Goal: Contribute content: Contribute content

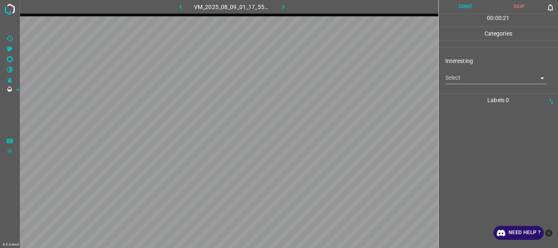
click at [458, 82] on body "4.3.6-dev2 VM_2025_08_09_01_17_55_662_12.gif Done Skip 0 00 : 00 : 21 Categorie…" at bounding box center [279, 124] width 558 height 248
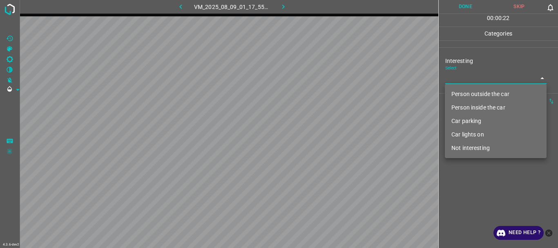
click at [458, 94] on li "Person outside the car" at bounding box center [496, 93] width 102 height 13
type input "Person outside the car"
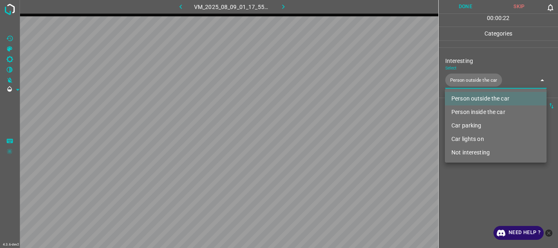
click at [465, 186] on div at bounding box center [279, 124] width 558 height 248
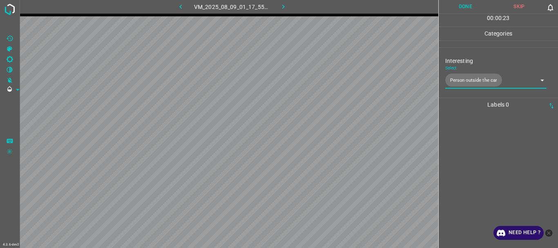
click at [470, 6] on button "Done" at bounding box center [465, 6] width 54 height 13
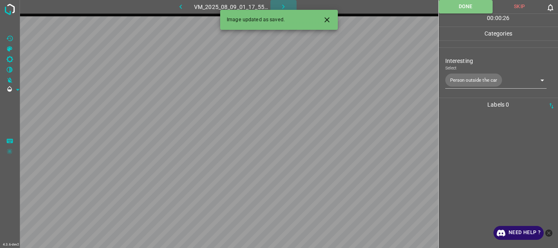
click at [283, 5] on icon "button" at bounding box center [283, 6] width 9 height 9
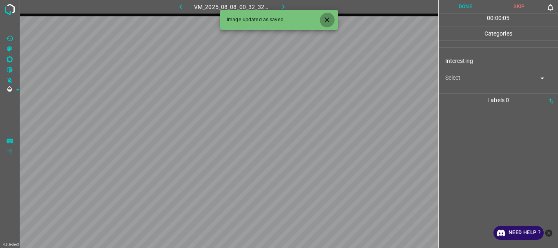
click at [327, 20] on icon "Close" at bounding box center [326, 19] width 5 height 5
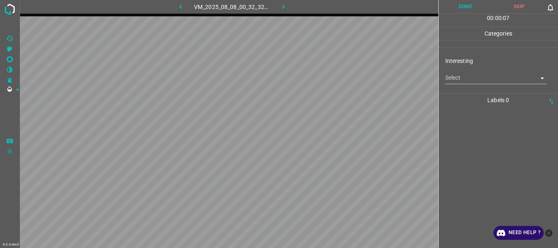
click at [458, 80] on body "4.3.6-dev2 VM_2025_08_08_00_32_32_848_03.gif Done Skip 0 00 : 00 : 07 Categorie…" at bounding box center [279, 124] width 558 height 248
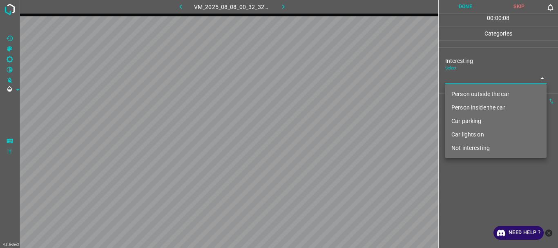
click at [459, 91] on li "Person outside the car" at bounding box center [496, 93] width 102 height 13
type input "Person outside the car"
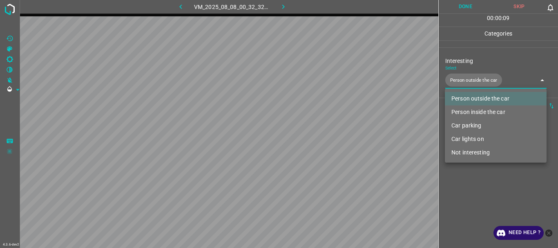
click at [465, 182] on div at bounding box center [279, 124] width 558 height 248
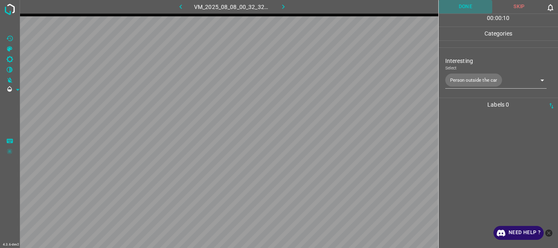
click at [463, 10] on button "Done" at bounding box center [465, 6] width 54 height 13
click at [278, 9] on button "button" at bounding box center [283, 6] width 26 height 13
click at [466, 9] on button "Done" at bounding box center [465, 6] width 54 height 13
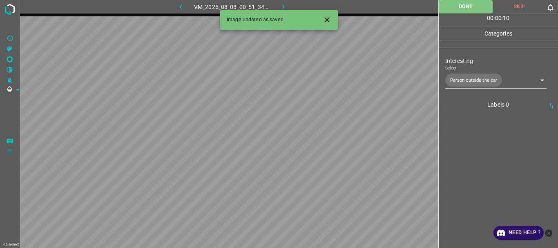
click at [288, 8] on button "button" at bounding box center [283, 6] width 26 height 13
click at [460, 79] on body "4.3.6-dev2 VM_2025_08_07_00_19_09_264_13.gif Done Skip 0 00 : 00 : 02 Categorie…" at bounding box center [279, 124] width 558 height 248
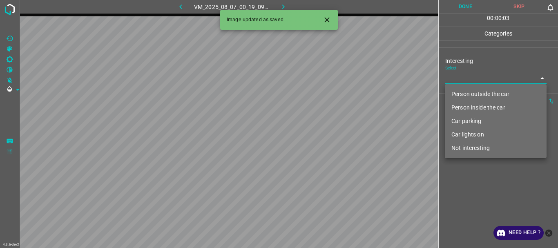
click at [324, 22] on icon "Close" at bounding box center [327, 20] width 9 height 9
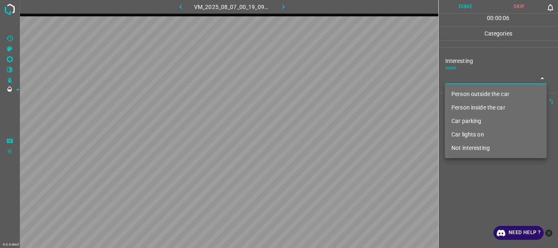
click at [456, 92] on li "Person outside the car" at bounding box center [496, 93] width 102 height 13
type input "Person outside the car"
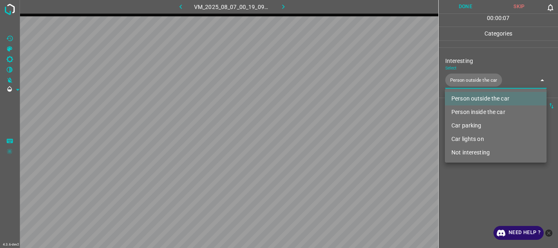
click at [456, 187] on div at bounding box center [279, 124] width 558 height 248
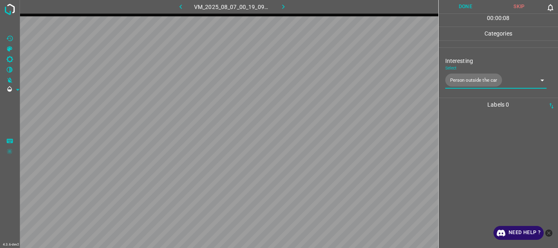
click at [458, 10] on button "Done" at bounding box center [465, 6] width 54 height 13
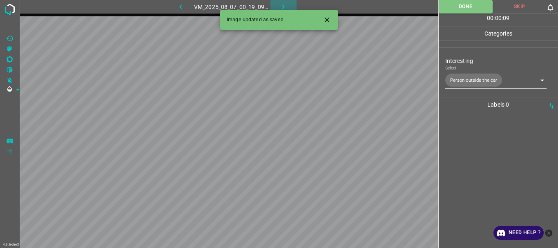
click at [282, 5] on icon "button" at bounding box center [283, 6] width 2 height 4
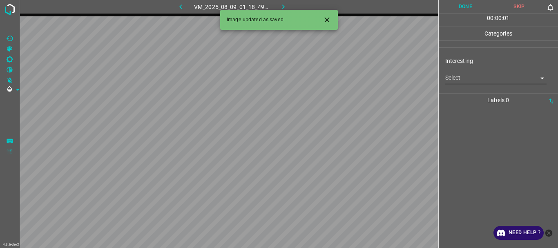
click at [460, 79] on body "4.3.6-dev2 VM_2025_08_09_01_18_49_230_01.gif Done Skip 0 00 : 00 : 01 Categorie…" at bounding box center [279, 124] width 558 height 248
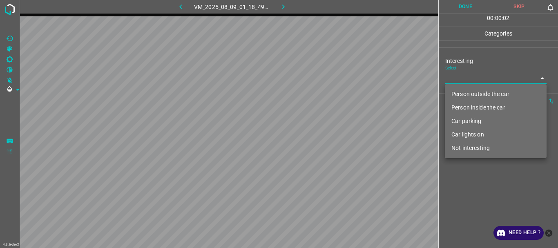
click at [456, 151] on li "Not interesting" at bounding box center [496, 147] width 102 height 13
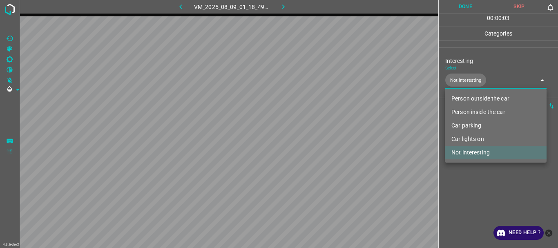
type input "Not interesting"
click at [446, 171] on div at bounding box center [279, 124] width 558 height 248
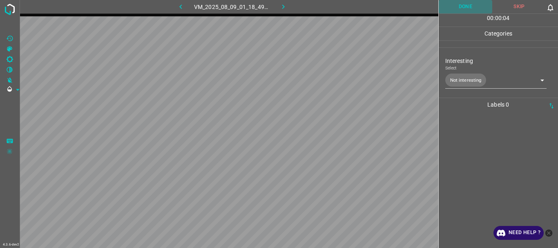
click at [450, 8] on button "Done" at bounding box center [465, 6] width 54 height 13
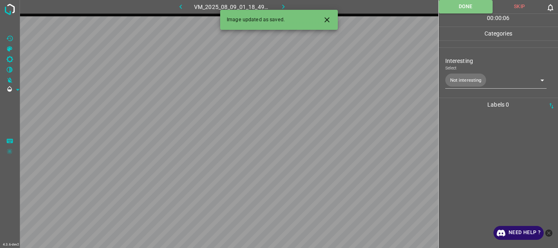
click at [285, 5] on icon "button" at bounding box center [283, 6] width 9 height 9
click at [329, 19] on icon "Close" at bounding box center [327, 20] width 9 height 9
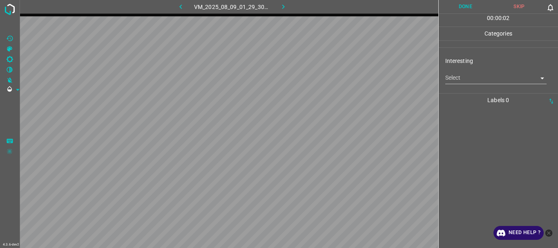
click at [458, 76] on body "4.3.6-dev2 VM_2025_08_09_01_29_30_376_04.gif Done Skip 0 00 : 00 : 02 Categorie…" at bounding box center [279, 124] width 558 height 248
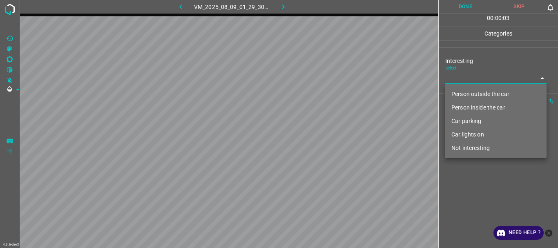
click at [461, 91] on li "Person outside the car" at bounding box center [496, 93] width 102 height 13
type input "Person outside the car"
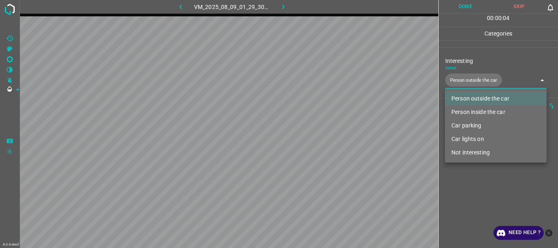
click at [468, 185] on div at bounding box center [279, 124] width 558 height 248
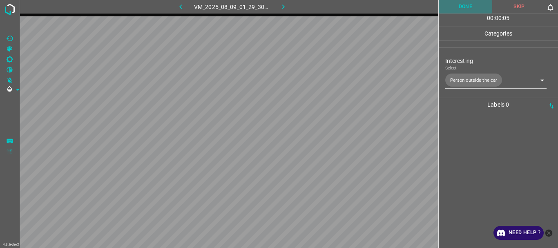
click at [461, 11] on button "Done" at bounding box center [465, 6] width 54 height 13
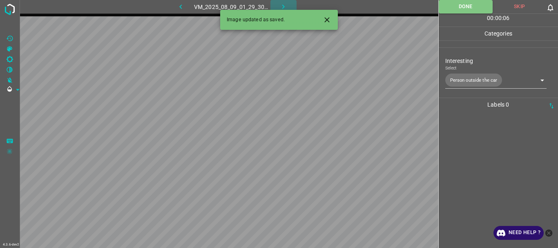
click at [279, 4] on icon "button" at bounding box center [283, 6] width 9 height 9
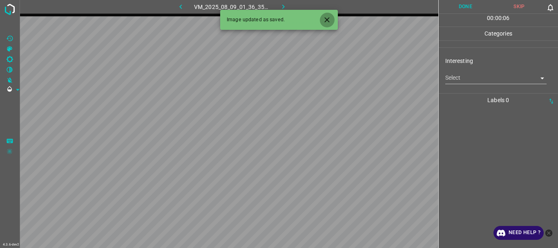
click at [329, 20] on icon "Close" at bounding box center [327, 20] width 9 height 9
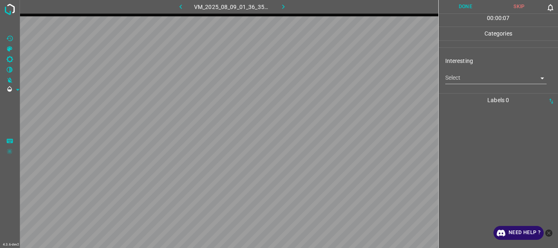
click at [457, 80] on body "4.3.6-dev2 VM_2025_08_09_01_36_35_820_07.gif Done Skip 0 00 : 00 : 07 Categorie…" at bounding box center [279, 124] width 558 height 248
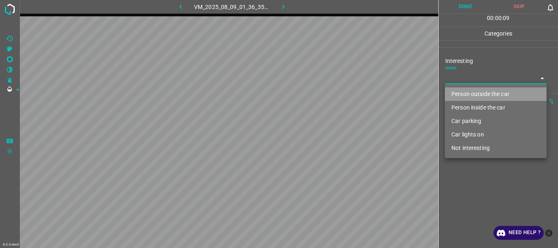
click at [463, 96] on li "Person outside the car" at bounding box center [496, 93] width 102 height 13
type input "Person outside the car"
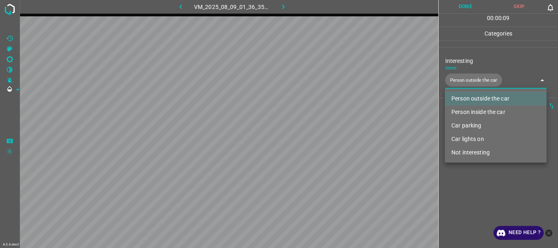
drag, startPoint x: 467, startPoint y: 198, endPoint x: 469, endPoint y: 165, distance: 32.7
click at [467, 197] on div at bounding box center [279, 124] width 558 height 248
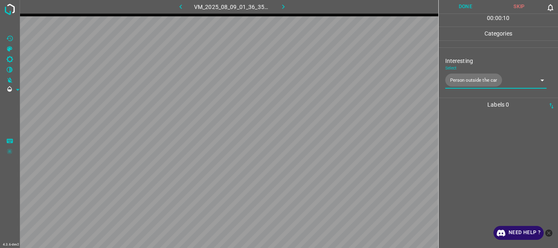
click at [471, 3] on button "Done" at bounding box center [465, 6] width 54 height 13
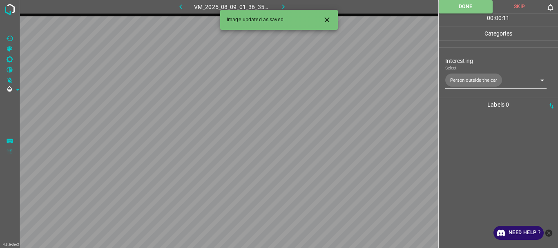
click at [283, 5] on icon "button" at bounding box center [283, 6] width 9 height 9
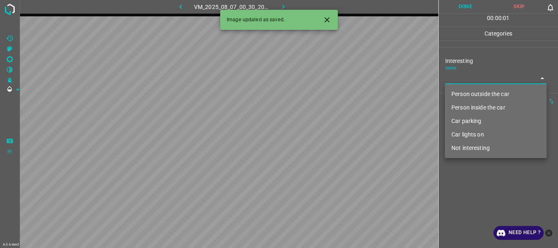
click at [465, 78] on body "4.3.6-dev2 VM_2025_08_07_00_30_20_004_06.gif Done Skip 0 00 : 00 : 01 Categorie…" at bounding box center [279, 124] width 558 height 248
click at [468, 91] on li "Person outside the car" at bounding box center [496, 93] width 102 height 13
type input "Person outside the car"
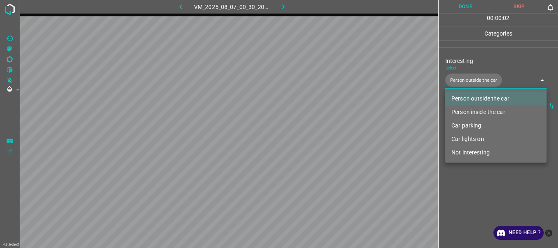
click at [477, 182] on div at bounding box center [279, 124] width 558 height 248
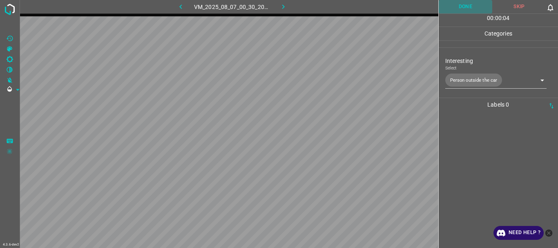
click at [464, 9] on button "Done" at bounding box center [465, 6] width 54 height 13
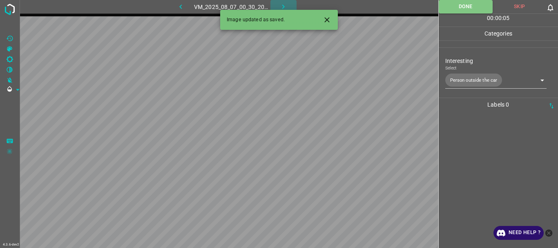
click at [285, 6] on icon "button" at bounding box center [283, 6] width 9 height 9
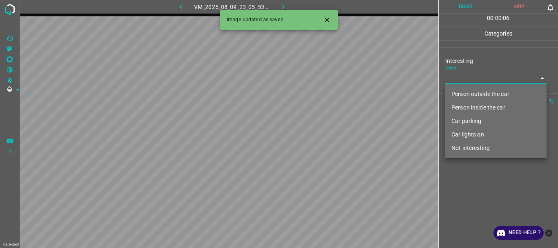
click at [462, 82] on body "4.3.6-dev2 VM_2025_08_09_23_05_53_294_01.gif Done Skip 0 00 : 00 : 06 Categorie…" at bounding box center [279, 124] width 558 height 248
click at [461, 92] on li "Person outside the car" at bounding box center [496, 93] width 102 height 13
type input "Person outside the car"
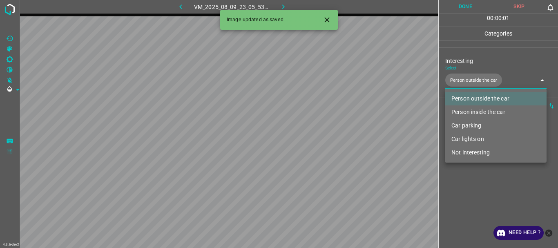
click at [471, 186] on div at bounding box center [279, 124] width 558 height 248
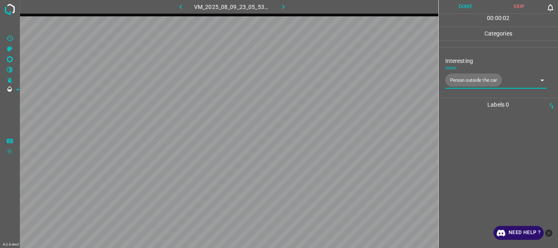
click at [462, 8] on button "Done" at bounding box center [465, 6] width 54 height 13
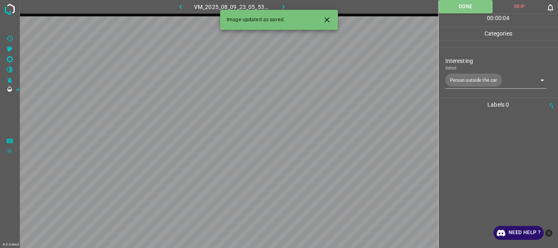
click at [283, 7] on icon "button" at bounding box center [283, 6] width 9 height 9
click at [478, 82] on body "4.3.6-dev2 VM_2025_08_09_01_20_15_038_01.gif Done Skip 0 00 : 00 : 04 Categorie…" at bounding box center [279, 124] width 558 height 248
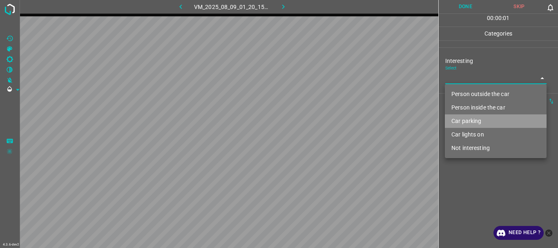
click at [469, 120] on li "Car parking" at bounding box center [496, 120] width 102 height 13
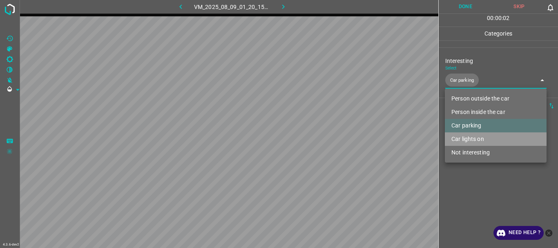
click at [468, 138] on li "Car lights on" at bounding box center [496, 138] width 102 height 13
type input "Car parking,Car lights on"
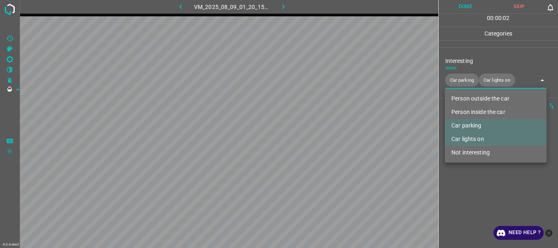
click at [470, 176] on div at bounding box center [279, 124] width 558 height 248
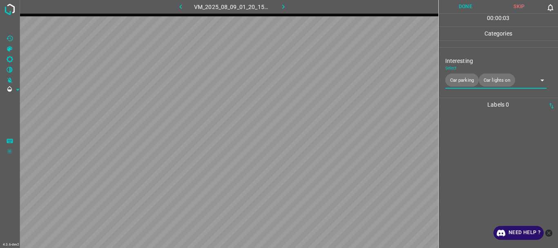
click at [472, 4] on button "Done" at bounding box center [465, 6] width 54 height 13
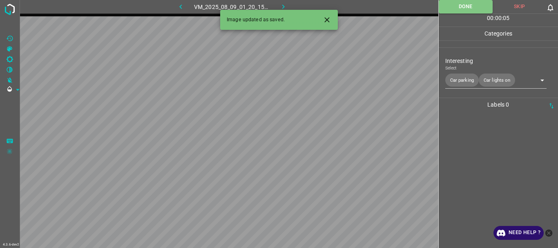
click at [280, 3] on icon "button" at bounding box center [283, 6] width 9 height 9
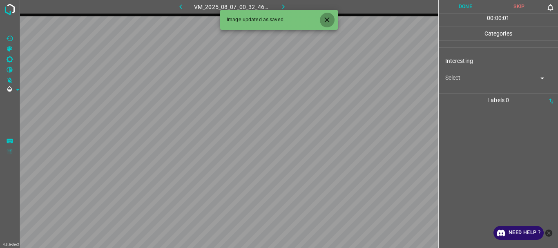
click at [325, 16] on icon "Close" at bounding box center [327, 20] width 9 height 9
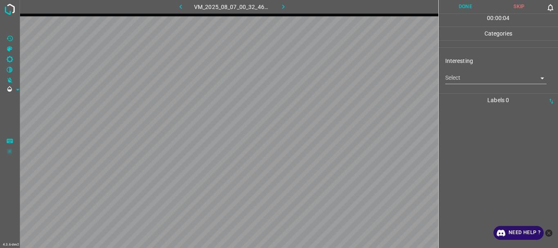
click at [462, 80] on body "4.3.6-dev2 VM_2025_08_07_00_32_46_592_05.gif Done Skip 0 00 : 00 : 04 Categorie…" at bounding box center [279, 124] width 558 height 248
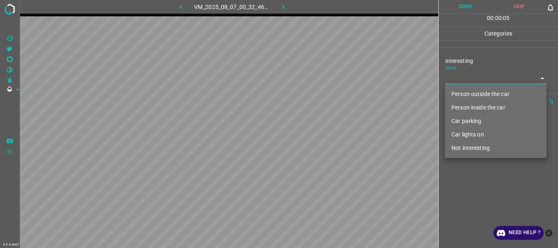
click at [468, 147] on li "Not interesting" at bounding box center [496, 147] width 102 height 13
type input "Not interesting"
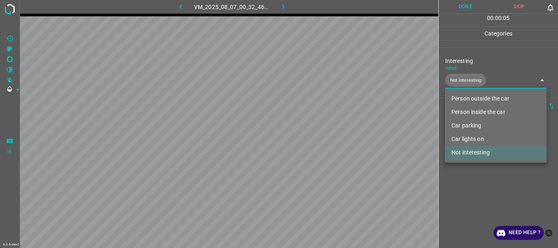
click at [469, 171] on div at bounding box center [279, 124] width 558 height 248
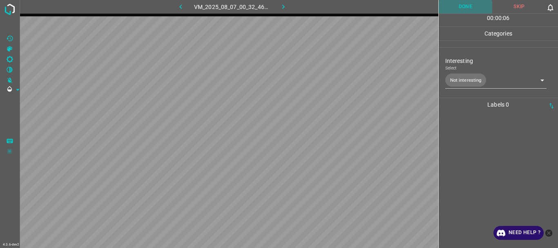
click at [462, 6] on button "Done" at bounding box center [465, 6] width 54 height 13
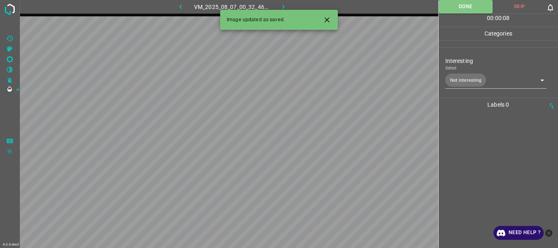
click at [328, 19] on icon "Close" at bounding box center [326, 19] width 5 height 5
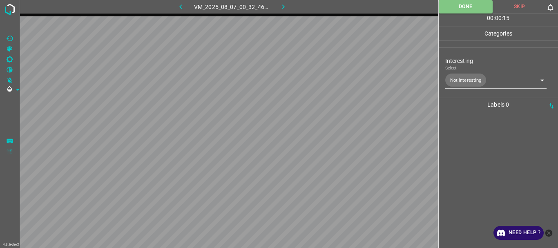
click at [282, 11] on icon "button" at bounding box center [283, 6] width 9 height 9
click at [458, 9] on button "Done" at bounding box center [465, 6] width 54 height 13
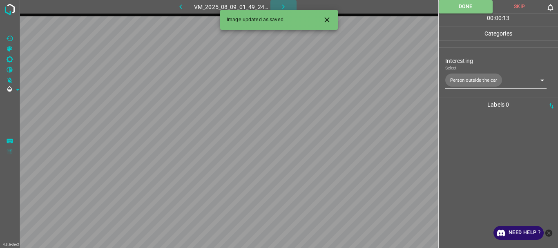
click at [280, 5] on icon "button" at bounding box center [283, 6] width 9 height 9
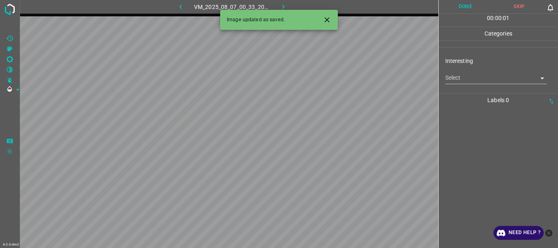
click at [323, 19] on icon "Close" at bounding box center [327, 20] width 9 height 9
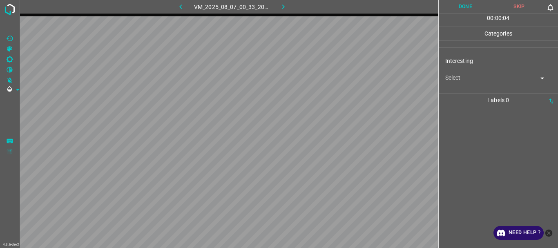
click at [449, 85] on div "Interesting Select ​" at bounding box center [498, 70] width 120 height 38
click at [452, 80] on body "4.3.6-dev2 VM_2025_08_07_00_33_20_314_05.gif Done Skip 0 00 : 00 : 04 Categorie…" at bounding box center [279, 124] width 558 height 248
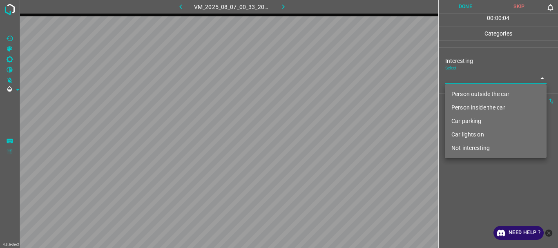
click at [454, 92] on li "Person outside the car" at bounding box center [496, 93] width 102 height 13
type input "Person outside the car"
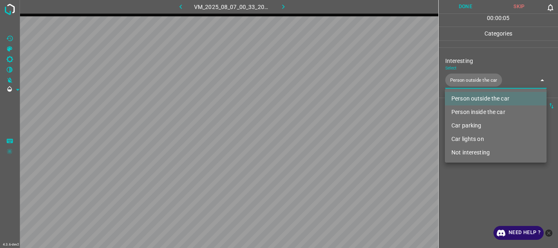
click at [459, 184] on div at bounding box center [279, 124] width 558 height 248
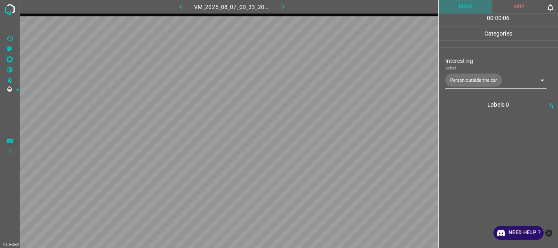
click at [464, 9] on button "Done" at bounding box center [465, 6] width 54 height 13
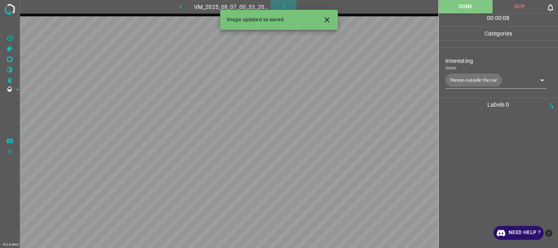
click at [284, 3] on icon "button" at bounding box center [283, 6] width 9 height 9
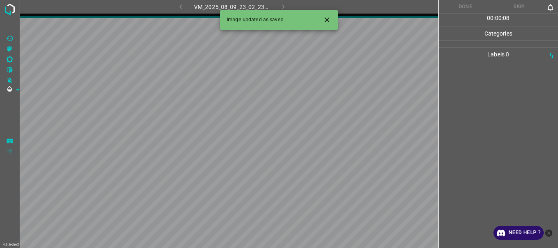
click at [330, 20] on icon "Close" at bounding box center [327, 20] width 9 height 9
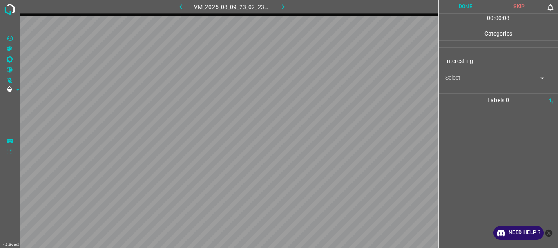
click at [463, 77] on body "4.3.6-dev2 VM_2025_08_09_23_02_23_697_01.gif Done Skip 0 00 : 00 : 08 Categorie…" at bounding box center [279, 124] width 558 height 248
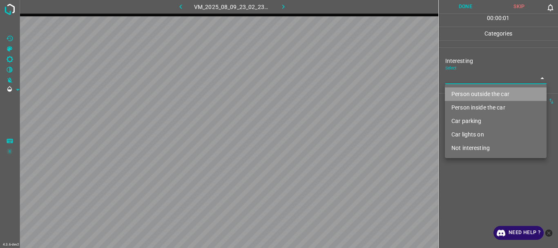
click at [459, 89] on li "Person outside the car" at bounding box center [496, 93] width 102 height 13
type input "Person outside the car"
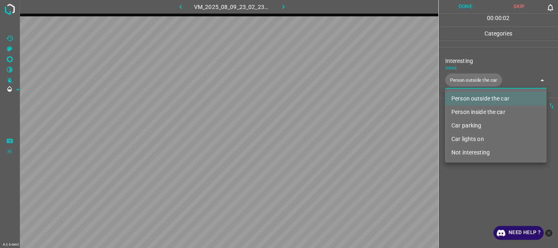
click at [460, 171] on div at bounding box center [279, 124] width 558 height 248
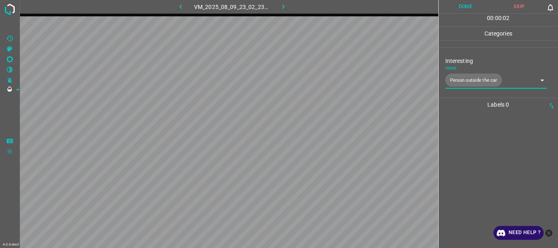
click at [471, 11] on button "Done" at bounding box center [465, 6] width 54 height 13
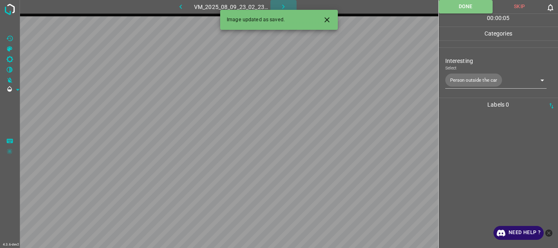
click at [283, 4] on icon "button" at bounding box center [283, 6] width 9 height 9
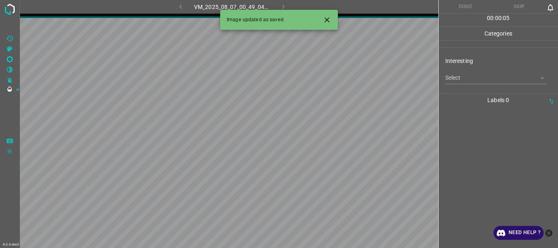
click at [325, 18] on icon "Close" at bounding box center [327, 20] width 9 height 9
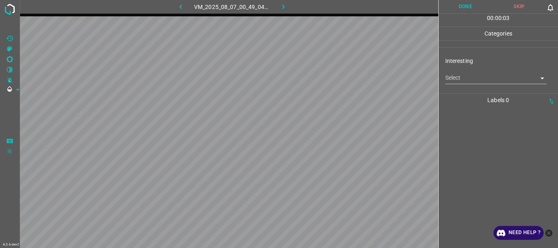
click at [456, 77] on body "4.3.6-dev2 VM_2025_08_07_00_49_04_020_02.gif Done Skip 0 00 : 00 : 03 Categorie…" at bounding box center [279, 124] width 558 height 248
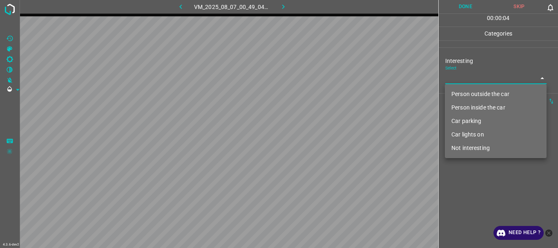
click at [462, 122] on li "Car parking" at bounding box center [496, 120] width 102 height 13
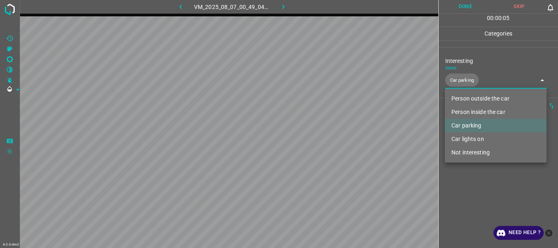
click at [467, 138] on li "Car lights on" at bounding box center [496, 138] width 102 height 13
type input "Car parking,Car lights on"
click at [472, 189] on div at bounding box center [279, 124] width 558 height 248
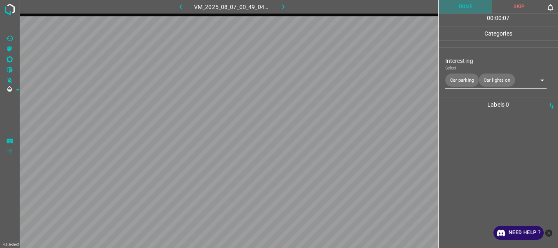
click at [463, 13] on button "Done" at bounding box center [465, 6] width 54 height 13
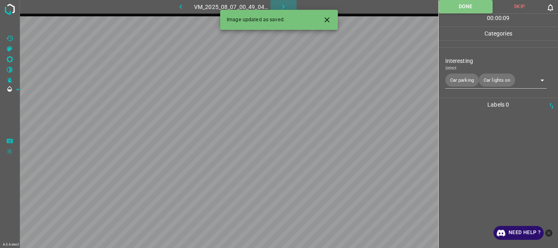
click at [280, 3] on icon "button" at bounding box center [283, 6] width 9 height 9
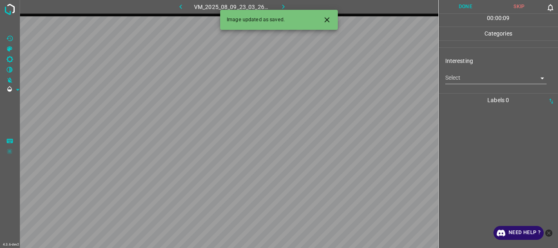
click at [325, 18] on icon "Close" at bounding box center [326, 19] width 5 height 5
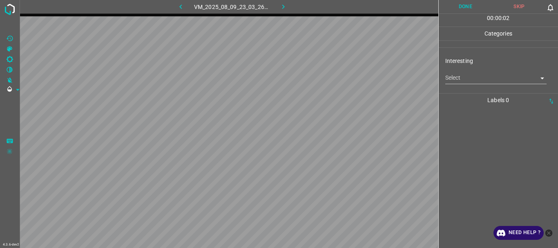
click at [459, 80] on body "4.3.6-dev2 VM_2025_08_09_23_03_26_514_02.gif Done Skip 0 00 : 00 : 02 Categorie…" at bounding box center [279, 124] width 558 height 248
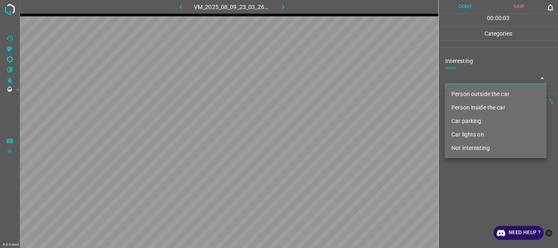
click at [459, 91] on li "Person outside the car" at bounding box center [496, 93] width 102 height 13
type input "Person outside the car"
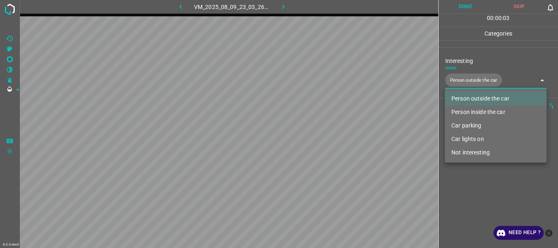
click at [465, 190] on div at bounding box center [279, 124] width 558 height 248
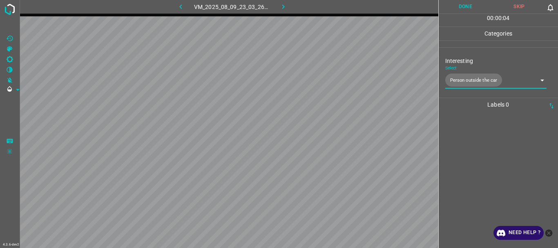
click at [466, 9] on button "Done" at bounding box center [465, 6] width 54 height 13
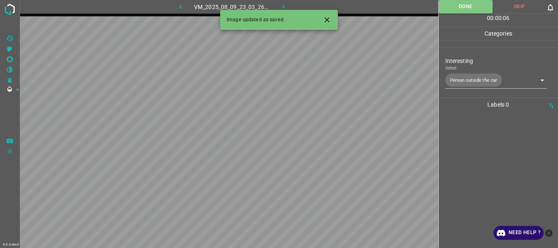
click at [288, 6] on button "button" at bounding box center [283, 6] width 26 height 13
click at [325, 20] on icon "Close" at bounding box center [327, 20] width 9 height 9
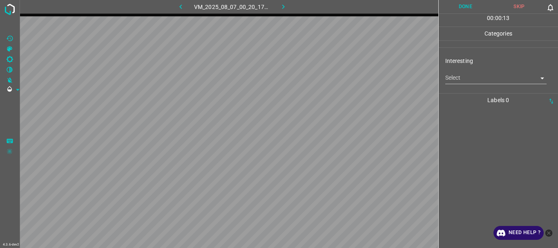
click at [452, 74] on body "4.3.6-dev2 VM_2025_08_07_00_20_17_785_07.gif Done Skip 0 00 : 00 : 13 Categorie…" at bounding box center [279, 124] width 558 height 248
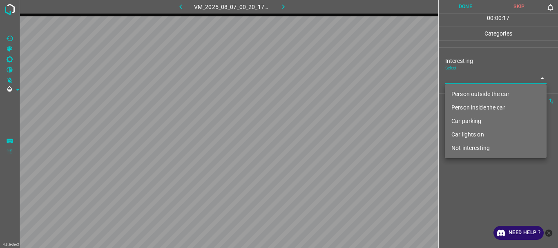
click at [465, 91] on li "Person outside the car" at bounding box center [496, 93] width 102 height 13
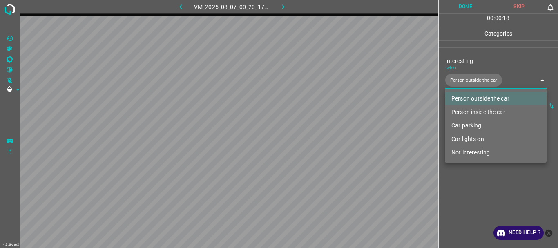
type input "Person outside the car"
drag, startPoint x: 465, startPoint y: 188, endPoint x: 454, endPoint y: 9, distance: 179.2
click at [466, 188] on div at bounding box center [279, 124] width 558 height 248
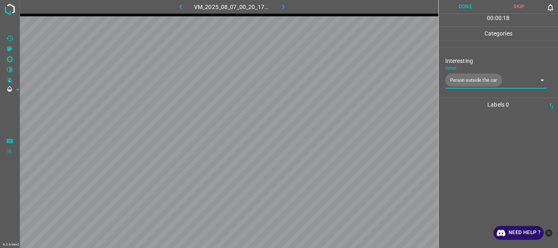
click at [454, 9] on button "Done" at bounding box center [465, 6] width 54 height 13
click at [459, 8] on button "Done" at bounding box center [465, 6] width 54 height 13
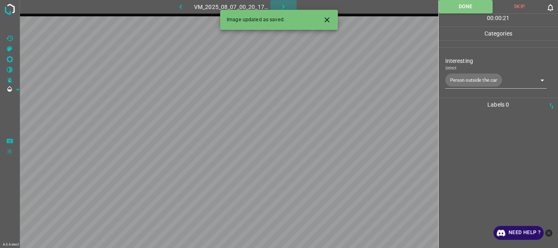
click at [279, 4] on icon "button" at bounding box center [283, 6] width 9 height 9
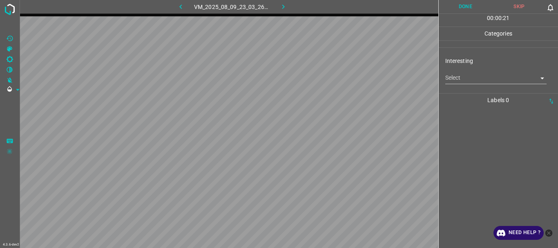
click at [476, 77] on body "4.3.6-dev2 VM_2025_08_09_23_03_26_514_06.gif Done Skip 0 00 : 00 : 21 Categorie…" at bounding box center [279, 124] width 558 height 248
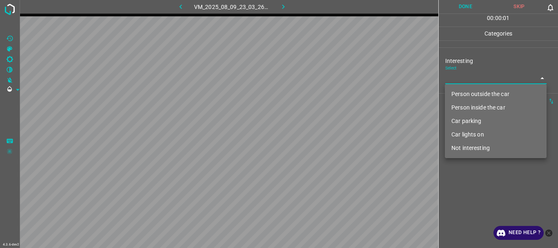
click at [469, 91] on li "Person outside the car" at bounding box center [496, 93] width 102 height 13
type input "Person outside the car"
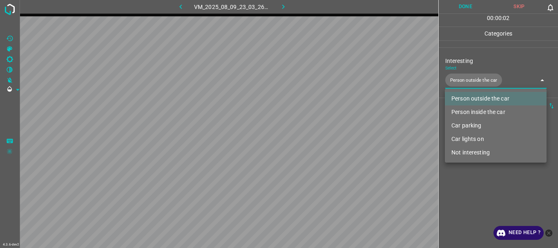
click at [467, 192] on div at bounding box center [279, 124] width 558 height 248
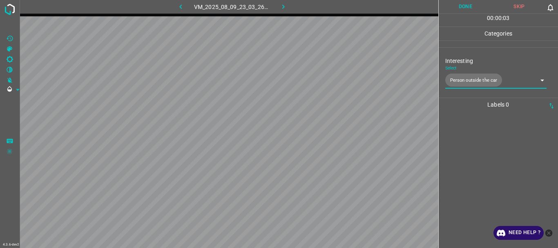
click at [458, 9] on button "Done" at bounding box center [465, 6] width 54 height 13
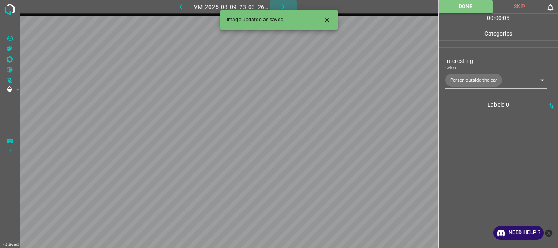
click at [284, 6] on icon "button" at bounding box center [283, 6] width 9 height 9
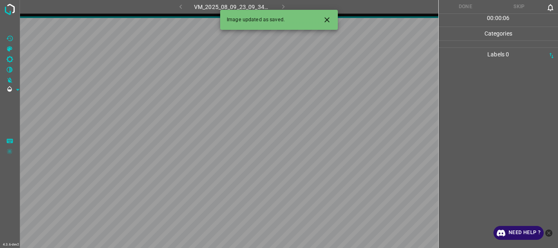
click at [325, 16] on icon "Close" at bounding box center [327, 20] width 9 height 9
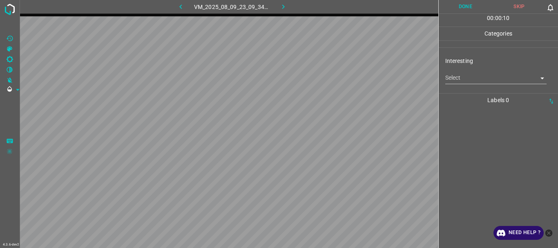
click at [469, 77] on body "4.3.6-dev2 VM_2025_08_09_23_09_34_098_04.gif Done Skip 0 00 : 00 : 10 Categorie…" at bounding box center [279, 124] width 558 height 248
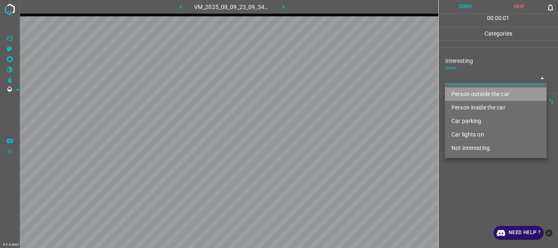
click at [466, 91] on li "Person outside the car" at bounding box center [496, 93] width 102 height 13
type input "Person outside the car"
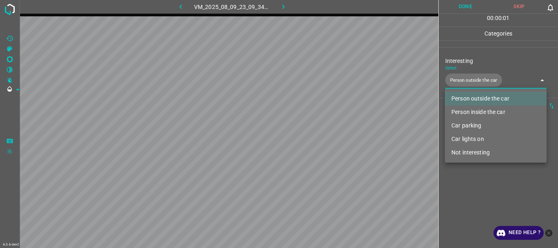
click at [464, 179] on div at bounding box center [279, 124] width 558 height 248
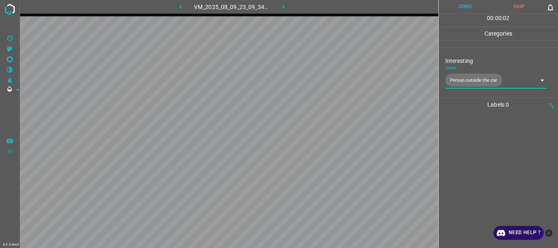
click at [461, 4] on button "Done" at bounding box center [465, 6] width 54 height 13
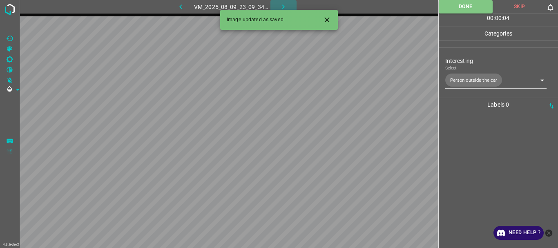
click at [282, 4] on icon "button" at bounding box center [283, 6] width 9 height 9
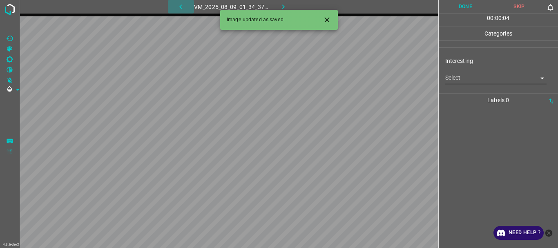
click at [182, 6] on icon "button" at bounding box center [180, 6] width 9 height 9
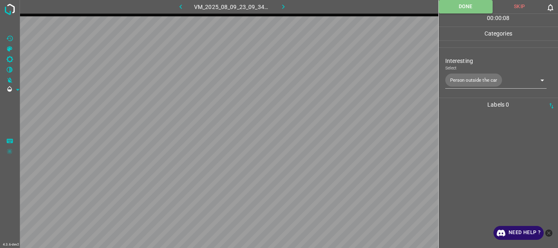
click at [458, 77] on body "4.3.6-dev2 VM_2025_08_09_23_09_34_098_04.gif Done Skip 0 00 : 00 : 08 Categorie…" at bounding box center [279, 124] width 558 height 248
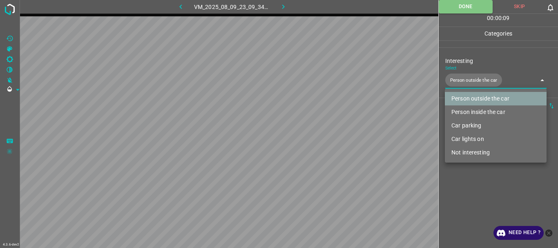
click at [466, 99] on li "Person outside the car" at bounding box center [496, 98] width 102 height 13
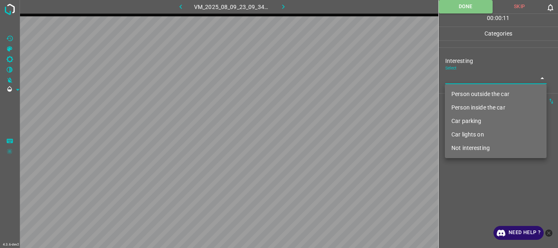
click at [469, 136] on li "Car lights on" at bounding box center [496, 134] width 102 height 13
type input "Car lights on"
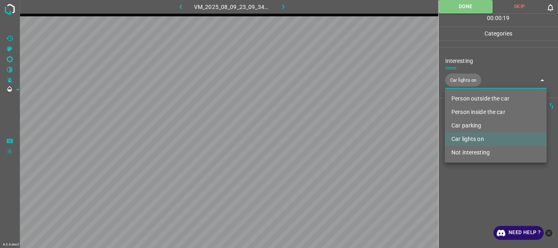
click at [463, 167] on div at bounding box center [279, 124] width 558 height 248
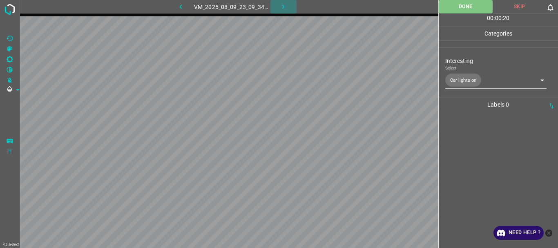
click at [285, 8] on icon "button" at bounding box center [283, 6] width 9 height 9
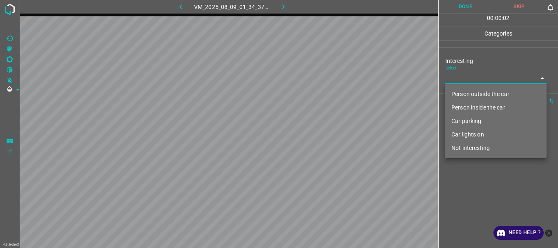
click at [462, 82] on body "4.3.6-dev2 VM_2025_08_09_01_34_37_676_00.gif Done Skip 0 00 : 00 : 02 Categorie…" at bounding box center [279, 124] width 558 height 248
click at [462, 93] on li "Person outside the car" at bounding box center [496, 93] width 102 height 13
type input "Person outside the car"
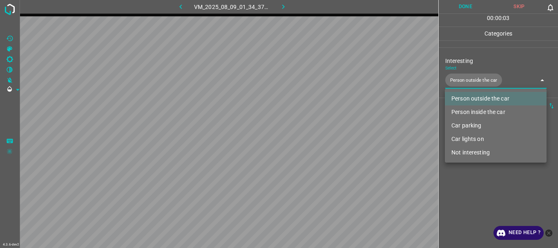
click at [471, 198] on div at bounding box center [279, 124] width 558 height 248
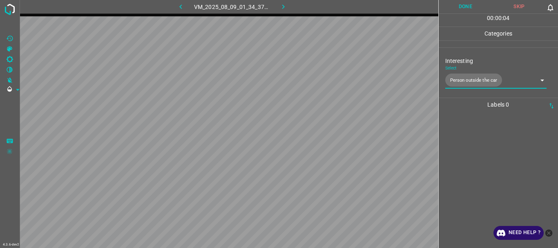
click at [451, 7] on button "Done" at bounding box center [465, 6] width 54 height 13
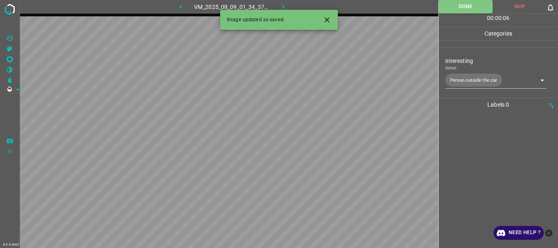
click at [283, 4] on icon "button" at bounding box center [283, 6] width 9 height 9
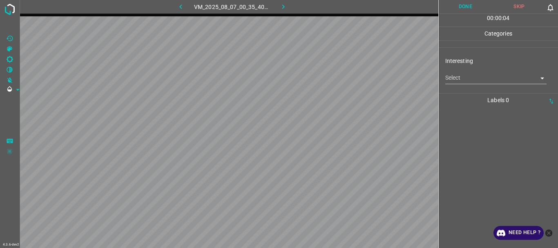
click at [472, 76] on body "4.3.6-dev2 VM_2025_08_07_00_35_40_039_07.gif Done Skip 0 00 : 00 : 04 Categorie…" at bounding box center [279, 124] width 558 height 248
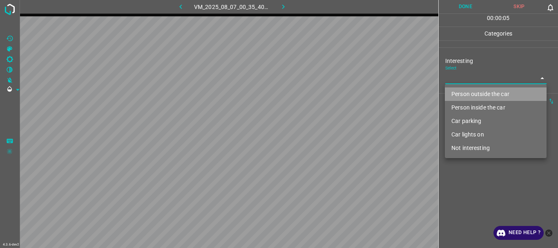
click at [466, 93] on li "Person outside the car" at bounding box center [496, 93] width 102 height 13
type input "Person outside the car"
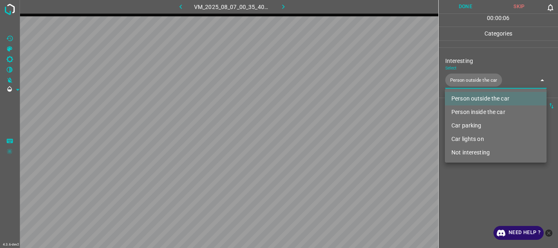
click at [457, 178] on div at bounding box center [279, 124] width 558 height 248
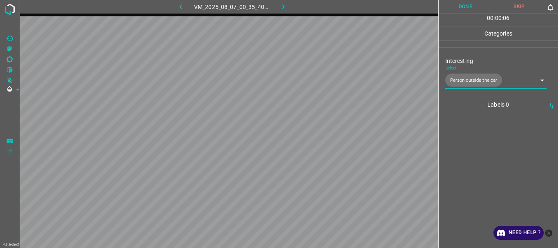
click at [458, 7] on button "Done" at bounding box center [465, 6] width 54 height 13
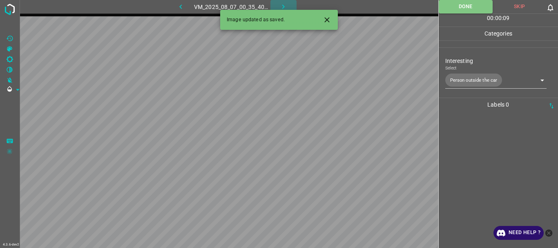
click at [281, 4] on icon "button" at bounding box center [283, 6] width 9 height 9
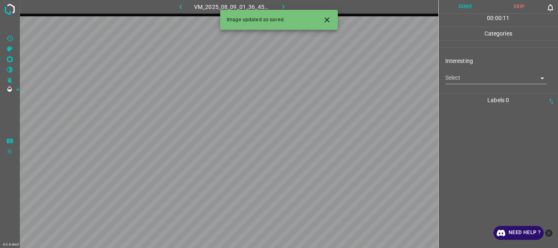
click at [467, 80] on body "4.3.6-dev2 VM_2025_08_09_01_36_45_897_06.gif Done Skip 0 00 : 00 : 11 Categorie…" at bounding box center [279, 124] width 558 height 248
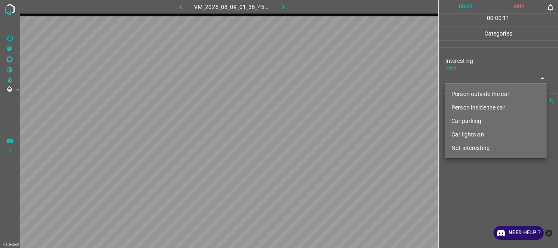
click at [467, 92] on li "Person outside the car" at bounding box center [496, 93] width 102 height 13
type input "Person outside the car"
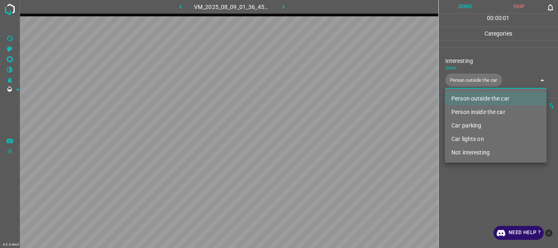
click at [469, 178] on div at bounding box center [279, 124] width 558 height 248
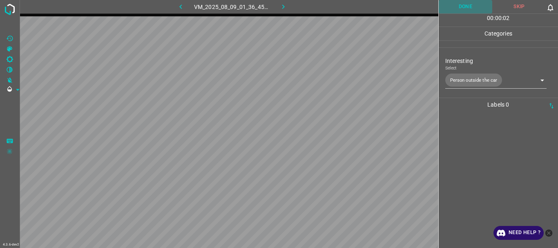
click at [465, 9] on button "Done" at bounding box center [465, 6] width 54 height 13
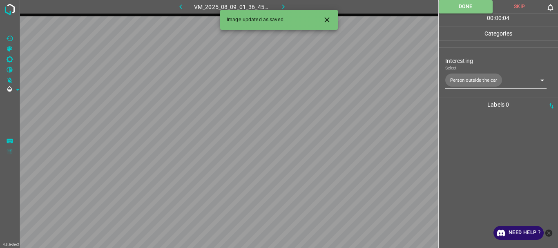
click at [283, 4] on icon "button" at bounding box center [283, 6] width 9 height 9
click at [327, 22] on icon "Close" at bounding box center [327, 20] width 9 height 9
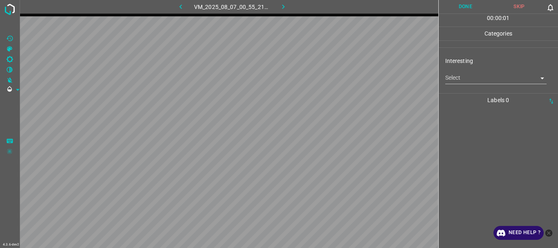
click at [480, 83] on body "4.3.6-dev2 VM_2025_08_07_00_55_21_160_01.gif Done Skip 0 00 : 00 : 01 Categorie…" at bounding box center [279, 124] width 558 height 248
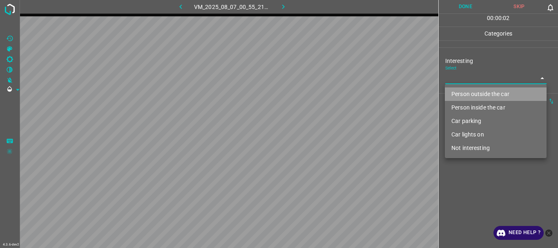
click at [465, 97] on li "Person outside the car" at bounding box center [496, 93] width 102 height 13
type input "Person outside the car"
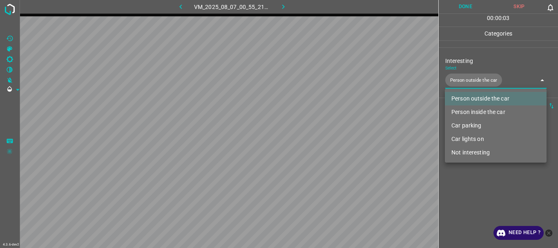
click at [469, 170] on div at bounding box center [279, 124] width 558 height 248
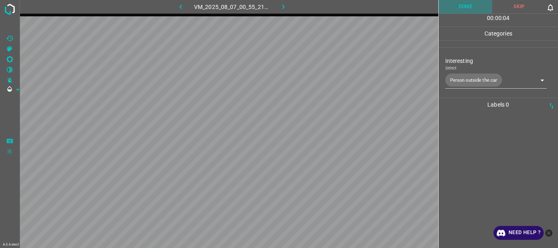
click at [456, 9] on button "Done" at bounding box center [465, 6] width 54 height 13
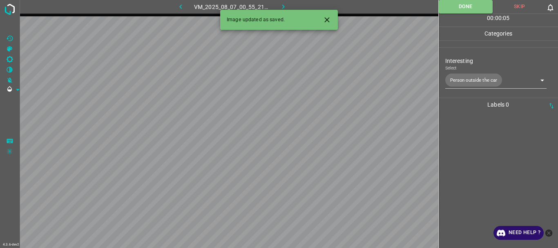
click at [283, 6] on icon "button" at bounding box center [283, 6] width 2 height 4
click at [455, 84] on body "4.3.6-dev2 VM_2025_08_09_01_43_37_044_09.gif Done Skip 0 00 : 00 : 01 Categorie…" at bounding box center [279, 124] width 558 height 248
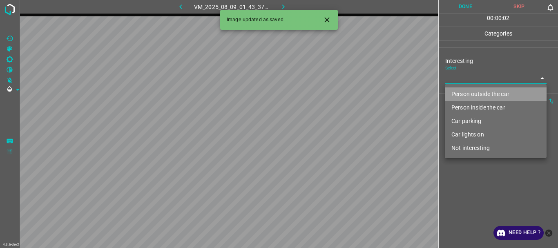
click at [458, 97] on li "Person outside the car" at bounding box center [496, 93] width 102 height 13
type input "Person outside the car"
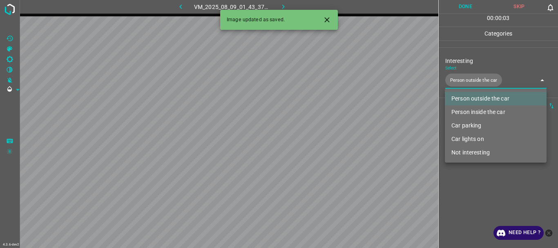
click at [457, 176] on div at bounding box center [279, 124] width 558 height 248
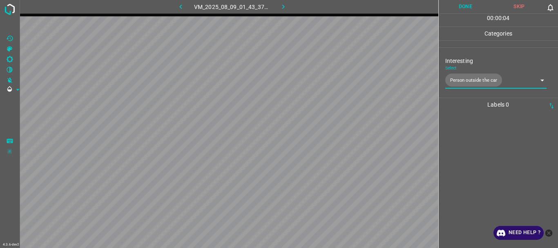
click at [466, 7] on button "Done" at bounding box center [465, 6] width 54 height 13
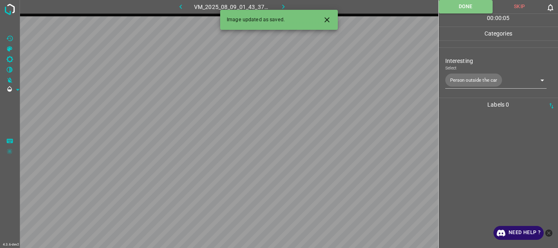
click at [284, 7] on icon "button" at bounding box center [283, 6] width 2 height 4
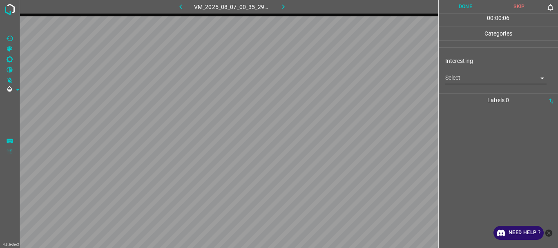
click at [455, 78] on body "4.3.6-dev2 VM_2025_08_07_00_35_29_511_04.gif Done Skip 0 00 : 00 : 06 Categorie…" at bounding box center [279, 124] width 558 height 248
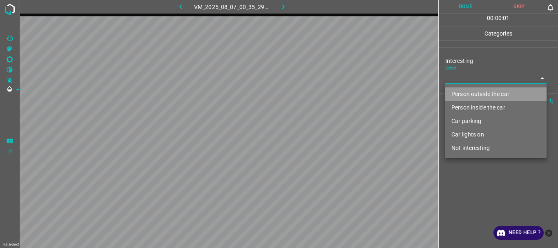
click at [458, 93] on li "Person outside the car" at bounding box center [496, 93] width 102 height 13
type input "Person outside the car"
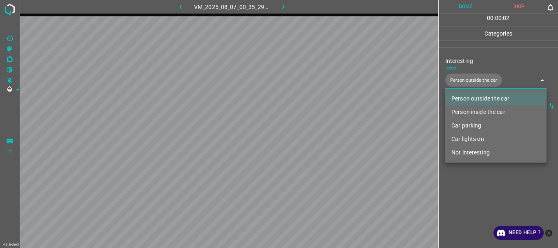
click at [449, 184] on div at bounding box center [279, 124] width 558 height 248
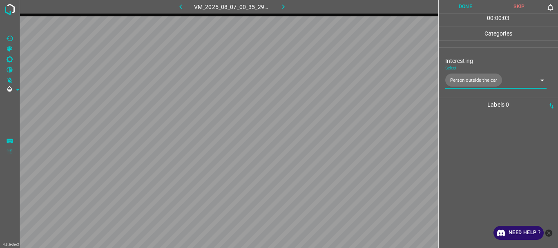
click at [465, 10] on button "Done" at bounding box center [465, 6] width 54 height 13
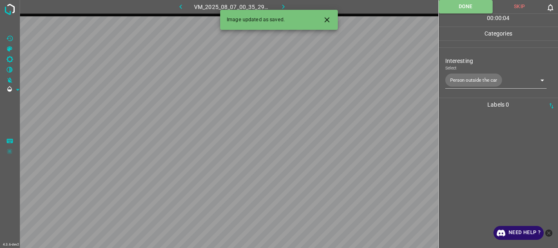
click at [283, 6] on icon "button" at bounding box center [283, 6] width 2 height 4
click at [452, 76] on body "4.3.6-dev2 VM_2025_08_09_23_00_33_039_05.gif Done Skip 0 00 : 00 : 07 Categorie…" at bounding box center [279, 124] width 558 height 248
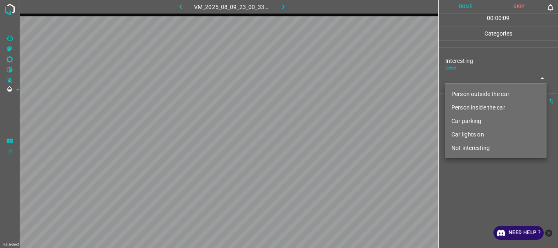
click at [460, 151] on li "Not interesting" at bounding box center [496, 147] width 102 height 13
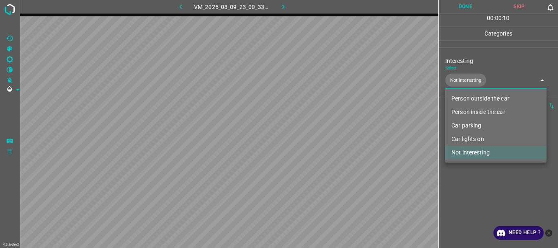
type input "Not interesting"
click at [460, 169] on div at bounding box center [279, 124] width 558 height 248
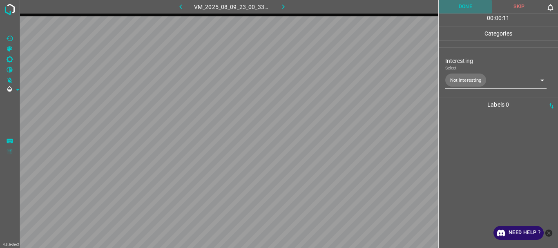
click at [462, 11] on button "Done" at bounding box center [465, 6] width 54 height 13
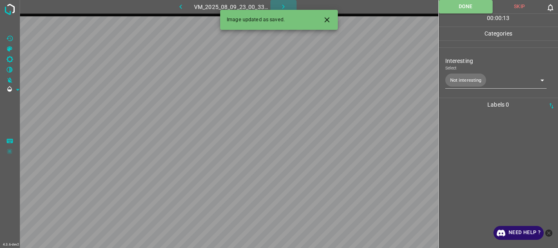
click at [285, 7] on icon "button" at bounding box center [283, 6] width 9 height 9
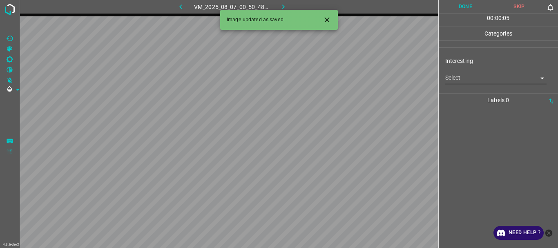
click at [452, 77] on body "4.3.6-dev2 VM_2025_08_07_00_50_48_085_00.gif Done Skip 0 00 : 00 : 05 Categorie…" at bounding box center [279, 124] width 558 height 248
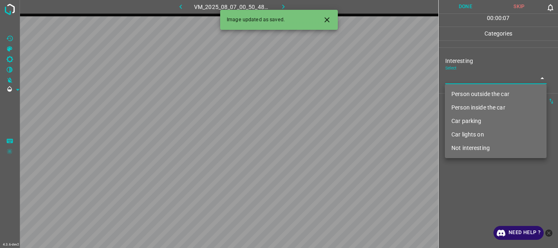
click at [459, 105] on li "Person inside the car" at bounding box center [496, 107] width 102 height 13
type input "Person inside the car"
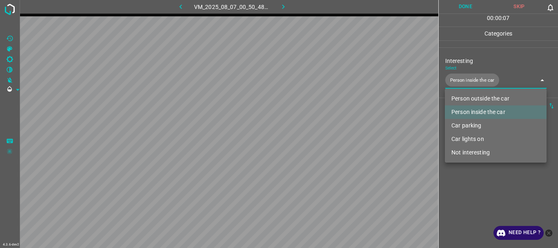
click at [458, 186] on div at bounding box center [279, 124] width 558 height 248
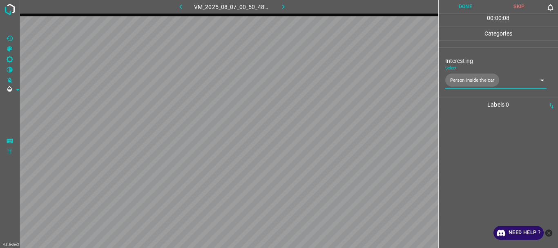
click at [452, 9] on button "Done" at bounding box center [465, 6] width 54 height 13
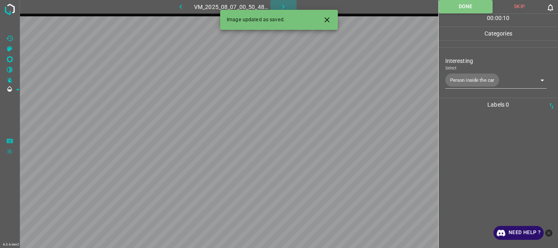
click at [284, 4] on icon "button" at bounding box center [283, 6] width 9 height 9
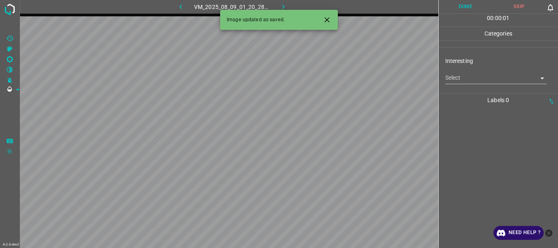
click at [326, 20] on icon "Close" at bounding box center [326, 19] width 5 height 5
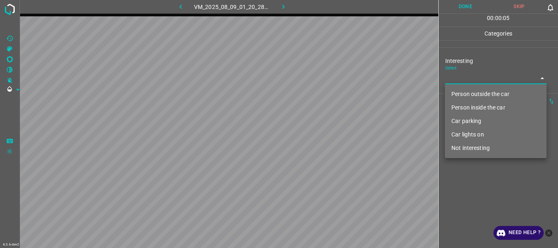
click at [456, 74] on body "4.3.6-dev2 VM_2025_08_09_01_20_28_926_04.gif Done Skip 0 00 : 00 : 05 Categorie…" at bounding box center [279, 124] width 558 height 248
click at [460, 146] on li "Not interesting" at bounding box center [496, 147] width 102 height 13
type input "Not interesting"
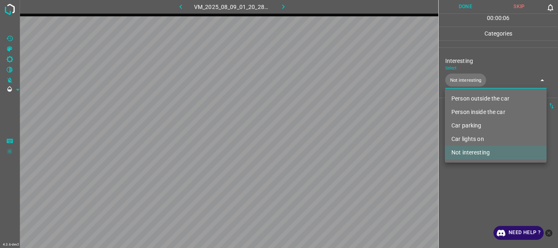
click at [460, 182] on div at bounding box center [279, 124] width 558 height 248
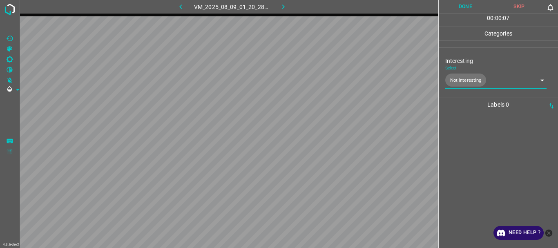
click at [466, 5] on button "Done" at bounding box center [465, 6] width 54 height 13
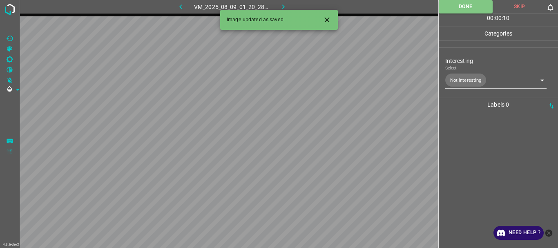
click at [282, 4] on icon "button" at bounding box center [283, 6] width 9 height 9
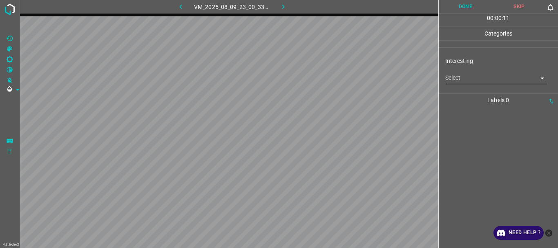
click at [450, 79] on body "4.3.6-dev2 VM_2025_08_09_23_00_33_039_07.gif Done Skip 0 00 : 00 : 11 Categorie…" at bounding box center [279, 124] width 558 height 248
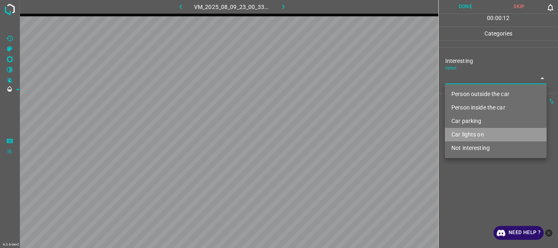
click at [468, 131] on li "Car lights on" at bounding box center [496, 134] width 102 height 13
type input "Car lights on"
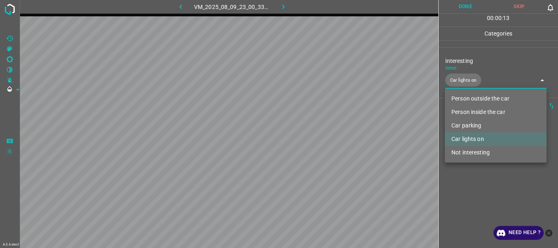
click at [456, 180] on div at bounding box center [279, 124] width 558 height 248
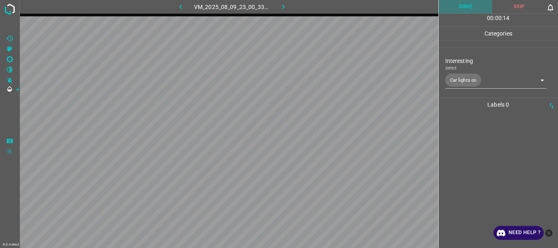
click at [456, 5] on button "Done" at bounding box center [465, 6] width 54 height 13
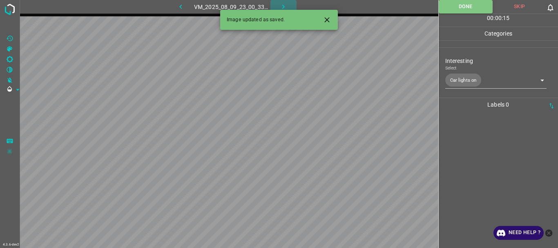
click at [282, 4] on icon "button" at bounding box center [283, 6] width 9 height 9
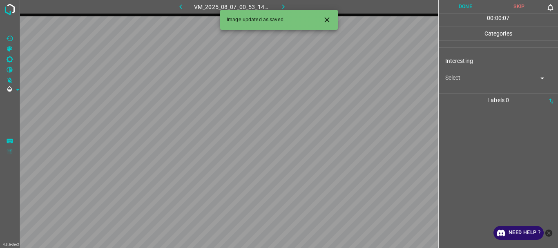
click at [452, 76] on body "4.3.6-dev2 VM_2025_08_07_00_53_14_030_03.gif Done Skip 0 00 : 00 : 07 Categorie…" at bounding box center [279, 124] width 558 height 248
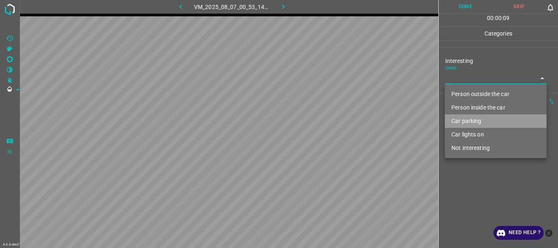
click at [458, 117] on li "Car parking" at bounding box center [496, 120] width 102 height 13
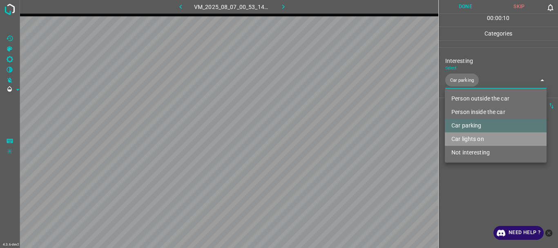
click at [462, 140] on li "Car lights on" at bounding box center [496, 138] width 102 height 13
type input "Car parking,Car lights on"
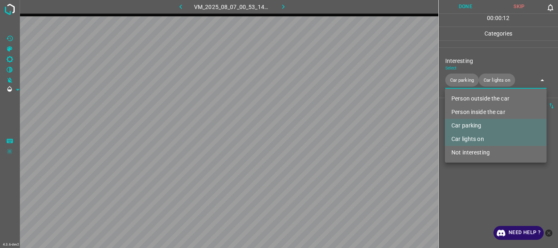
click at [459, 7] on div at bounding box center [279, 124] width 558 height 248
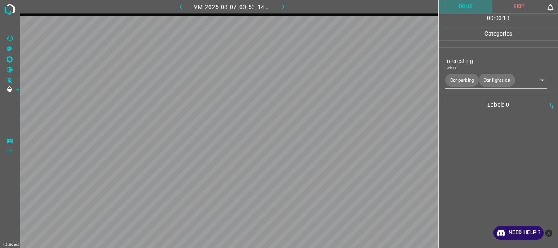
click at [460, 7] on button "Done" at bounding box center [465, 6] width 54 height 13
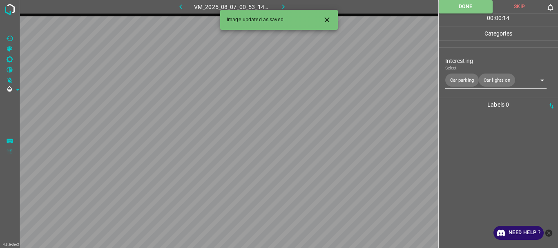
click at [280, 2] on button "button" at bounding box center [283, 6] width 26 height 13
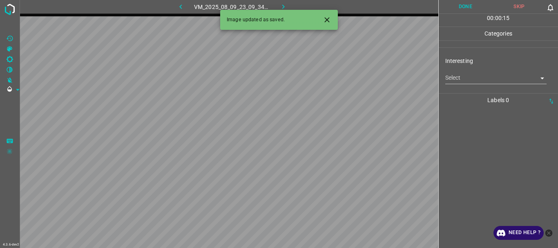
click at [325, 17] on icon "Close" at bounding box center [327, 20] width 9 height 9
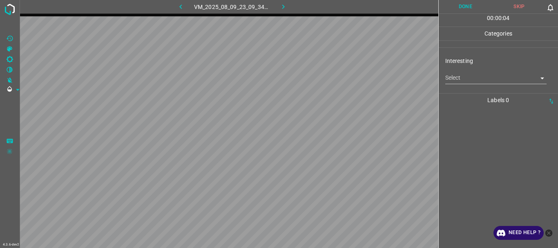
click at [458, 81] on body "4.3.6-dev2 VM_2025_08_09_23_09_34_098_10.gif Done Skip 0 00 : 00 : 04 Categorie…" at bounding box center [279, 124] width 558 height 248
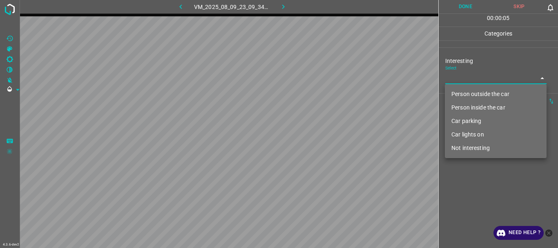
click at [460, 147] on li "Not interesting" at bounding box center [496, 147] width 102 height 13
type input "Not interesting"
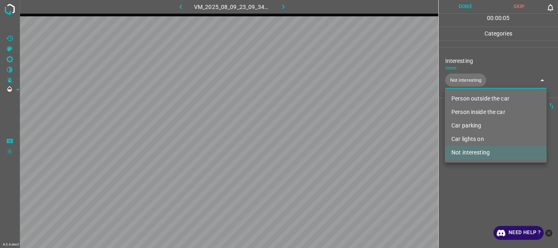
click at [457, 179] on div at bounding box center [279, 124] width 558 height 248
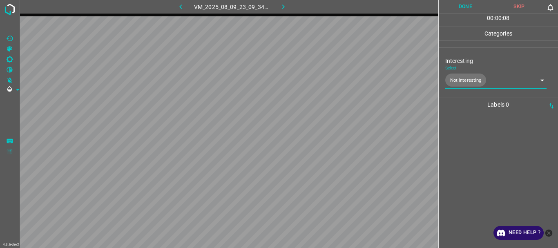
click at [458, 9] on button "Done" at bounding box center [465, 6] width 54 height 13
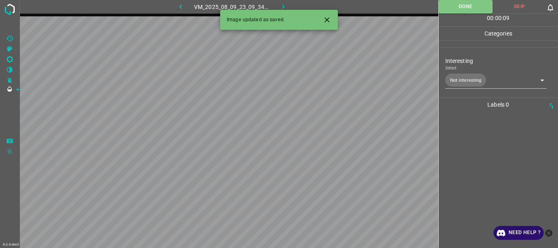
click at [283, 5] on icon "button" at bounding box center [283, 6] width 9 height 9
click at [480, 79] on body "4.3.6-dev2 VM_2025_08_09_23_10_17_115_05.gif Done Skip 0 00 : 00 : 01 Categorie…" at bounding box center [279, 124] width 558 height 248
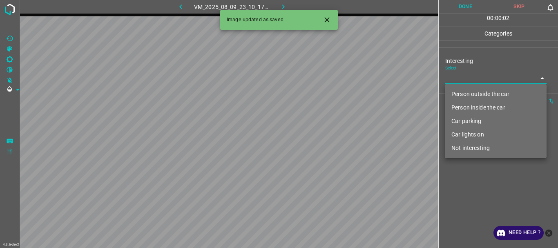
click at [466, 94] on li "Person outside the car" at bounding box center [496, 93] width 102 height 13
type input "Person outside the car"
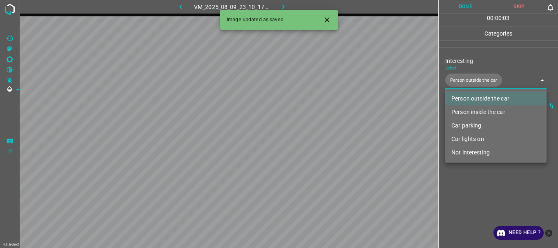
click at [466, 183] on div at bounding box center [279, 124] width 558 height 248
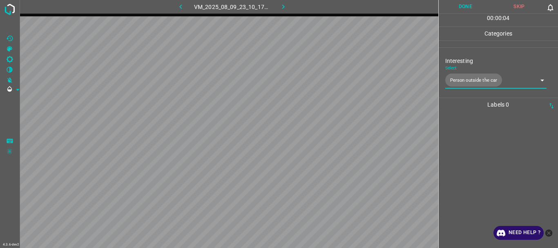
click at [458, 9] on button "Done" at bounding box center [465, 6] width 54 height 13
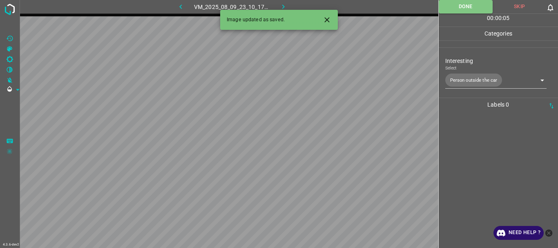
click at [282, 3] on icon "button" at bounding box center [283, 6] width 9 height 9
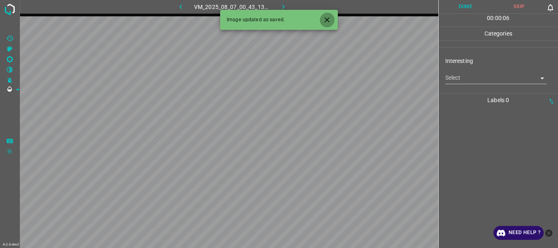
click at [327, 20] on icon "Close" at bounding box center [326, 19] width 5 height 5
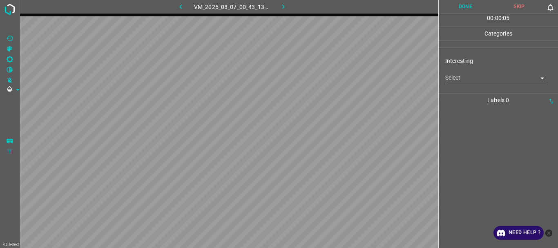
click at [466, 79] on body "4.3.6-dev2 VM_2025_08_07_00_43_13_548_07.gif Done Skip 0 00 : 00 : 05 Categorie…" at bounding box center [279, 124] width 558 height 248
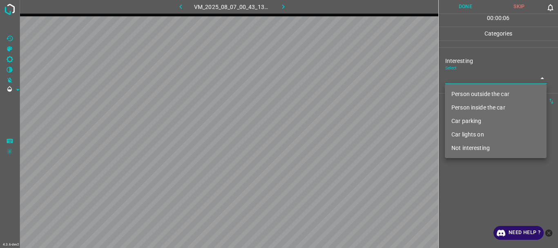
click at [466, 150] on li "Not interesting" at bounding box center [496, 147] width 102 height 13
type input "Not interesting"
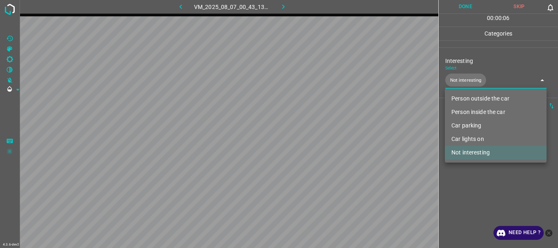
click at [462, 180] on div at bounding box center [279, 124] width 558 height 248
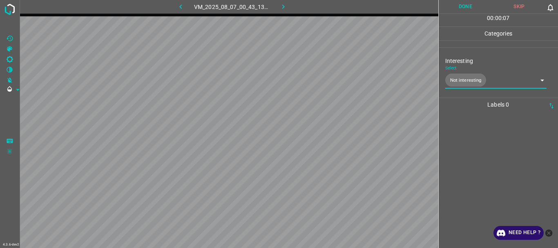
click at [457, 7] on button "Done" at bounding box center [465, 6] width 54 height 13
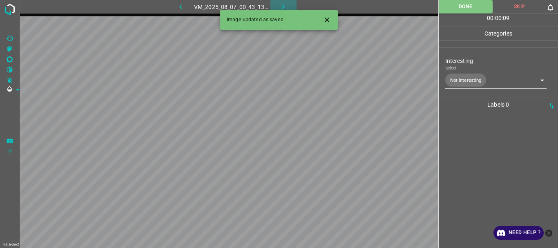
click at [282, 4] on icon "button" at bounding box center [283, 6] width 9 height 9
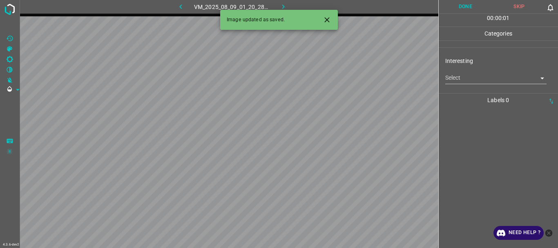
click at [328, 22] on icon "Close" at bounding box center [327, 20] width 9 height 9
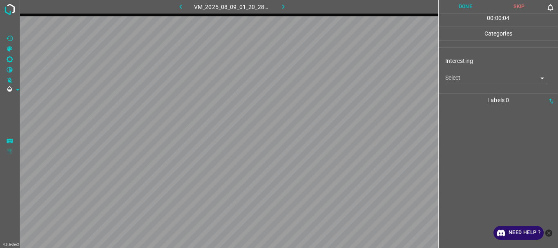
click at [481, 79] on body "4.3.6-dev2 VM_2025_08_09_01_20_28_926_01.gif Done Skip 0 00 : 00 : 04 Categorie…" at bounding box center [279, 124] width 558 height 248
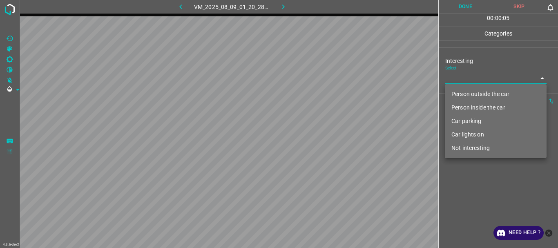
click at [466, 147] on li "Not interesting" at bounding box center [496, 147] width 102 height 13
type input "Not interesting"
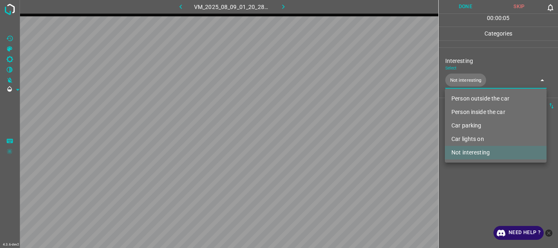
drag, startPoint x: 462, startPoint y: 184, endPoint x: 465, endPoint y: 166, distance: 17.9
click at [462, 184] on div at bounding box center [279, 124] width 558 height 248
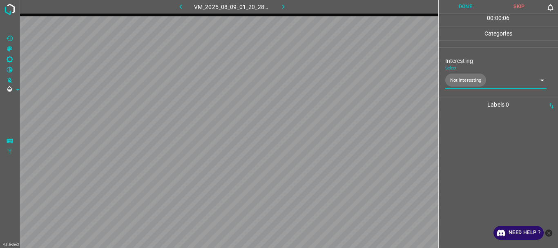
click at [457, 9] on button "Done" at bounding box center [465, 6] width 54 height 13
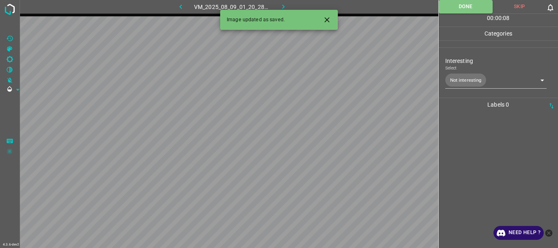
click at [282, 5] on icon "button" at bounding box center [283, 6] width 2 height 4
click at [485, 76] on body "4.3.6-dev2 VM_2025_08_09_01_29_30_376_06.gif Done Skip 0 00 : 00 : 01 Categorie…" at bounding box center [279, 124] width 558 height 248
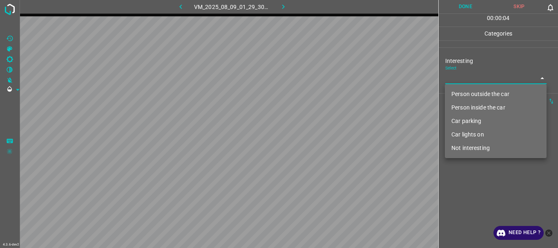
click at [474, 93] on li "Person outside the car" at bounding box center [496, 93] width 102 height 13
type input "Person outside the car"
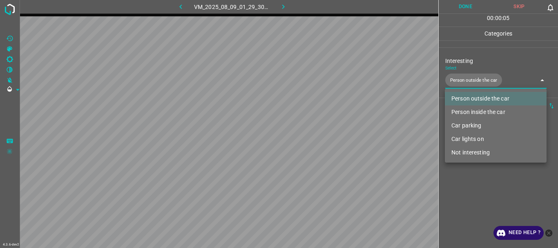
click at [461, 183] on div at bounding box center [279, 124] width 558 height 248
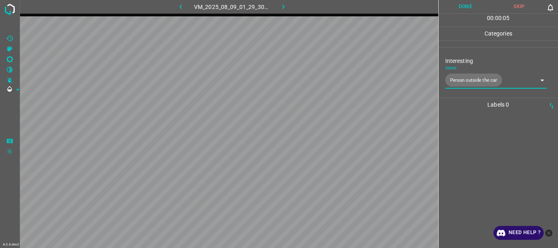
click at [457, 9] on button "Done" at bounding box center [465, 6] width 54 height 13
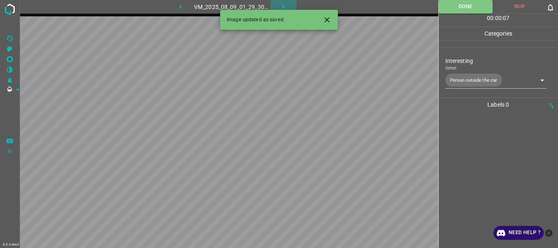
click at [283, 4] on icon "button" at bounding box center [283, 6] width 9 height 9
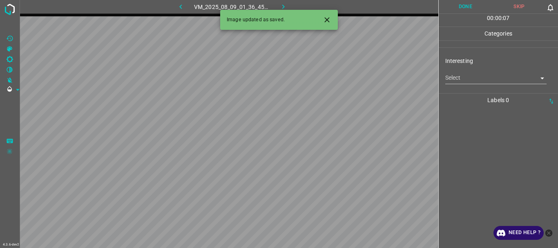
click at [454, 79] on body "4.3.6-dev2 VM_2025_08_09_01_36_45_897_04.gif Done Skip 0 00 : 00 : 07 Categorie…" at bounding box center [279, 124] width 558 height 248
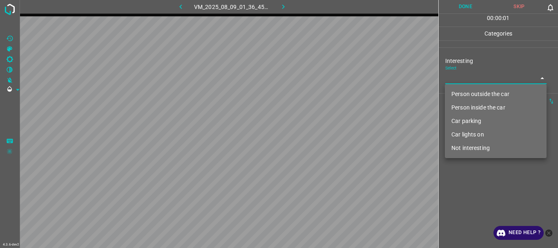
click at [458, 92] on li "Person outside the car" at bounding box center [496, 93] width 102 height 13
type input "Person outside the car"
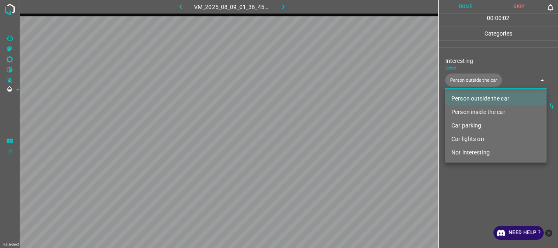
click at [460, 170] on div at bounding box center [279, 124] width 558 height 248
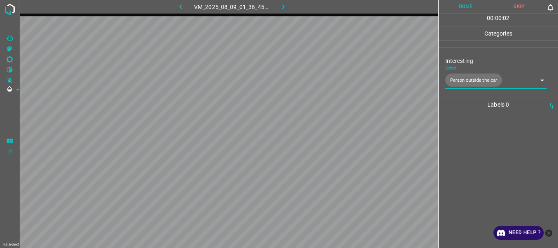
click at [465, 2] on button "Done" at bounding box center [465, 6] width 54 height 13
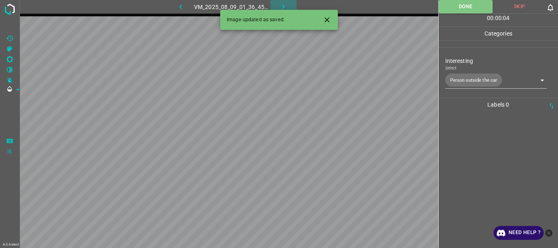
click at [285, 5] on icon "button" at bounding box center [283, 6] width 9 height 9
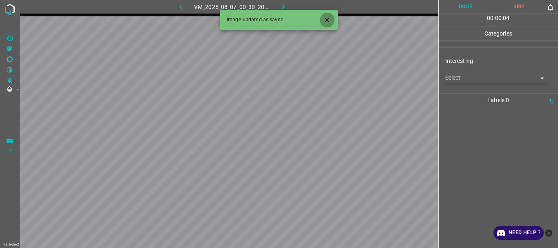
click at [326, 20] on icon "Close" at bounding box center [326, 19] width 5 height 5
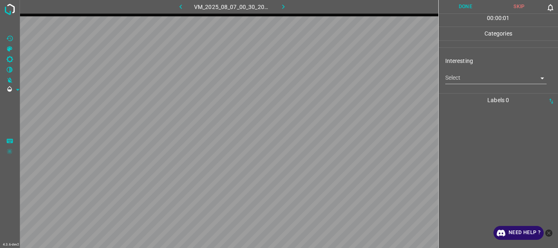
click at [445, 77] on body "4.3.6-dev2 VM_2025_08_07_00_30_20_004_12.gif Done Skip 0 00 : 00 : 01 Categorie…" at bounding box center [279, 124] width 558 height 248
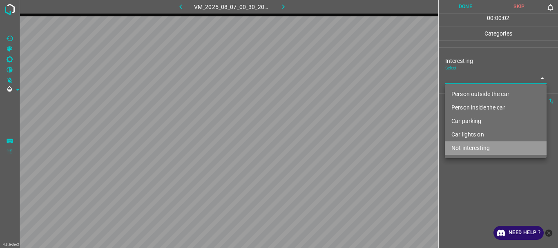
click at [461, 147] on li "Not interesting" at bounding box center [496, 147] width 102 height 13
type input "Not interesting"
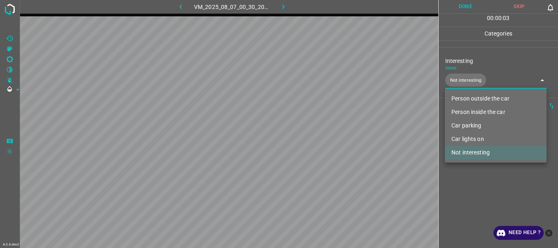
click at [468, 179] on div at bounding box center [279, 124] width 558 height 248
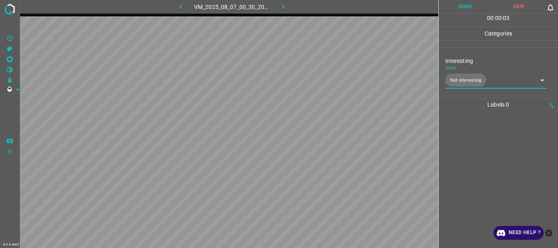
click at [462, 7] on button "Done" at bounding box center [465, 6] width 54 height 13
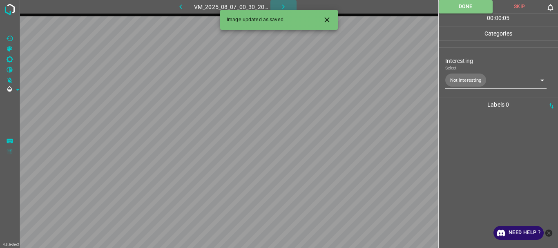
click at [280, 2] on icon "button" at bounding box center [283, 6] width 9 height 9
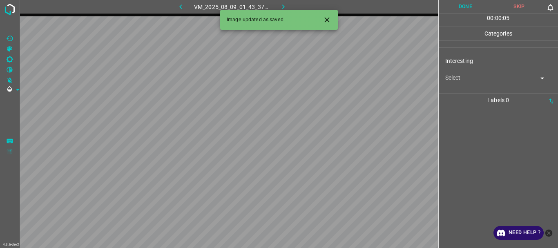
click at [451, 80] on body "4.3.6-dev2 VM_2025_08_09_01_43_37_044_02.gif Done Skip 0 00 : 00 : 05 Categorie…" at bounding box center [279, 124] width 558 height 248
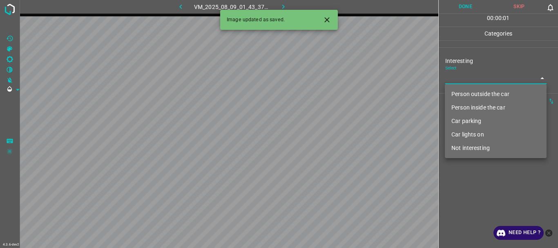
click at [457, 96] on li "Person outside the car" at bounding box center [496, 93] width 102 height 13
type input "Person outside the car"
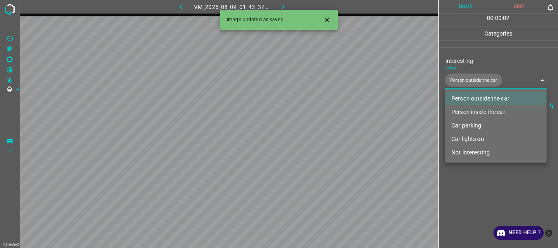
click at [465, 194] on div at bounding box center [279, 124] width 558 height 248
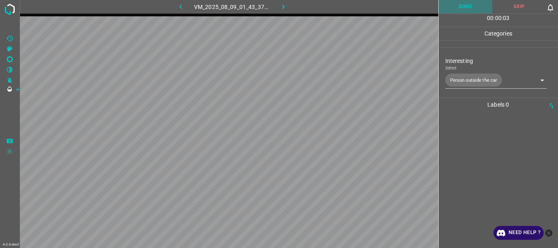
click at [454, 9] on button "Done" at bounding box center [465, 6] width 54 height 13
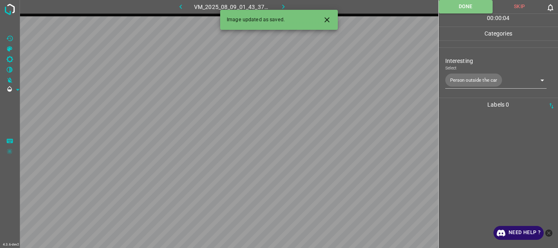
click at [281, 4] on icon "button" at bounding box center [283, 6] width 9 height 9
click at [451, 80] on body "4.3.6-dev2 VM_2025_08_07_00_39_24_624_00.gif Done Skip 0 00 : 00 : 05 Categorie…" at bounding box center [279, 124] width 558 height 248
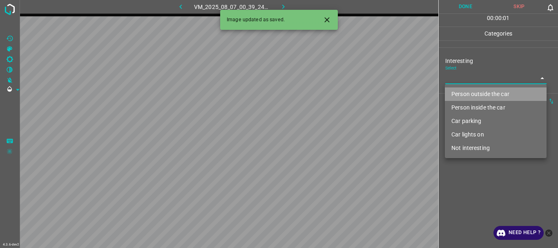
click at [455, 95] on li "Person outside the car" at bounding box center [496, 93] width 102 height 13
type input "Person outside the car"
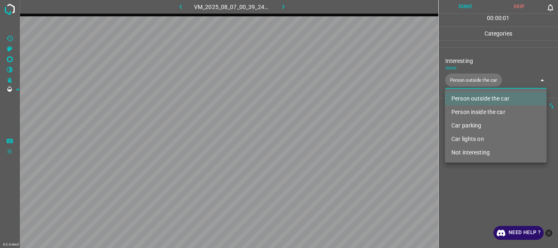
click at [469, 189] on div at bounding box center [279, 124] width 558 height 248
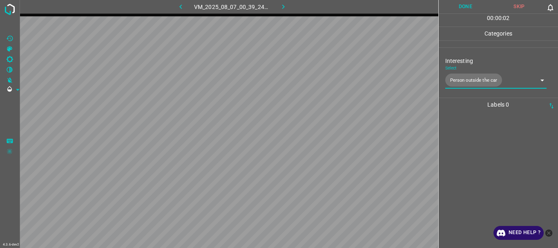
click at [461, 4] on button "Done" at bounding box center [465, 6] width 54 height 13
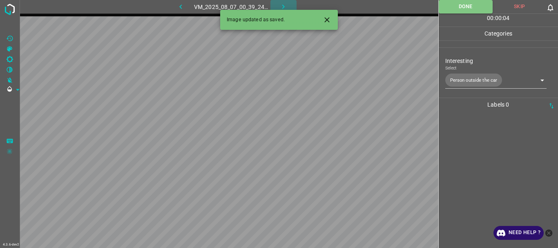
click at [280, 3] on icon "button" at bounding box center [283, 6] width 9 height 9
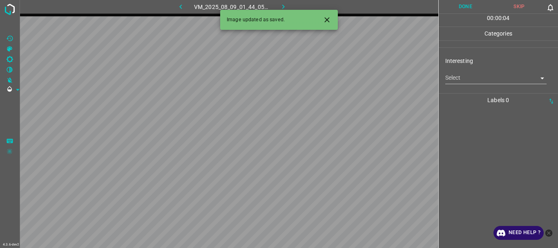
click at [460, 80] on body "4.3.6-dev2 VM_2025_08_09_01_44_05_535_03.gif Done Skip 0 00 : 00 : 04 Categorie…" at bounding box center [279, 124] width 558 height 248
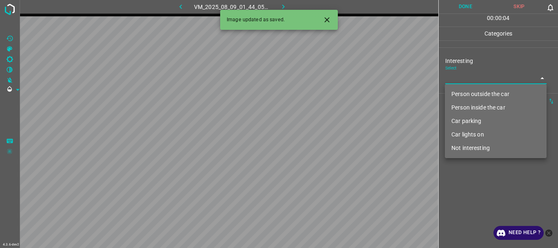
click at [465, 92] on li "Person outside the car" at bounding box center [496, 93] width 102 height 13
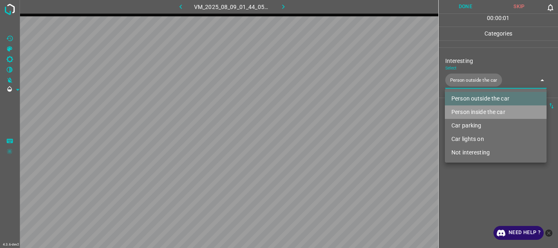
click at [467, 107] on li "Person inside the car" at bounding box center [496, 111] width 102 height 13
type input "Person outside the car,Person inside the car"
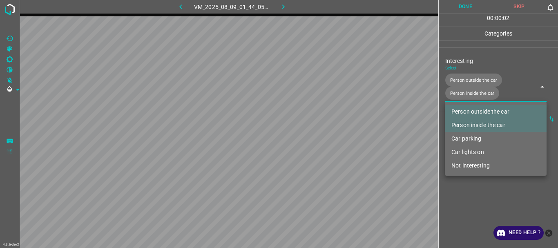
click at [472, 178] on div at bounding box center [279, 124] width 558 height 248
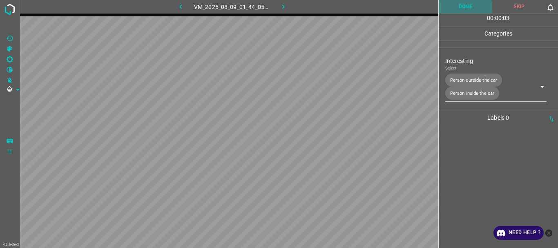
click at [470, 7] on button "Done" at bounding box center [465, 6] width 54 height 13
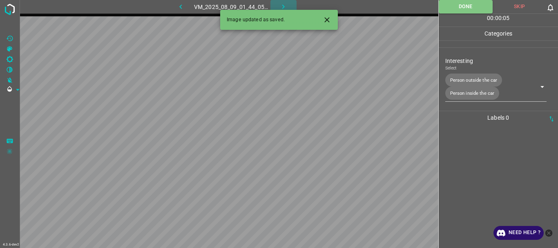
click at [287, 5] on icon "button" at bounding box center [283, 6] width 9 height 9
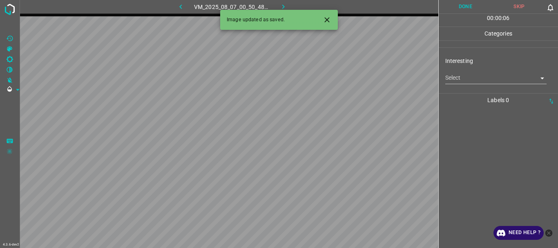
click at [452, 80] on body "4.3.6-dev2 VM_2025_08_07_00_50_48_085_05.gif Done Skip 0 00 : 00 : 06 Categorie…" at bounding box center [279, 124] width 558 height 248
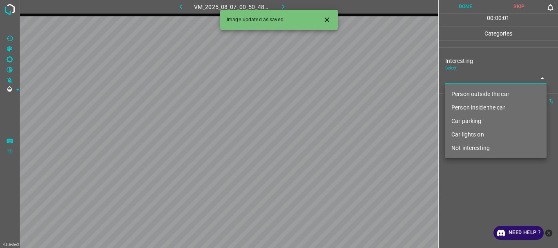
click at [456, 89] on li "Person outside the car" at bounding box center [496, 93] width 102 height 13
type input "Person outside the car"
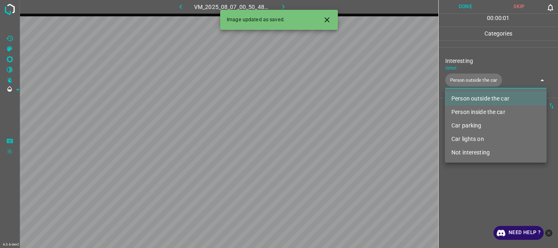
click at [475, 175] on div at bounding box center [279, 124] width 558 height 248
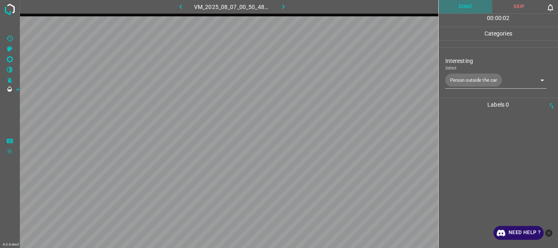
click at [453, 6] on button "Done" at bounding box center [465, 6] width 54 height 13
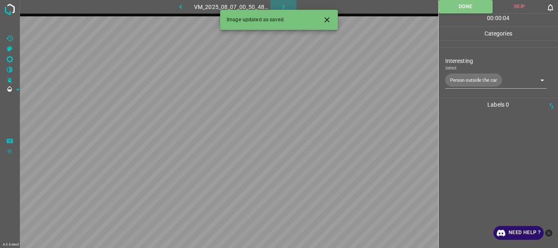
click at [280, 4] on icon "button" at bounding box center [283, 6] width 9 height 9
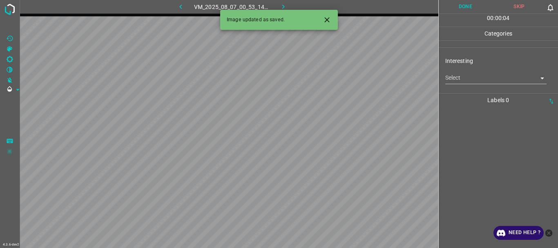
click at [456, 78] on body "4.3.6-dev2 VM_2025_08_07_00_53_14_030_02.gif Done Skip 0 00 : 00 : 04 Categorie…" at bounding box center [279, 124] width 558 height 248
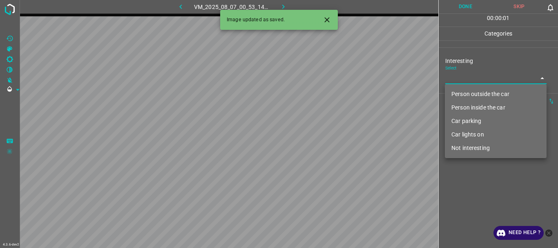
click at [465, 120] on li "Car parking" at bounding box center [496, 120] width 102 height 13
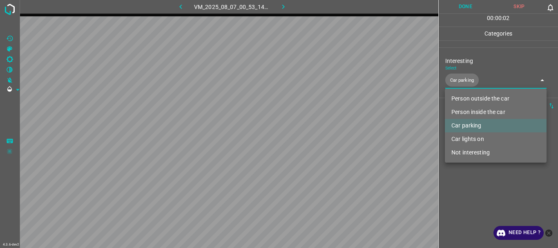
click at [471, 140] on li "Car lights on" at bounding box center [496, 138] width 102 height 13
type input "Car parking,Car lights on"
click at [470, 175] on div at bounding box center [279, 124] width 558 height 248
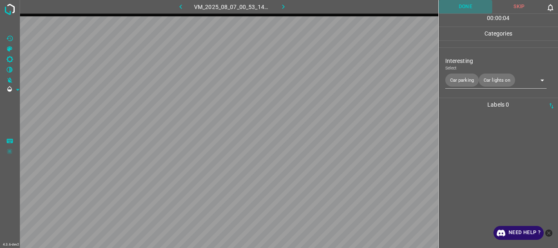
click at [463, 4] on button "Done" at bounding box center [465, 6] width 54 height 13
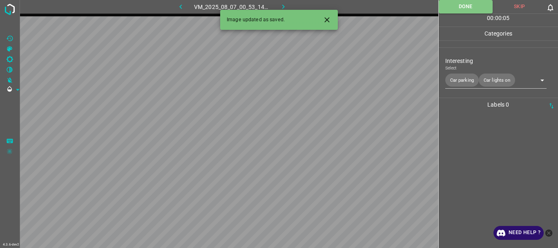
click at [283, 7] on icon "button" at bounding box center [283, 6] width 9 height 9
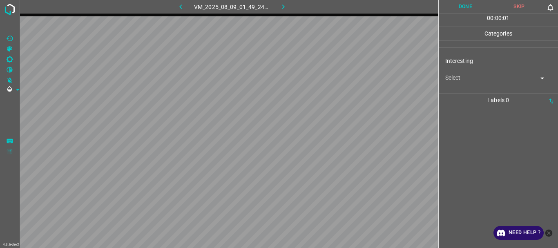
click at [464, 75] on body "4.3.6-dev2 VM_2025_08_09_01_49_24_020_02.gif Done Skip 0 00 : 00 : 01 Categorie…" at bounding box center [279, 124] width 558 height 248
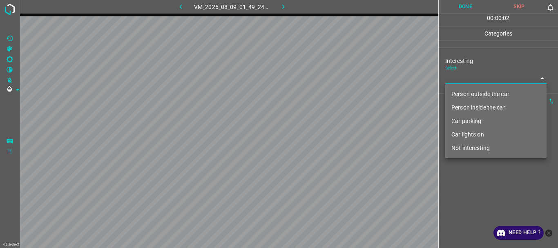
click at [467, 92] on li "Person outside the car" at bounding box center [496, 93] width 102 height 13
type input "Person outside the car"
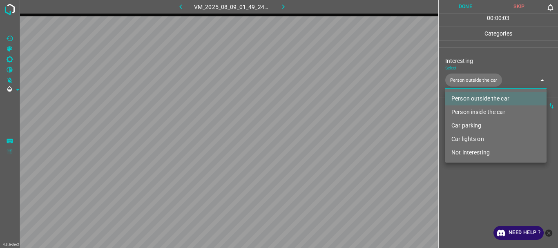
click at [467, 185] on div at bounding box center [279, 124] width 558 height 248
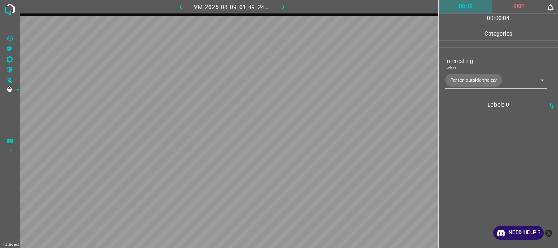
click at [464, 4] on button "Done" at bounding box center [465, 6] width 54 height 13
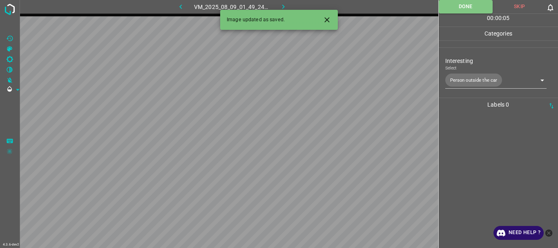
click at [284, 4] on icon "button" at bounding box center [283, 6] width 9 height 9
click at [328, 20] on icon "Close" at bounding box center [327, 20] width 9 height 9
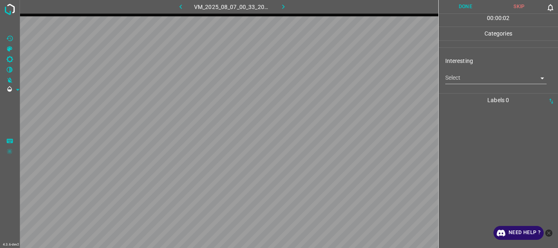
click at [456, 76] on body "4.3.6-dev2 VM_2025_08_07_00_33_20_314_01.gif Done Skip 0 00 : 00 : 02 Categorie…" at bounding box center [279, 124] width 558 height 248
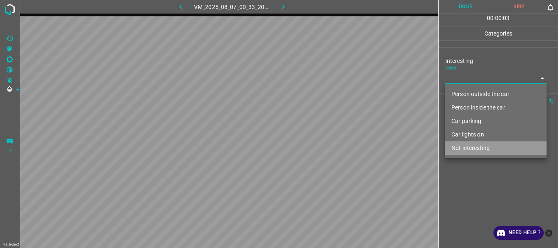
click at [454, 147] on li "Not interesting" at bounding box center [496, 147] width 102 height 13
type input "Not interesting"
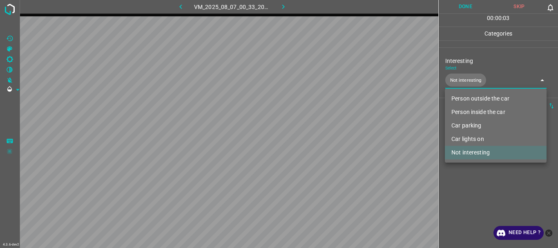
click at [456, 170] on div at bounding box center [279, 124] width 558 height 248
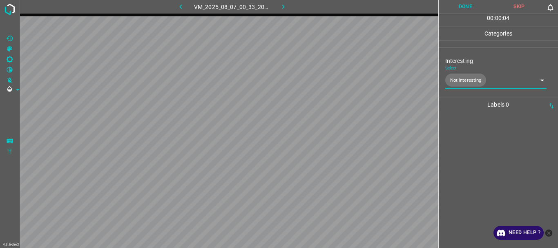
click at [460, 9] on button "Done" at bounding box center [465, 6] width 54 height 13
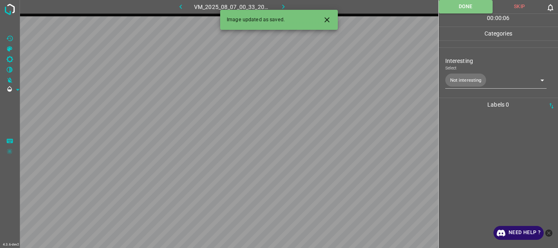
click at [283, 3] on icon "button" at bounding box center [283, 6] width 9 height 9
click at [456, 78] on body "4.3.6-dev2 VM_2025_08_09_01_49_24_020_04.gif Done Skip 0 00 : 00 : 06 Categorie…" at bounding box center [279, 124] width 558 height 248
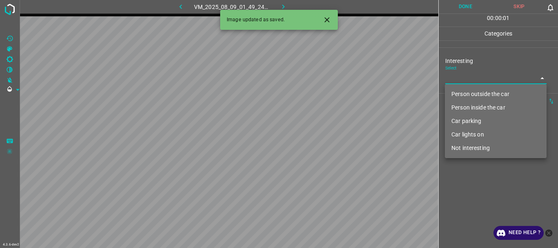
click at [460, 90] on li "Person outside the car" at bounding box center [496, 93] width 102 height 13
type input "Person outside the car"
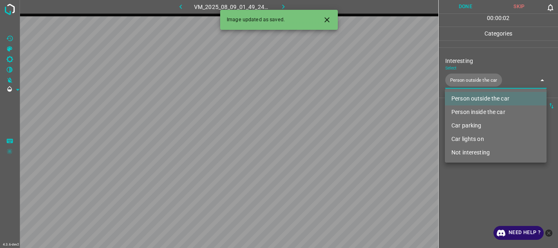
click at [464, 176] on div at bounding box center [279, 124] width 558 height 248
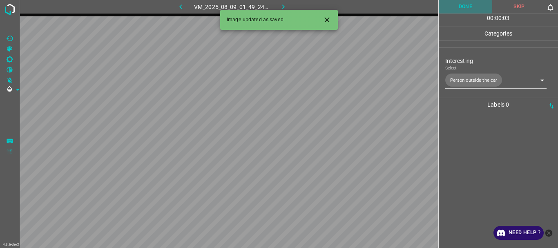
click at [463, 13] on button "Done" at bounding box center [465, 6] width 54 height 13
click at [284, 3] on icon "button" at bounding box center [283, 6] width 9 height 9
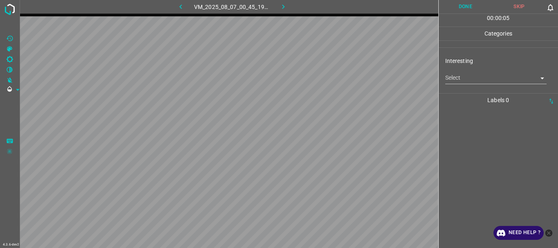
click at [479, 82] on body "4.3.6-dev2 VM_2025_08_07_00_45_19_341_02.gif Done Skip 0 00 : 00 : 05 Categorie…" at bounding box center [279, 124] width 558 height 248
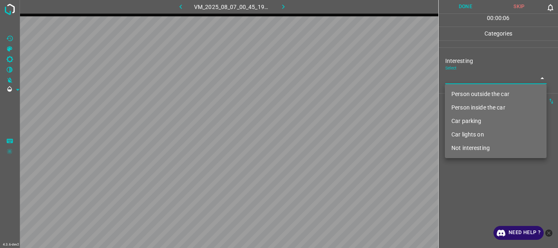
click at [467, 146] on li "Not interesting" at bounding box center [496, 147] width 102 height 13
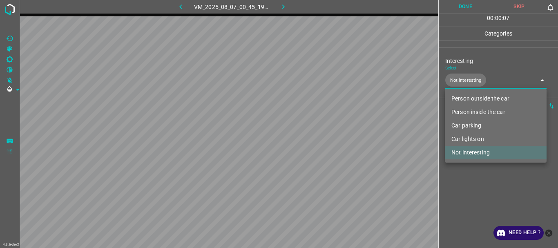
click at [466, 173] on div at bounding box center [279, 124] width 558 height 248
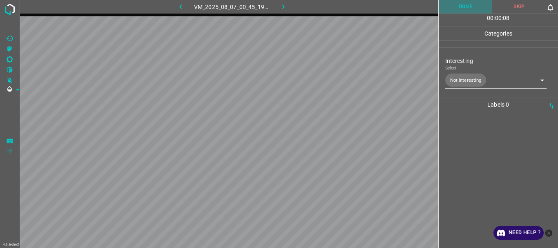
click at [470, 9] on button "Done" at bounding box center [465, 6] width 54 height 13
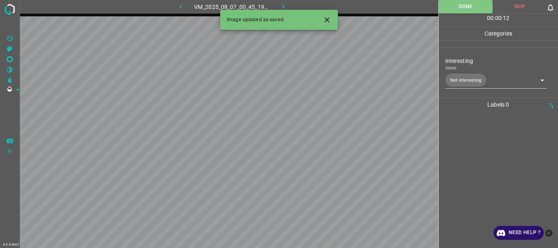
click at [483, 76] on body "4.3.6-dev2 VM_2025_08_07_00_45_19_341_02.gif Done Skip 0 00 : 00 : 12 Categorie…" at bounding box center [279, 124] width 558 height 248
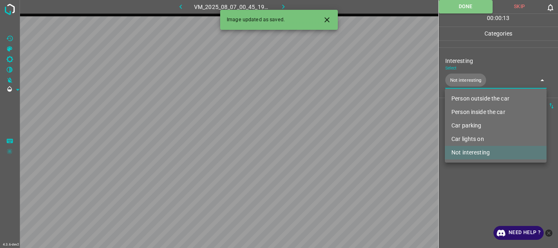
click at [480, 97] on li "Person outside the car" at bounding box center [496, 98] width 102 height 13
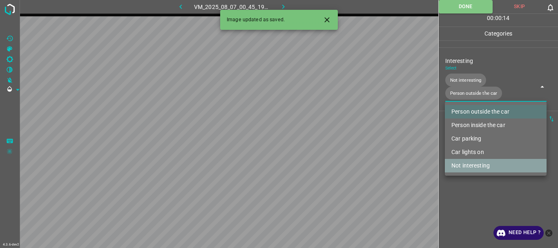
click at [478, 165] on li "Not interesting" at bounding box center [496, 165] width 102 height 13
type input "Person outside the car"
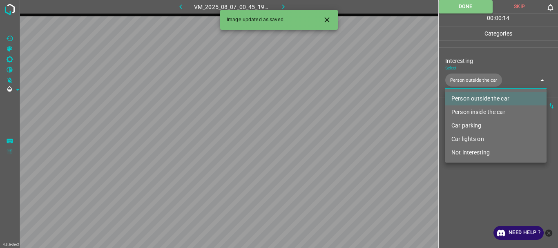
click at [474, 192] on div at bounding box center [279, 124] width 558 height 248
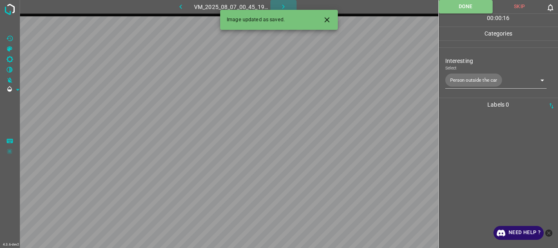
click at [283, 7] on icon "button" at bounding box center [283, 6] width 9 height 9
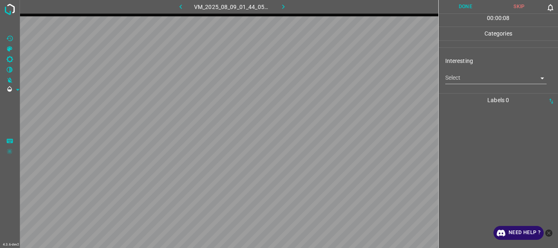
click at [459, 74] on body "4.3.6-dev2 VM_2025_08_09_01_44_05_535_02.gif Done Skip 0 00 : 00 : 08 Categorie…" at bounding box center [279, 124] width 558 height 248
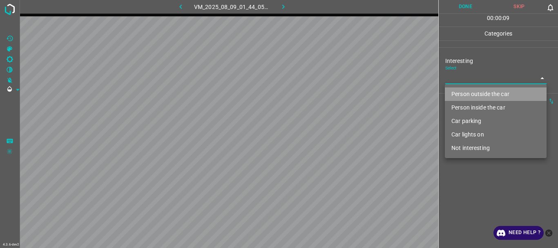
click at [469, 90] on li "Person outside the car" at bounding box center [496, 93] width 102 height 13
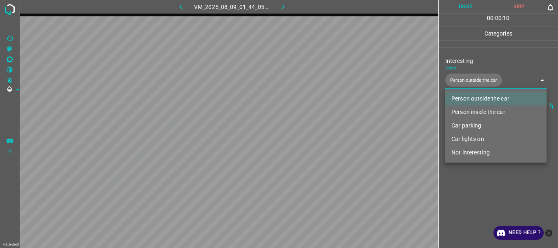
click at [470, 108] on li "Person inside the car" at bounding box center [496, 111] width 102 height 13
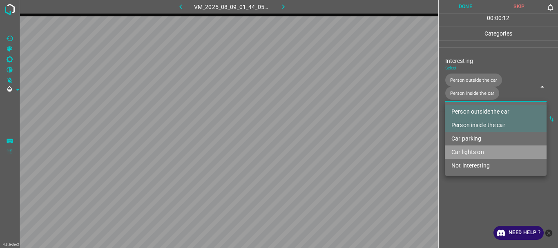
click at [470, 147] on li "Car lights on" at bounding box center [496, 151] width 102 height 13
type input "Person outside the car,Person inside the car,Car lights on"
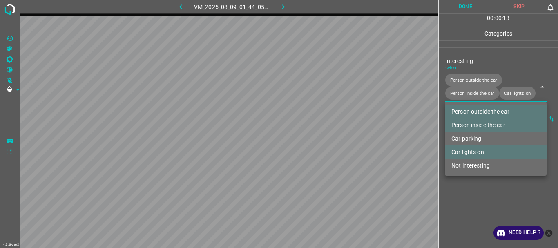
click at [467, 193] on div at bounding box center [279, 124] width 558 height 248
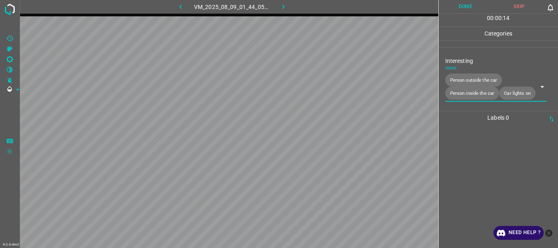
click at [457, 11] on button "Done" at bounding box center [465, 6] width 54 height 13
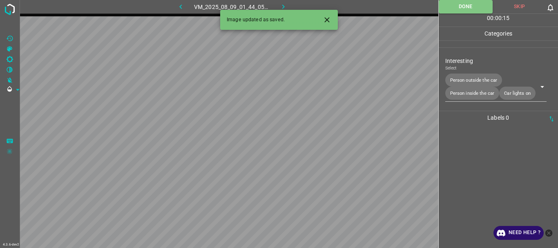
click at [279, 5] on icon "button" at bounding box center [283, 6] width 9 height 9
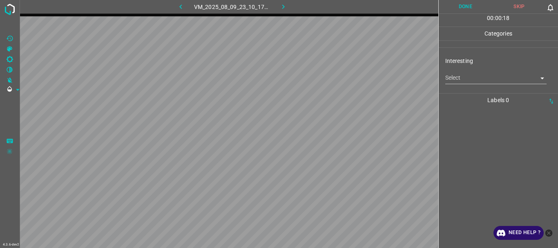
click at [452, 76] on body "4.3.6-dev2 VM_2025_08_09_23_10_17_115_01.gif Done Skip 0 00 : 00 : 18 Categorie…" at bounding box center [279, 124] width 558 height 248
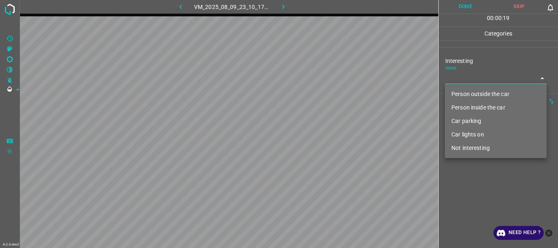
click at [457, 91] on li "Person outside the car" at bounding box center [496, 93] width 102 height 13
type input "Person outside the car"
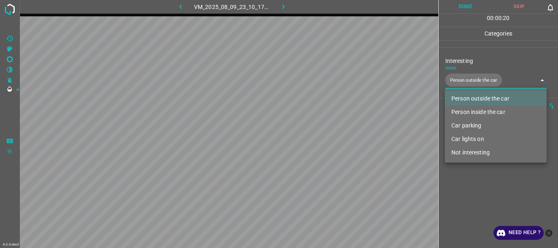
click at [456, 191] on div at bounding box center [279, 124] width 558 height 248
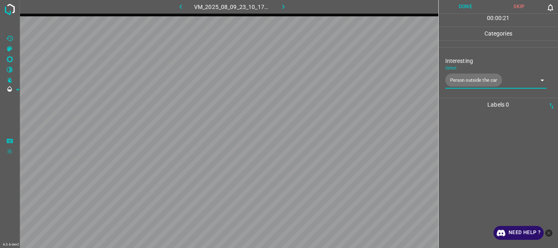
click at [474, 9] on button "Done" at bounding box center [465, 6] width 54 height 13
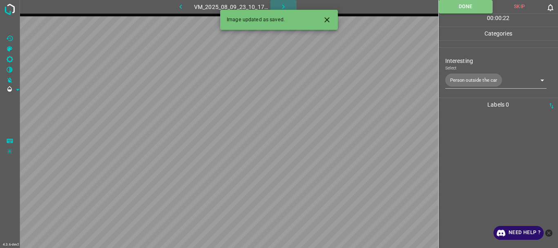
click at [280, 6] on icon "button" at bounding box center [283, 6] width 9 height 9
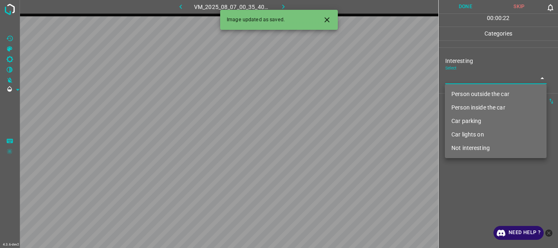
click at [460, 80] on body "4.3.6-dev2 VM_2025_08_07_00_35_40_039_05.gif Done Skip 0 00 : 00 : 22 Categorie…" at bounding box center [279, 124] width 558 height 248
click at [461, 93] on li "Person outside the car" at bounding box center [496, 93] width 102 height 13
type input "Person outside the car"
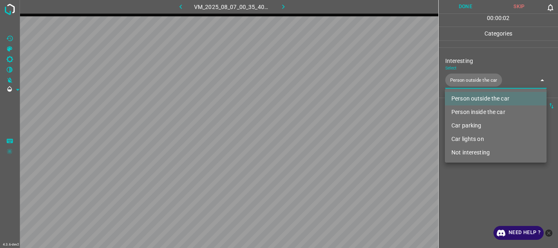
click at [449, 186] on div at bounding box center [279, 124] width 558 height 248
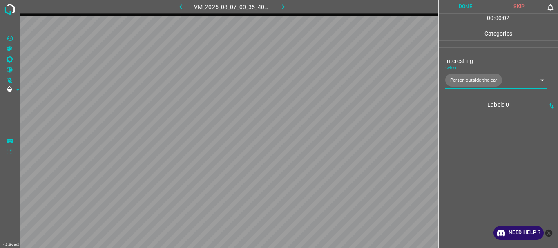
click at [467, 9] on button "Done" at bounding box center [465, 6] width 54 height 13
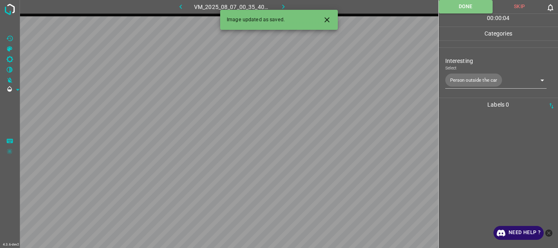
click at [281, 5] on icon "button" at bounding box center [283, 6] width 9 height 9
click at [467, 78] on body "4.3.6-dev2 VM_2025_08_07_00_50_48_085_07.gif Done Skip 0 00 : 00 : 06 Categorie…" at bounding box center [279, 124] width 558 height 248
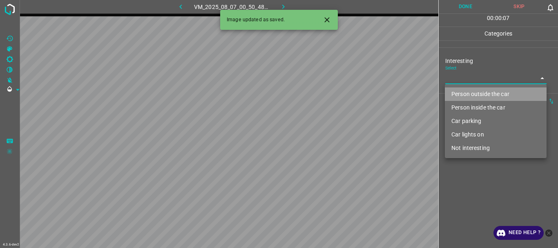
click at [466, 92] on li "Person outside the car" at bounding box center [496, 93] width 102 height 13
type input "Person outside the car"
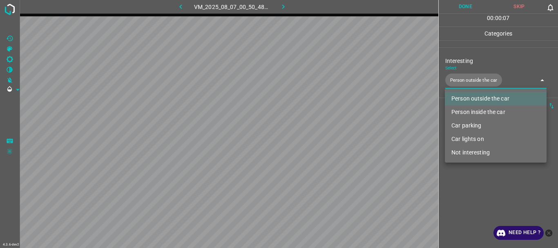
click at [470, 172] on div at bounding box center [279, 124] width 558 height 248
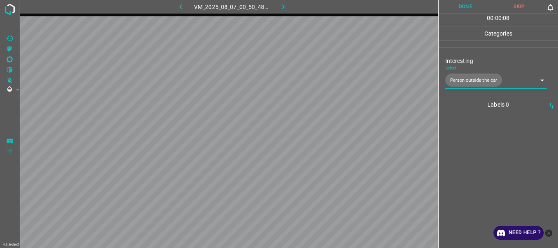
click at [468, 9] on button "Done" at bounding box center [465, 6] width 54 height 13
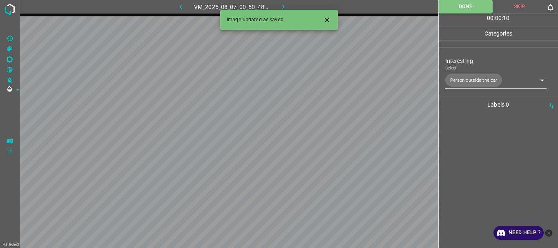
click at [286, 5] on icon "button" at bounding box center [283, 6] width 9 height 9
click at [465, 78] on body "4.3.6-dev2 VM_2025_08_09_01_43_37_044_00.gif Done Skip 0 00 : 00 : 11 Categorie…" at bounding box center [279, 124] width 558 height 248
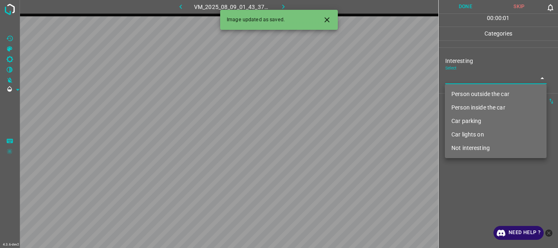
click at [465, 89] on li "Person outside the car" at bounding box center [496, 93] width 102 height 13
type input "Person outside the car"
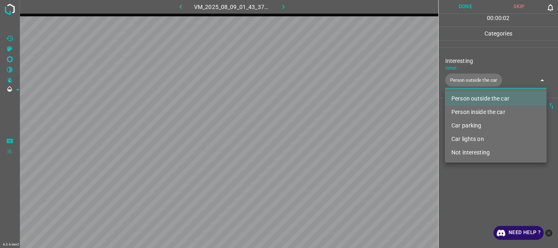
click at [473, 181] on div at bounding box center [279, 124] width 558 height 248
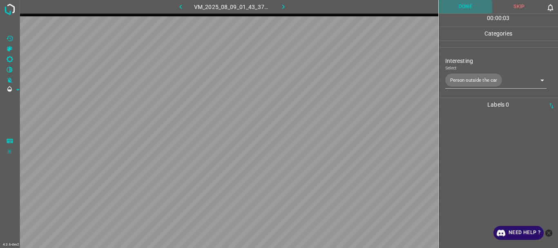
click at [469, 11] on button "Done" at bounding box center [465, 6] width 54 height 13
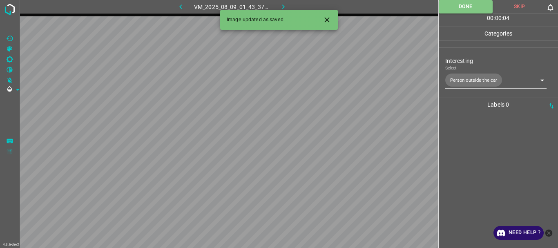
click at [282, 3] on icon "button" at bounding box center [283, 6] width 9 height 9
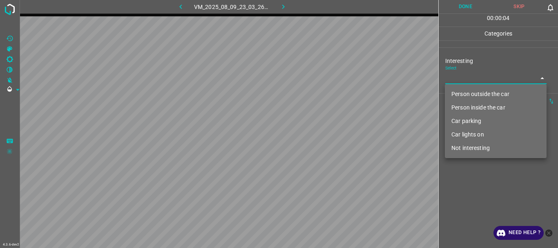
click at [468, 80] on body "4.3.6-dev2 VM_2025_08_09_23_03_26_514_01.gif Done Skip 0 00 : 00 : 04 Categorie…" at bounding box center [279, 124] width 558 height 248
click at [466, 147] on li "Not interesting" at bounding box center [496, 147] width 102 height 13
type input "Not interesting"
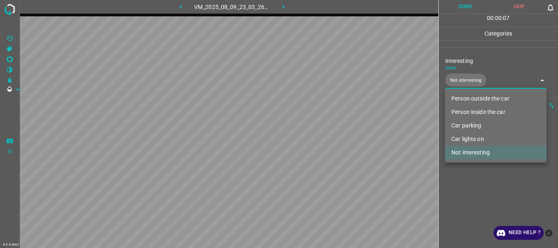
click at [468, 174] on div at bounding box center [279, 124] width 558 height 248
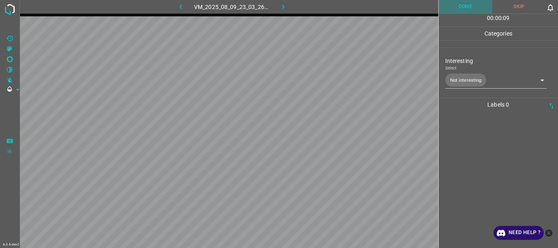
click at [466, 11] on button "Done" at bounding box center [465, 6] width 54 height 13
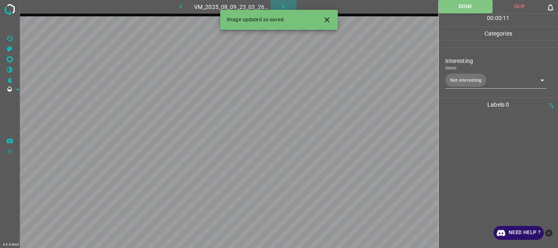
click at [286, 4] on icon "button" at bounding box center [283, 6] width 9 height 9
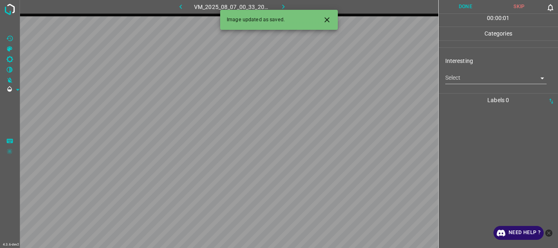
click at [325, 19] on icon "Close" at bounding box center [327, 20] width 9 height 9
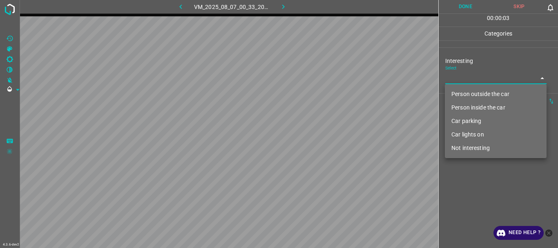
click at [449, 73] on body "4.3.6-dev2 VM_2025_08_07_00_33_20_314_11.gif Done Skip 0 00 : 00 : 03 Categorie…" at bounding box center [279, 124] width 558 height 248
click at [462, 145] on li "Not interesting" at bounding box center [496, 147] width 102 height 13
type input "Not interesting"
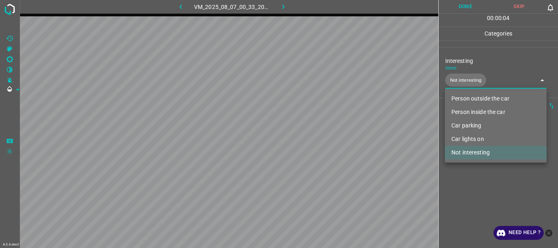
click at [467, 175] on div at bounding box center [279, 124] width 558 height 248
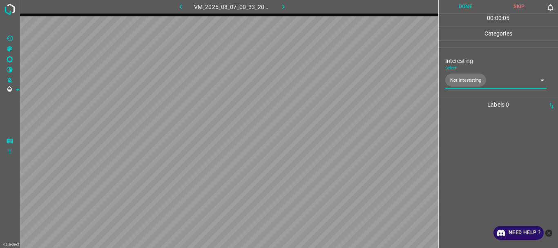
click at [465, 7] on button "Done" at bounding box center [465, 6] width 54 height 13
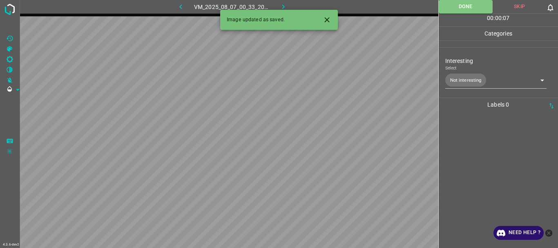
click at [285, 4] on icon "button" at bounding box center [283, 6] width 9 height 9
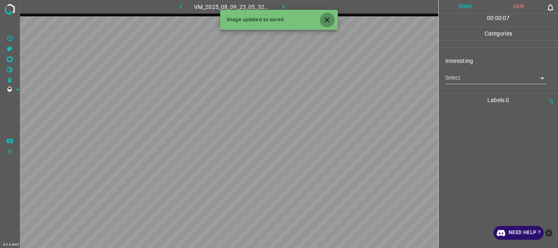
click at [328, 21] on icon "Close" at bounding box center [326, 19] width 5 height 5
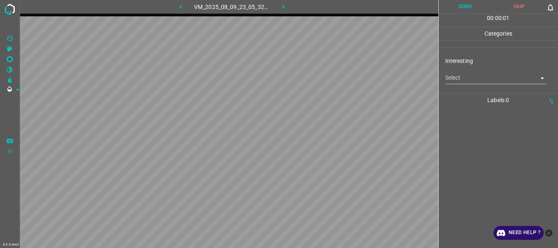
click at [453, 79] on body "4.3.6-dev2 VM_2025_08_09_23_05_32_853_01.gif Done Skip 0 00 : 00 : 01 Categorie…" at bounding box center [279, 124] width 558 height 248
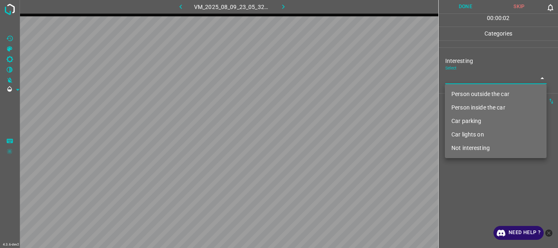
click at [457, 145] on li "Not interesting" at bounding box center [496, 147] width 102 height 13
type input "Not interesting"
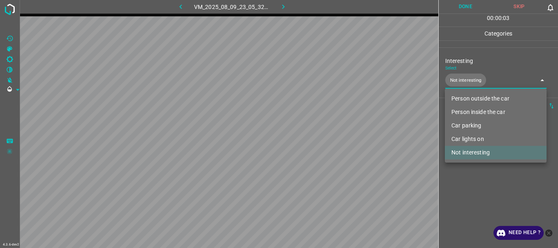
click at [450, 175] on div at bounding box center [279, 124] width 558 height 248
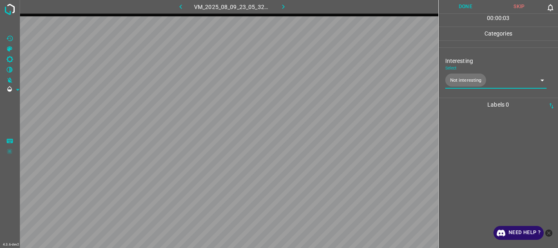
click at [478, 7] on button "Done" at bounding box center [465, 6] width 54 height 13
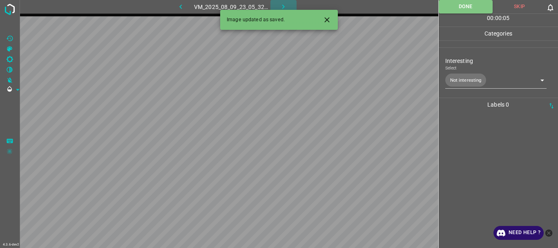
click at [281, 8] on icon "button" at bounding box center [283, 6] width 9 height 9
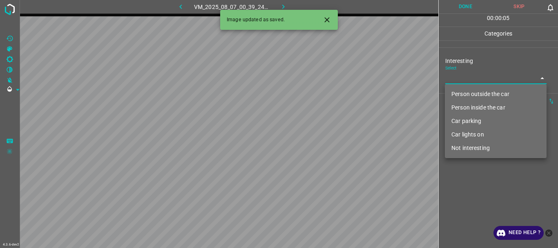
click at [463, 79] on body "4.3.6-dev2 VM_2025_08_07_00_39_24_624_04.gif Done Skip 0 00 : 00 : 05 Categorie…" at bounding box center [279, 124] width 558 height 248
click at [460, 93] on li "Person outside the car" at bounding box center [496, 93] width 102 height 13
type input "Person outside the car"
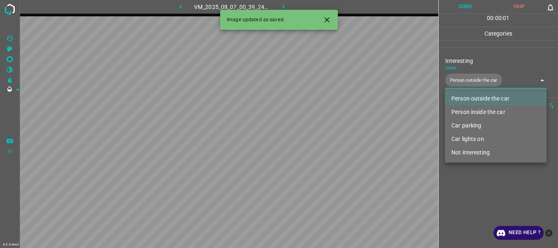
click at [454, 192] on div at bounding box center [279, 124] width 558 height 248
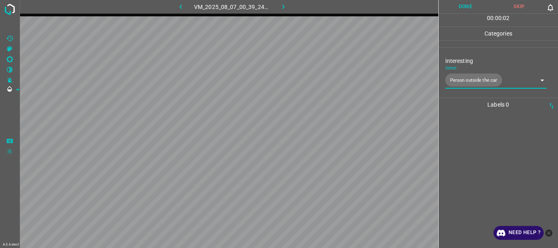
click at [471, 4] on button "Done" at bounding box center [465, 6] width 54 height 13
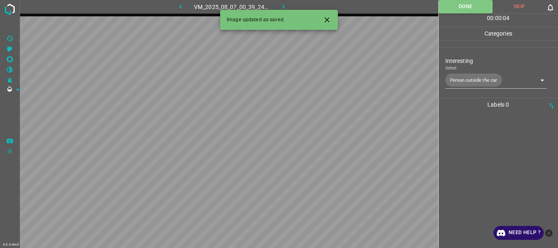
click at [280, 4] on icon "button" at bounding box center [283, 6] width 9 height 9
click at [331, 20] on icon "Close" at bounding box center [327, 20] width 9 height 9
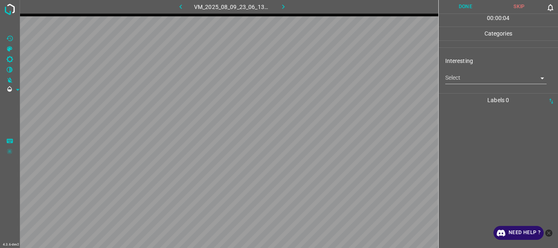
click at [454, 73] on body "4.3.6-dev2 VM_2025_08_09_23_06_13_313_10.gif Done Skip 0 00 : 00 : 04 Categorie…" at bounding box center [279, 124] width 558 height 248
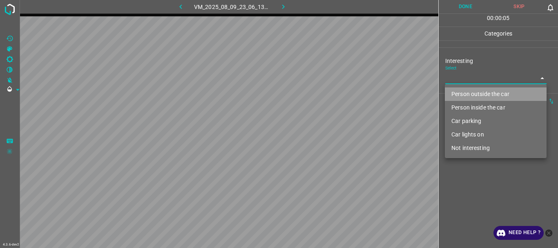
click at [459, 91] on li "Person outside the car" at bounding box center [496, 93] width 102 height 13
type input "Person outside the car"
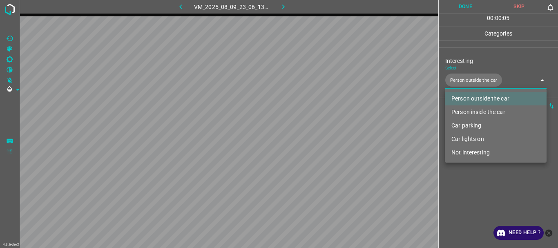
click at [475, 188] on div at bounding box center [279, 124] width 558 height 248
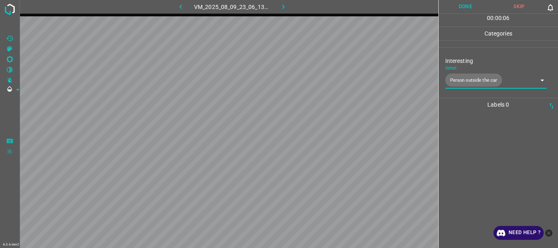
click at [473, 13] on button "Done" at bounding box center [465, 6] width 54 height 13
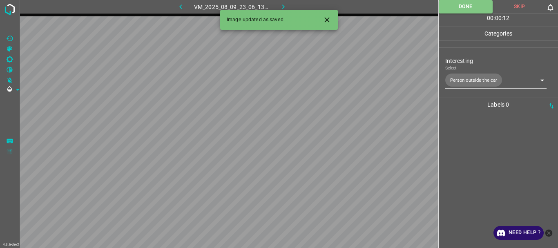
click at [286, 4] on icon "button" at bounding box center [283, 6] width 9 height 9
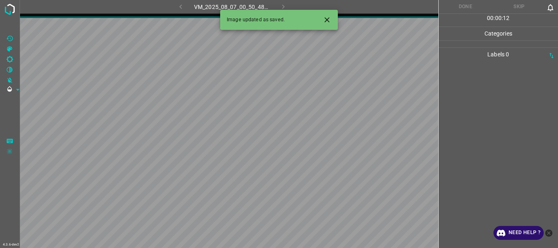
click at [328, 21] on icon "Close" at bounding box center [326, 19] width 5 height 5
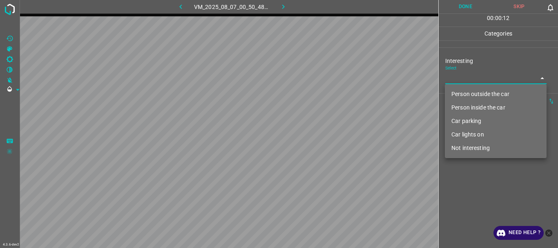
click at [456, 77] on body "4.3.6-dev2 VM_2025_08_07_00_50_48_085_06.gif Done Skip 0 00 : 00 : 12 Categorie…" at bounding box center [279, 124] width 558 height 248
click at [463, 94] on li "Person outside the car" at bounding box center [496, 93] width 102 height 13
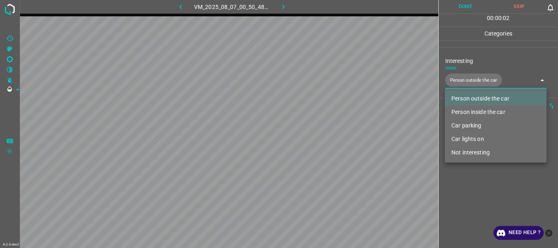
type input "Person outside the car"
click at [464, 178] on div at bounding box center [279, 124] width 558 height 248
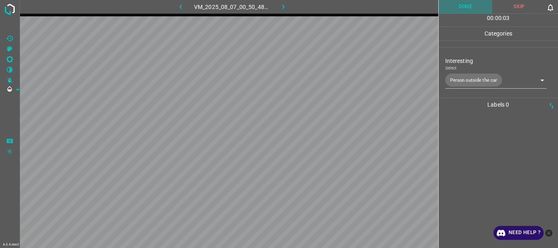
click at [460, 7] on button "Done" at bounding box center [465, 6] width 54 height 13
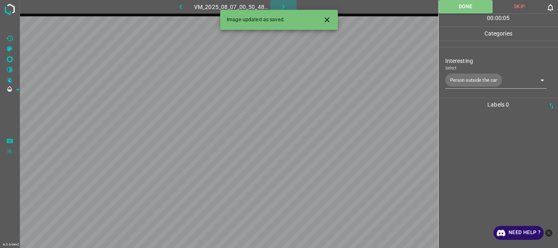
click at [282, 5] on icon "button" at bounding box center [283, 6] width 9 height 9
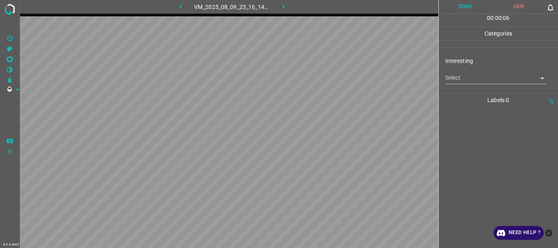
click at [454, 78] on body "4.3.6-dev2 VM_2025_08_09_23_16_14_073_02.gif Done Skip 0 00 : 00 : 06 Categorie…" at bounding box center [279, 124] width 558 height 248
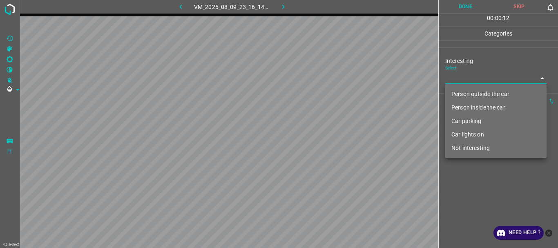
click at [460, 91] on li "Person outside the car" at bounding box center [496, 93] width 102 height 13
type input "Person outside the car"
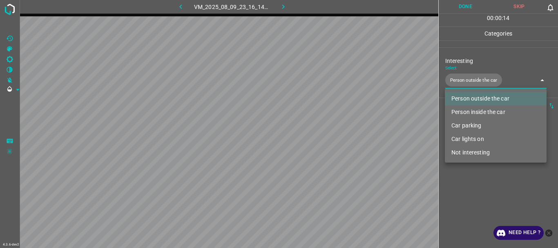
click at [466, 175] on div at bounding box center [279, 124] width 558 height 248
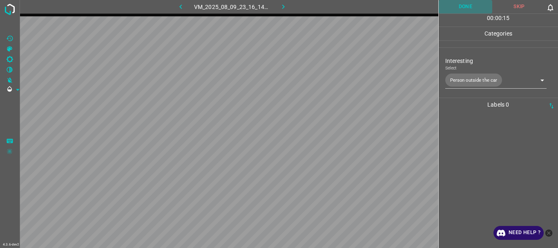
click at [460, 2] on button "Done" at bounding box center [465, 6] width 54 height 13
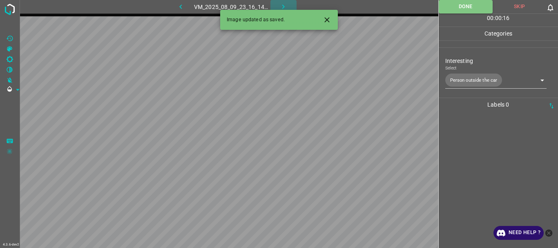
click at [281, 8] on icon "button" at bounding box center [283, 6] width 9 height 9
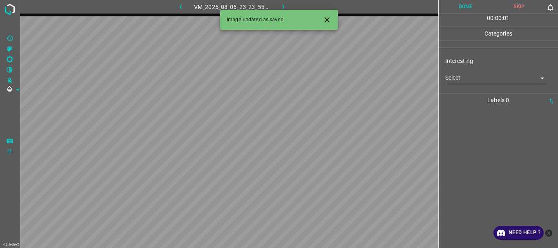
click at [329, 21] on icon "Close" at bounding box center [326, 19] width 5 height 5
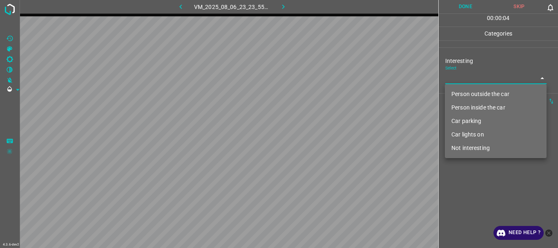
click at [469, 80] on body "4.3.6-dev2 VM_2025_08_06_23_23_55_115_02.gif Done Skip 0 00 : 00 : 04 Categorie…" at bounding box center [279, 124] width 558 height 248
click at [467, 90] on li "Person outside the car" at bounding box center [496, 93] width 102 height 13
type input "Person outside the car"
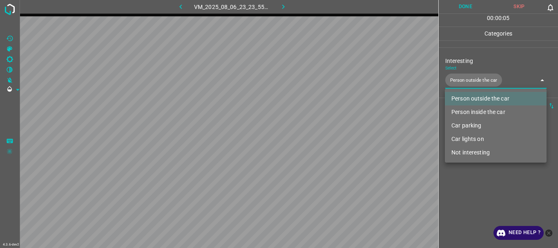
click at [456, 178] on div at bounding box center [279, 124] width 558 height 248
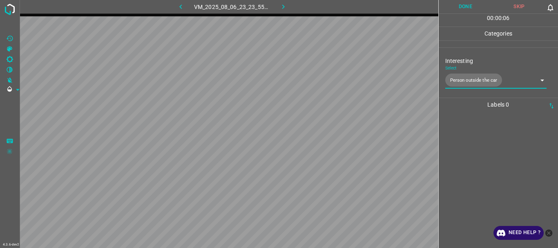
click at [465, 5] on button "Done" at bounding box center [465, 6] width 54 height 13
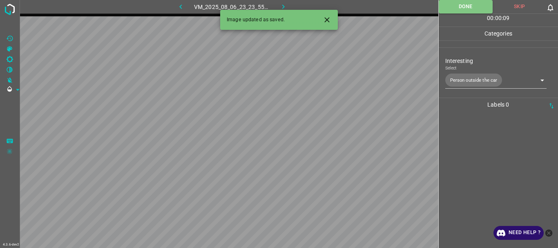
click at [284, 5] on icon "button" at bounding box center [283, 6] width 9 height 9
click at [454, 79] on body "4.3.6-dev2 VM_2025_08_09_23_20_36_460_05.gif Done Skip 0 00 : 00 : 03 Categorie…" at bounding box center [279, 124] width 558 height 248
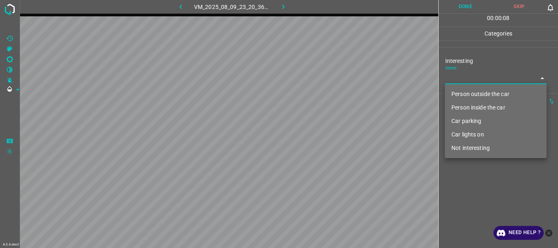
click at [459, 94] on li "Person outside the car" at bounding box center [496, 93] width 102 height 13
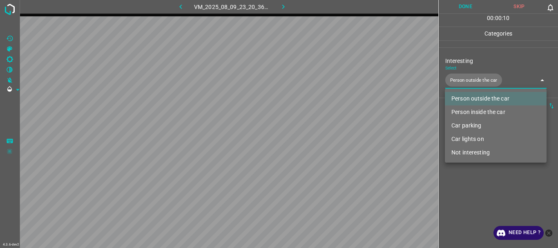
click at [463, 138] on li "Car lights on" at bounding box center [496, 138] width 102 height 13
type input "Person outside the car,Car lights on"
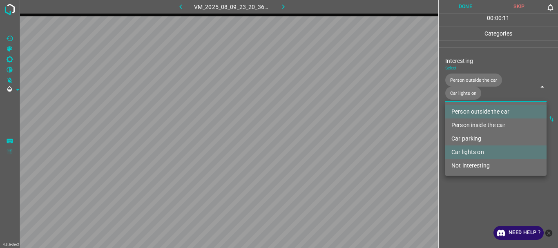
click at [465, 188] on div at bounding box center [279, 124] width 558 height 248
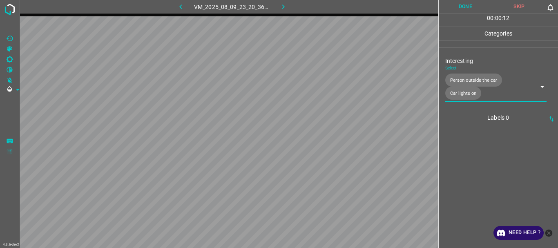
click at [466, 6] on button "Done" at bounding box center [465, 6] width 54 height 13
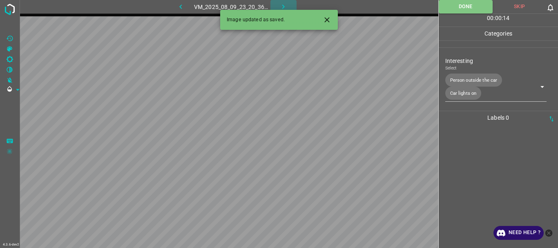
click at [283, 5] on icon "button" at bounding box center [283, 6] width 9 height 9
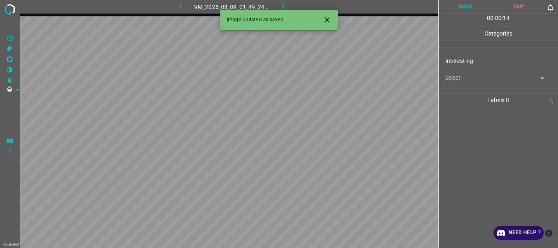
click at [327, 21] on icon "Close" at bounding box center [326, 19] width 5 height 5
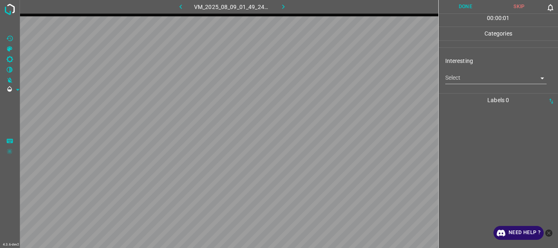
click at [448, 82] on body "4.3.6-dev2 VM_2025_08_09_01_49_24_020_10.gif Done Skip 0 00 : 00 : 01 Categorie…" at bounding box center [279, 124] width 558 height 248
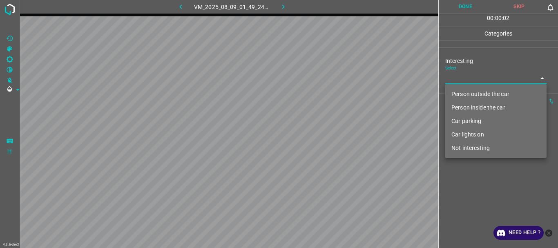
click at [454, 94] on li "Person outside the car" at bounding box center [496, 93] width 102 height 13
type input "Person outside the car"
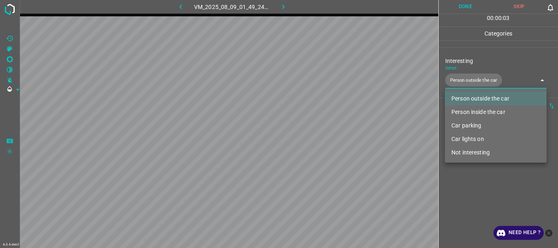
click at [455, 168] on div at bounding box center [279, 124] width 558 height 248
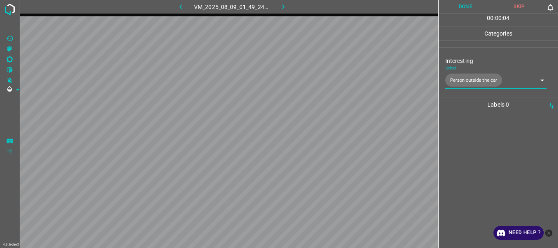
click at [456, 4] on button "Done" at bounding box center [465, 6] width 54 height 13
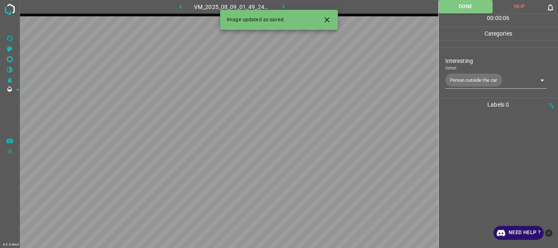
click at [280, 4] on icon "button" at bounding box center [283, 6] width 9 height 9
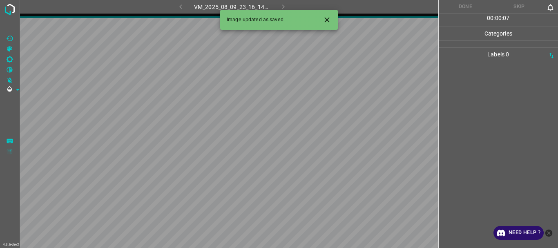
click at [332, 18] on button "Close" at bounding box center [326, 19] width 15 height 15
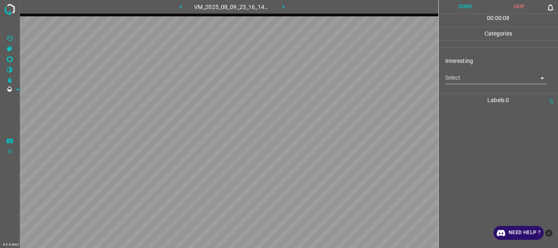
click at [452, 79] on body "4.3.6-dev2 VM_2025_08_09_23_16_14_073_11.gif Done Skip 0 00 : 00 : 08 Categorie…" at bounding box center [279, 124] width 558 height 248
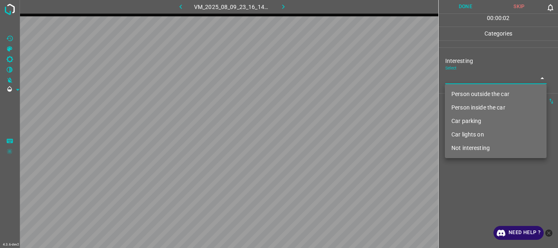
click at [460, 145] on li "Not interesting" at bounding box center [496, 147] width 102 height 13
type input "Not interesting"
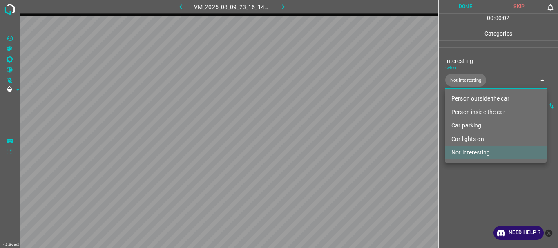
click at [456, 169] on div at bounding box center [279, 124] width 558 height 248
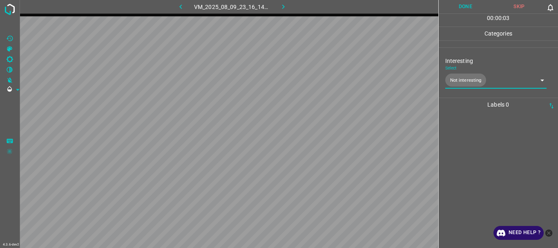
click at [454, 8] on button "Done" at bounding box center [465, 6] width 54 height 13
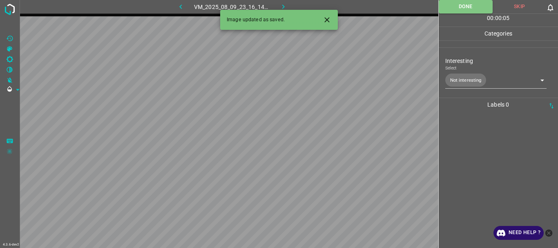
click at [278, 1] on button "button" at bounding box center [283, 6] width 26 height 13
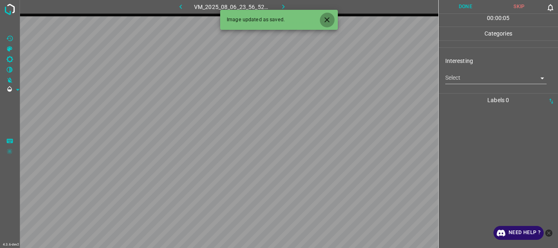
click at [328, 17] on icon "Close" at bounding box center [327, 20] width 9 height 9
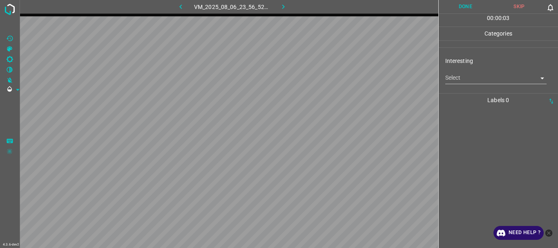
click at [449, 81] on body "4.3.6-dev2 VM_2025_08_06_23_56_52_599_05.gif Done Skip 0 00 : 00 : 03 Categorie…" at bounding box center [279, 124] width 558 height 248
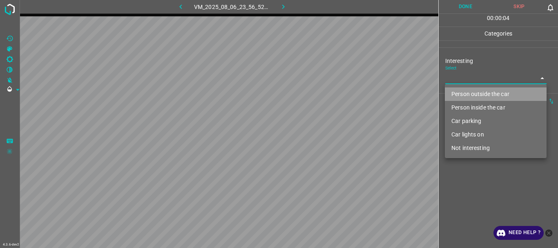
click at [456, 92] on li "Person outside the car" at bounding box center [496, 93] width 102 height 13
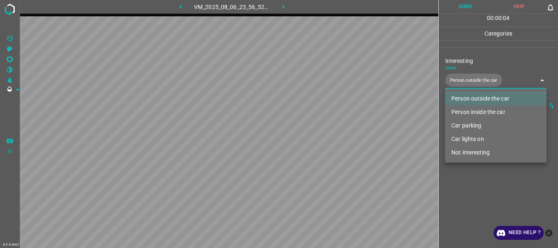
type input "Person outside the car"
click at [459, 170] on div at bounding box center [279, 124] width 558 height 248
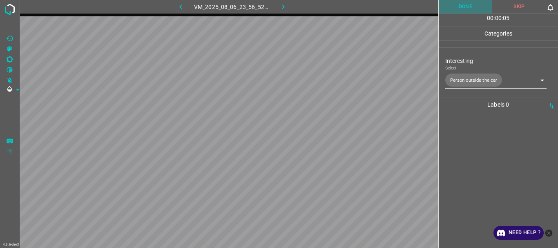
click at [465, 11] on button "Done" at bounding box center [465, 6] width 54 height 13
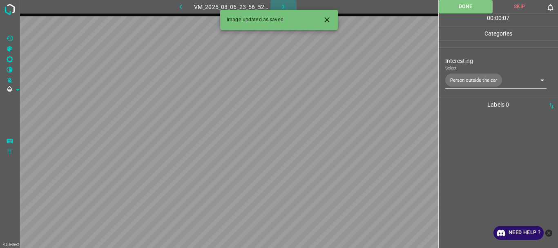
click at [280, 5] on icon "button" at bounding box center [283, 6] width 9 height 9
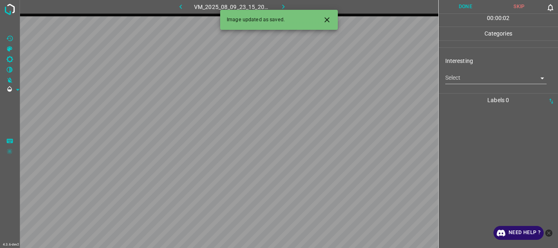
click at [328, 22] on icon "Close" at bounding box center [327, 20] width 9 height 9
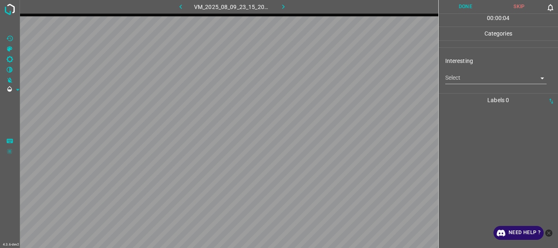
click at [455, 81] on body "4.3.6-dev2 VM_2025_08_09_23_15_20_317_06.gif Done Skip 0 00 : 00 : 04 Categorie…" at bounding box center [279, 124] width 558 height 248
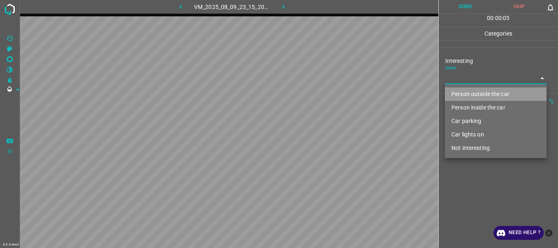
click at [460, 93] on li "Person outside the car" at bounding box center [496, 93] width 102 height 13
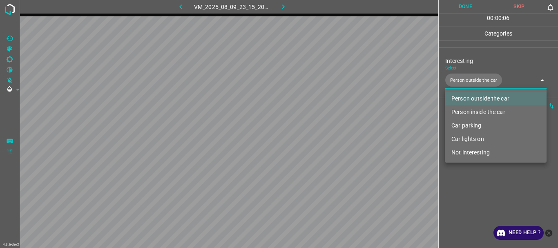
click at [464, 110] on li "Person inside the car" at bounding box center [496, 111] width 102 height 13
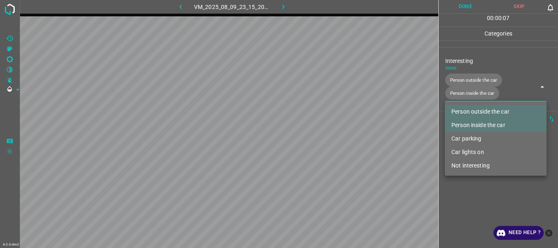
click at [467, 149] on li "Car lights on" at bounding box center [496, 151] width 102 height 13
type input "Person outside the car,Person inside the car,Car lights on"
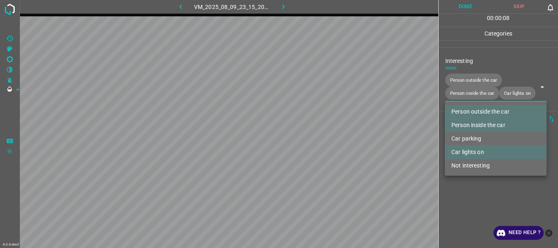
click at [460, 197] on div at bounding box center [279, 124] width 558 height 248
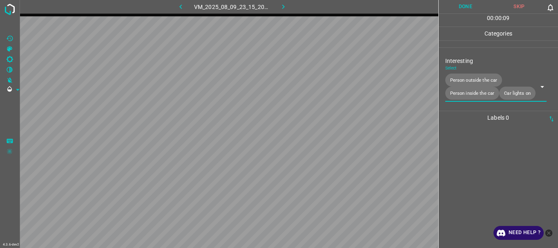
click at [457, 7] on button "Done" at bounding box center [465, 6] width 54 height 13
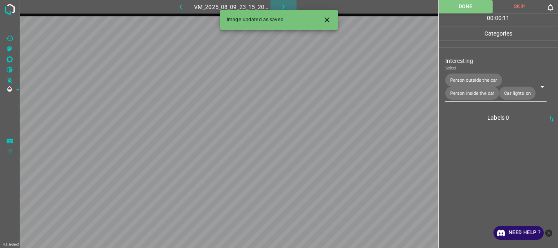
click at [280, 4] on icon "button" at bounding box center [283, 6] width 9 height 9
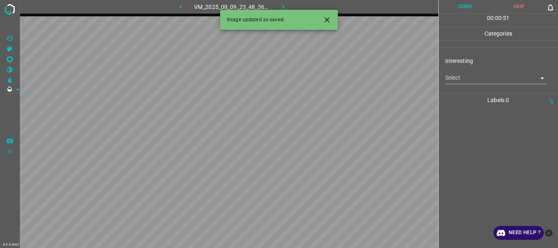
click at [328, 20] on icon "Close" at bounding box center [326, 19] width 5 height 5
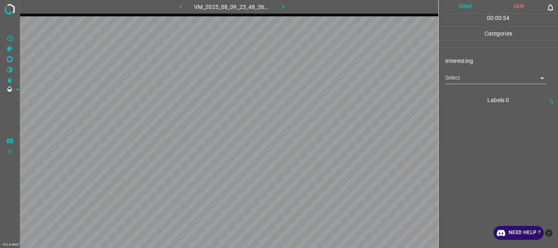
click at [450, 80] on body "4.3.6-dev2 VM_2025_08_09_23_48_36_911_02.gif Done Skip 0 00 : 00 : 54 Categorie…" at bounding box center [279, 124] width 558 height 248
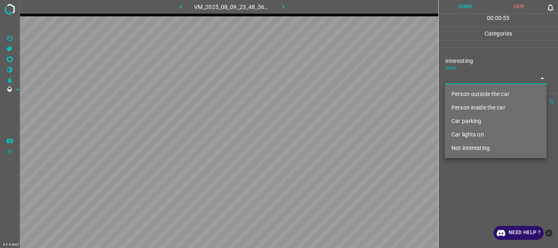
click at [453, 93] on li "Person outside the car" at bounding box center [496, 93] width 102 height 13
type input "Person outside the car"
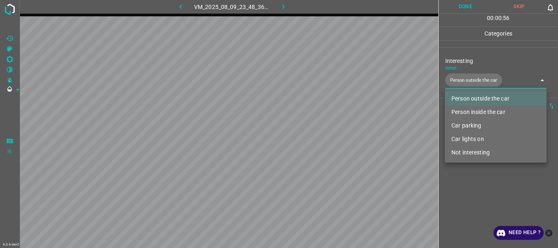
click at [455, 189] on div at bounding box center [279, 124] width 558 height 248
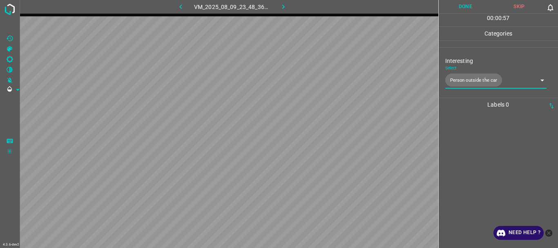
click at [460, 2] on button "Done" at bounding box center [465, 6] width 54 height 13
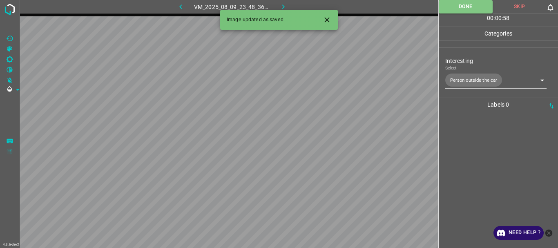
click at [283, 6] on icon "button" at bounding box center [283, 6] width 2 height 4
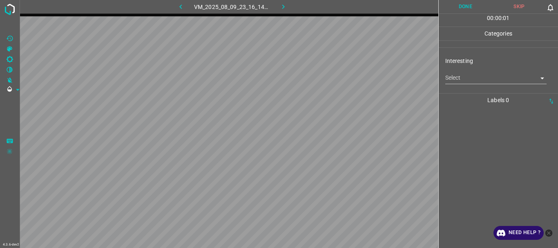
click at [180, 7] on icon "button" at bounding box center [180, 6] width 2 height 4
click at [461, 85] on body "4.3.6-dev2 VM_2025_08_09_23_48_36_911_02.gif Done Skip 0 00 : 00 : 58 Categorie…" at bounding box center [279, 124] width 558 height 248
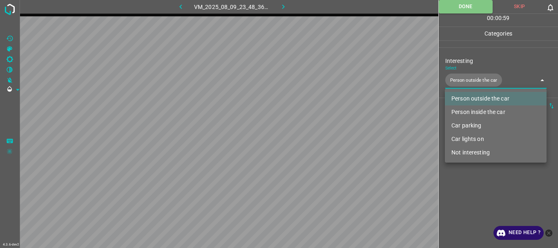
click at [463, 138] on li "Car lights on" at bounding box center [496, 138] width 102 height 13
type input "Person outside the car,Car lights on"
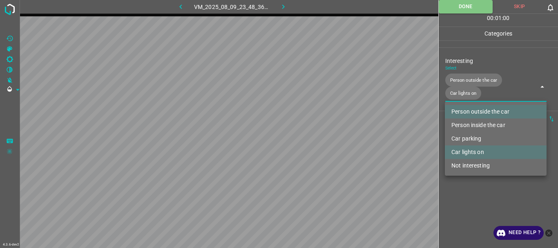
click at [460, 196] on div at bounding box center [279, 124] width 558 height 248
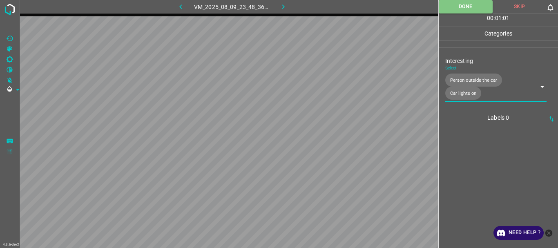
click at [279, 4] on icon "button" at bounding box center [283, 6] width 9 height 9
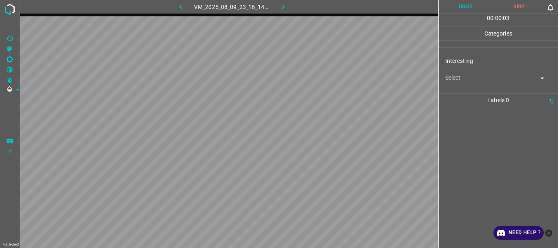
click at [456, 80] on body "4.3.6-dev2 VM_2025_08_09_23_16_14_073_08.gif Done Skip 0 00 : 00 : 03 Categorie…" at bounding box center [279, 124] width 558 height 248
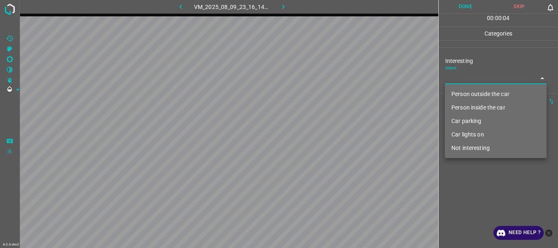
click at [464, 148] on li "Not interesting" at bounding box center [496, 147] width 102 height 13
type input "Not interesting"
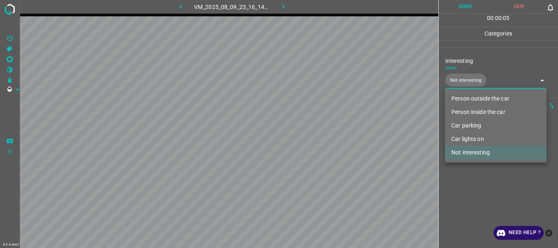
click at [459, 181] on div at bounding box center [279, 124] width 558 height 248
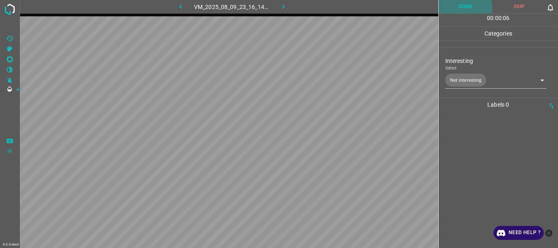
click at [462, 11] on button "Done" at bounding box center [465, 6] width 54 height 13
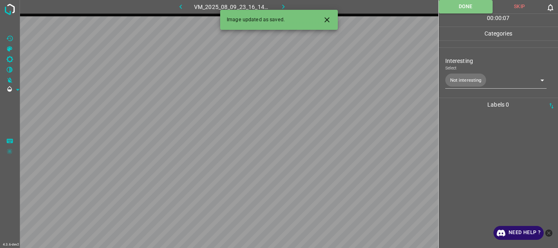
click at [281, 5] on icon "button" at bounding box center [283, 6] width 9 height 9
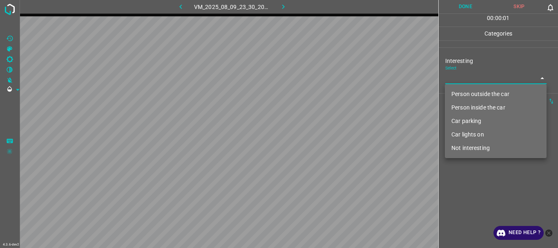
click at [478, 79] on body "4.3.6-dev2 VM_2025_08_09_23_30_20_594_11.gif Done Skip 0 00 : 00 : 01 Categorie…" at bounding box center [279, 124] width 558 height 248
click at [471, 149] on li "Not interesting" at bounding box center [496, 147] width 102 height 13
type input "Not interesting"
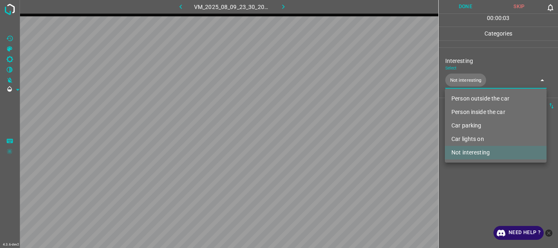
click at [462, 173] on div at bounding box center [279, 124] width 558 height 248
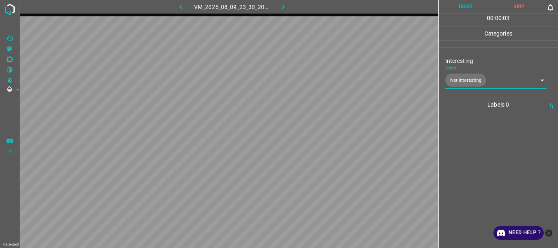
click at [460, 9] on button "Done" at bounding box center [465, 6] width 54 height 13
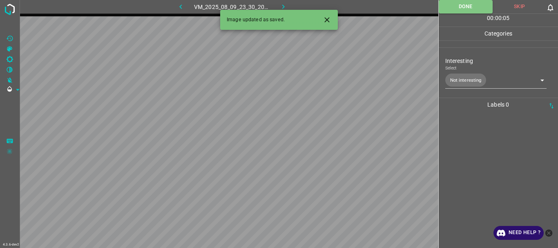
click at [283, 5] on icon "button" at bounding box center [283, 6] width 9 height 9
click at [323, 22] on icon "Close" at bounding box center [327, 20] width 9 height 9
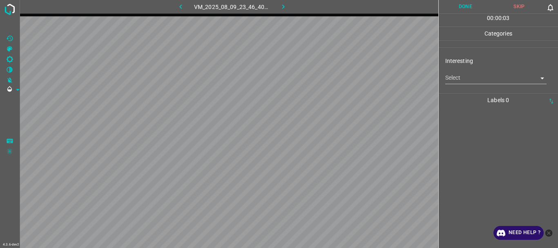
click at [455, 81] on body "4.3.6-dev2 VM_2025_08_09_23_46_40_934_07.gif Done Skip 0 00 : 00 : 03 Categorie…" at bounding box center [279, 124] width 558 height 248
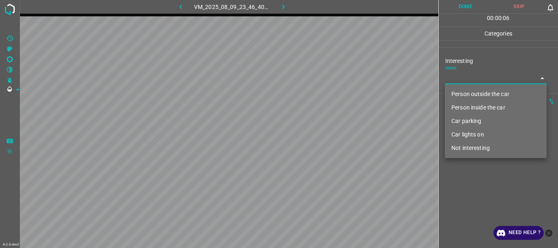
click at [460, 147] on li "Not interesting" at bounding box center [496, 147] width 102 height 13
type input "Not interesting"
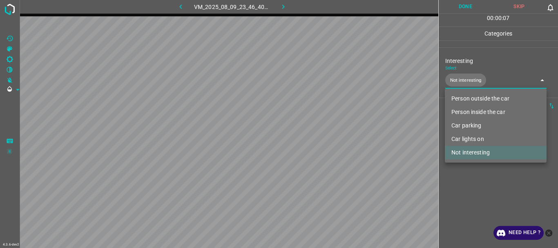
click at [464, 172] on div at bounding box center [279, 124] width 558 height 248
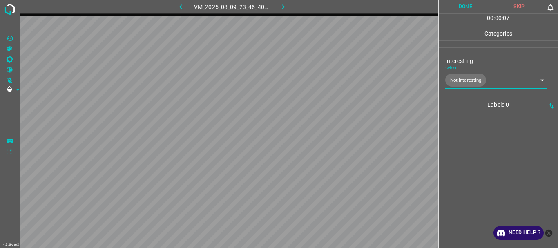
click at [465, 11] on button "Done" at bounding box center [465, 6] width 54 height 13
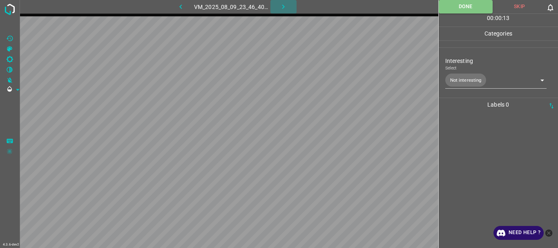
click at [288, 8] on button "button" at bounding box center [283, 6] width 26 height 13
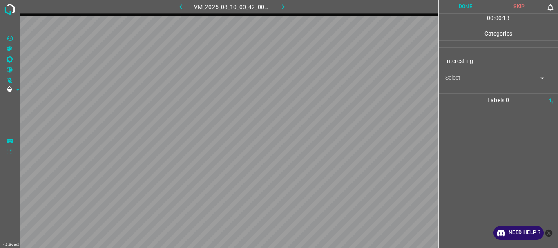
click at [453, 75] on body "4.3.6-dev2 VM_2025_08_10_00_42_00_421_12.gif Done Skip 0 00 : 00 : 13 Categorie…" at bounding box center [279, 124] width 558 height 248
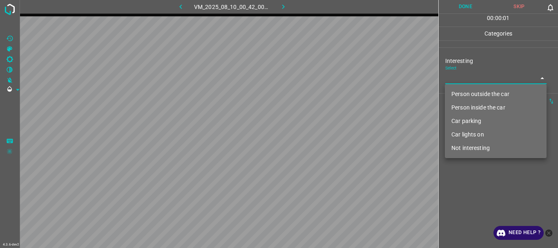
click at [459, 90] on li "Person outside the car" at bounding box center [496, 93] width 102 height 13
type input "Person outside the car"
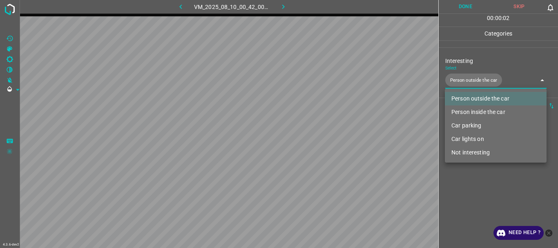
click at [460, 171] on div at bounding box center [279, 124] width 558 height 248
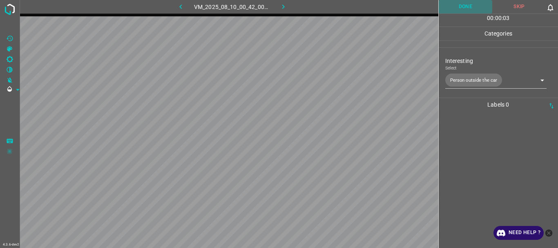
click at [459, 11] on button "Done" at bounding box center [465, 6] width 54 height 13
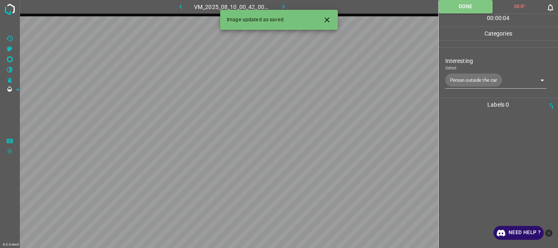
click at [282, 5] on icon "button" at bounding box center [283, 6] width 9 height 9
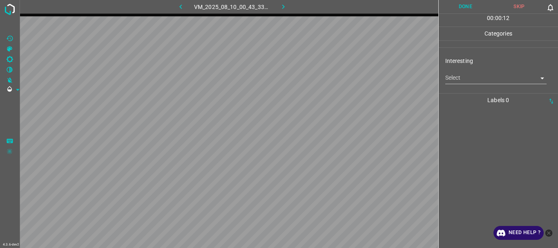
click at [460, 78] on body "4.3.6-dev2 VM_2025_08_10_00_43_33_966_02.gif Done Skip 0 00 : 00 : 12 Categorie…" at bounding box center [279, 124] width 558 height 248
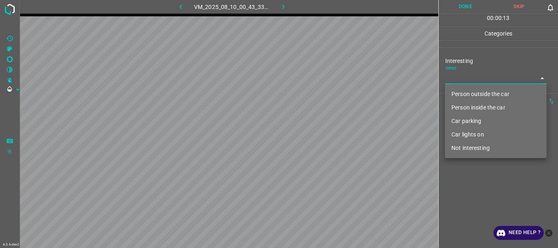
click at [463, 91] on li "Person outside the car" at bounding box center [496, 93] width 102 height 13
type input "Person outside the car"
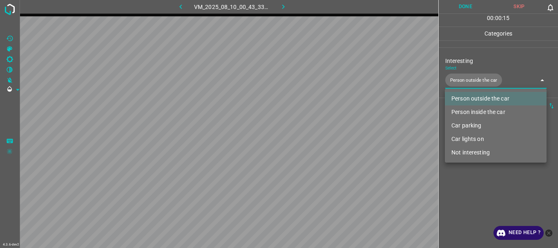
click at [465, 199] on div at bounding box center [279, 124] width 558 height 248
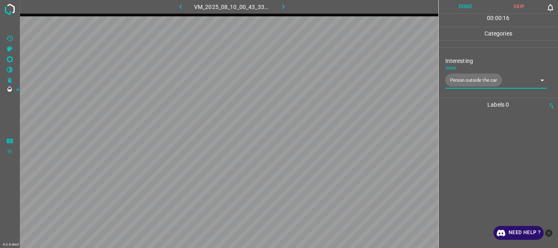
click at [460, 8] on button "Done" at bounding box center [465, 6] width 54 height 13
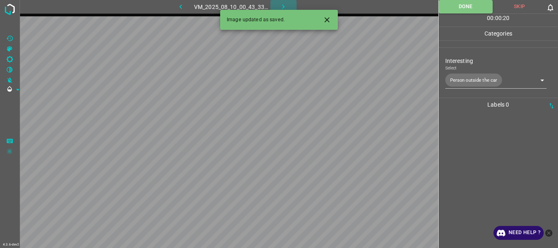
click at [283, 6] on icon "button" at bounding box center [283, 6] width 9 height 9
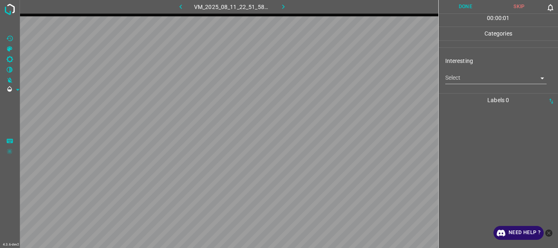
click at [470, 78] on body "4.3.6-dev2 VM_2025_08_11_22_51_58_822_03.gif Done Skip 0 00 : 00 : 01 Categorie…" at bounding box center [279, 124] width 558 height 248
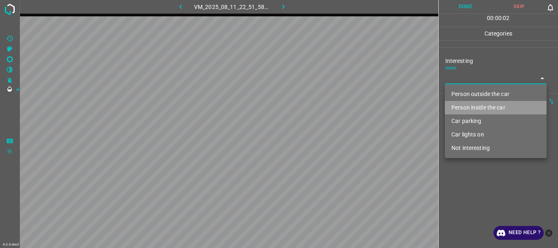
click at [463, 111] on li "Person inside the car" at bounding box center [496, 107] width 102 height 13
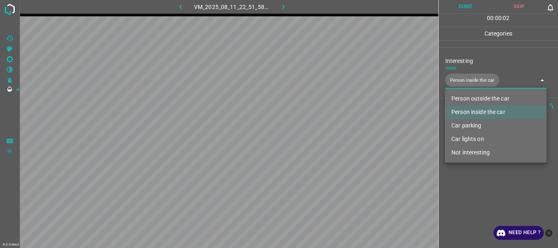
click at [462, 125] on li "Car parking" at bounding box center [496, 125] width 102 height 13
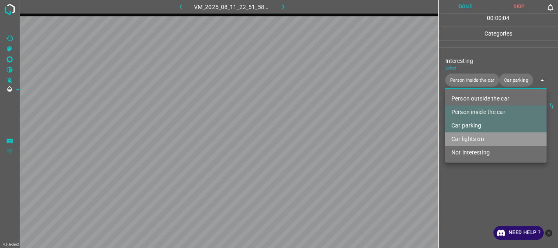
click at [460, 139] on li "Car lights on" at bounding box center [496, 138] width 102 height 13
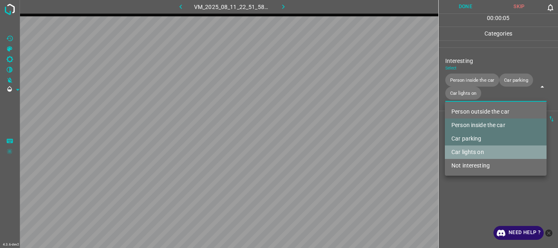
click at [455, 153] on li "Car lights on" at bounding box center [496, 151] width 102 height 13
type input "Person inside the car,Car parking"
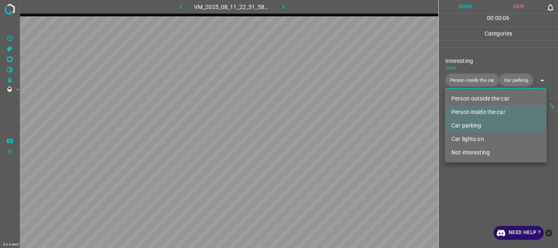
click at [447, 192] on div at bounding box center [279, 124] width 558 height 248
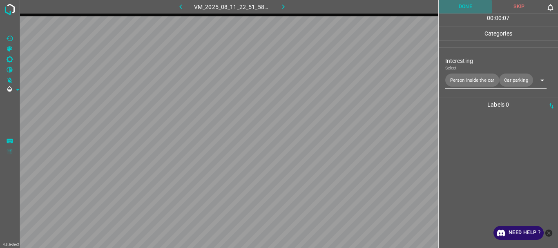
click at [461, 9] on button "Done" at bounding box center [465, 6] width 54 height 13
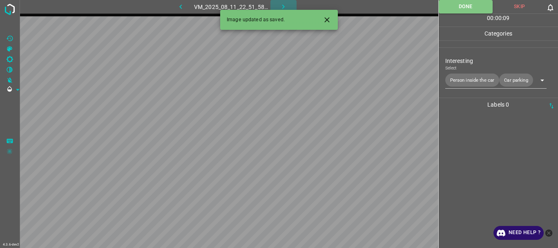
click at [279, 6] on icon "button" at bounding box center [283, 6] width 9 height 9
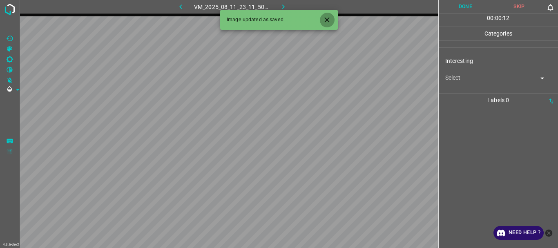
click at [325, 21] on icon "Close" at bounding box center [327, 20] width 9 height 9
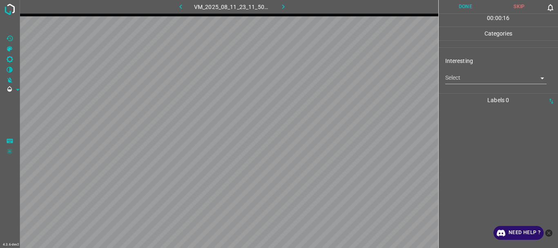
click at [454, 76] on body "4.3.6-dev2 VM_2025_08_11_23_11_50_075_03.gif Done Skip 0 00 : 00 : 16 Categorie…" at bounding box center [279, 124] width 558 height 248
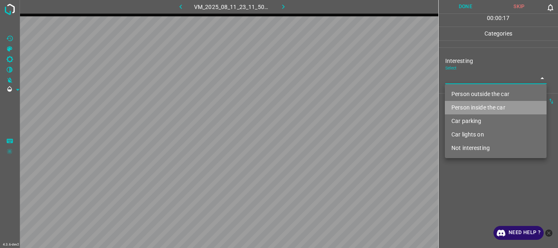
click at [458, 110] on li "Person inside the car" at bounding box center [496, 107] width 102 height 13
type input "Person inside the car"
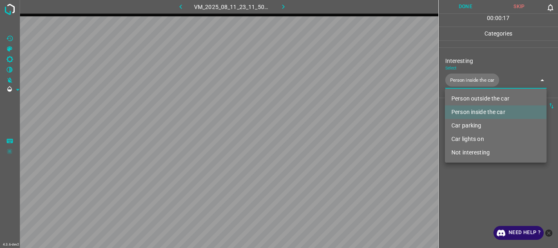
click at [461, 181] on div at bounding box center [279, 124] width 558 height 248
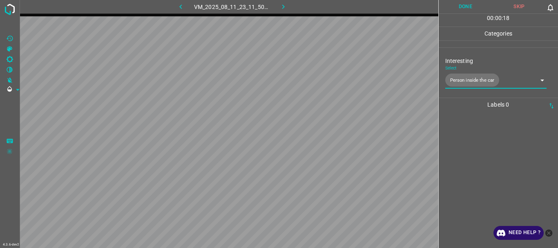
click at [468, 9] on button "Done" at bounding box center [465, 6] width 54 height 13
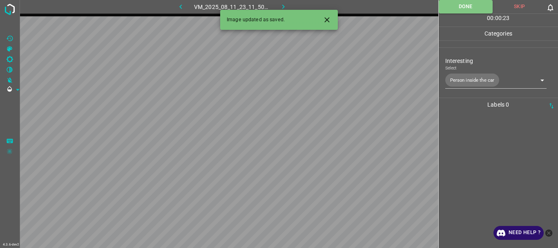
click at [285, 9] on icon "button" at bounding box center [283, 6] width 9 height 9
click at [467, 80] on body "4.3.6-dev2 VM_2025_08_11_22_51_15_422_08.gif Done Skip 0 00 : 00 : 15 Categorie…" at bounding box center [279, 124] width 558 height 248
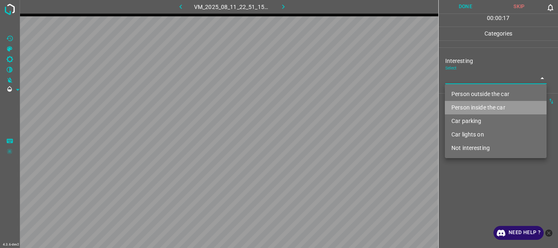
click at [460, 109] on li "Person inside the car" at bounding box center [496, 107] width 102 height 13
type input "Person inside the car"
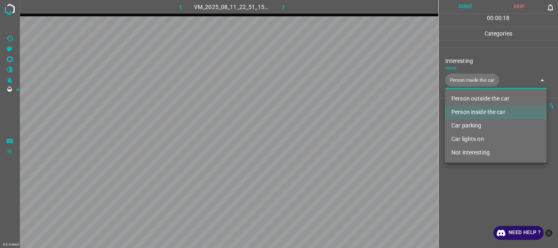
click at [461, 180] on div at bounding box center [279, 124] width 558 height 248
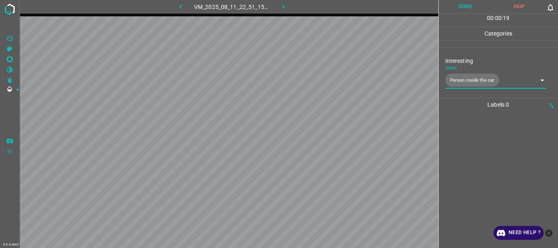
click at [463, 8] on button "Done" at bounding box center [465, 6] width 54 height 13
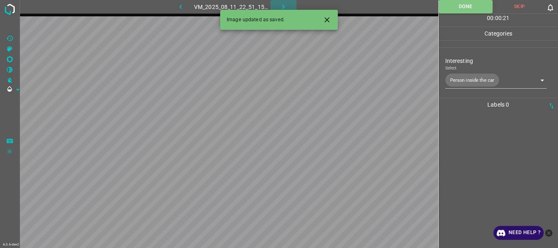
click at [282, 4] on icon "button" at bounding box center [283, 6] width 9 height 9
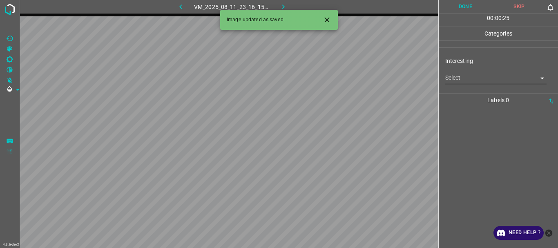
click at [449, 84] on body "4.3.6-dev2 VM_2025_08_11_23_16_15_004_03.gif Done Skip 0 00 : 00 : 25 Categorie…" at bounding box center [279, 124] width 558 height 248
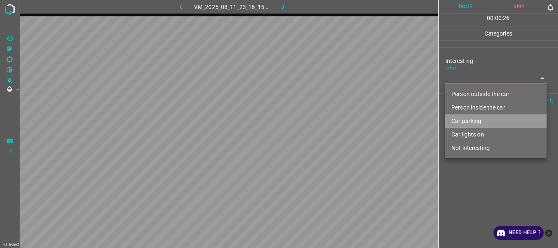
click at [463, 124] on li "Car parking" at bounding box center [496, 120] width 102 height 13
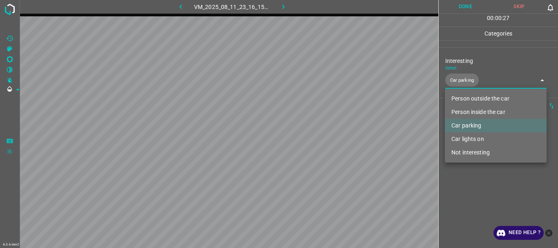
click at [463, 142] on li "Car lights on" at bounding box center [496, 138] width 102 height 13
type input "Car parking,Car lights on"
click at [463, 189] on div at bounding box center [279, 124] width 558 height 248
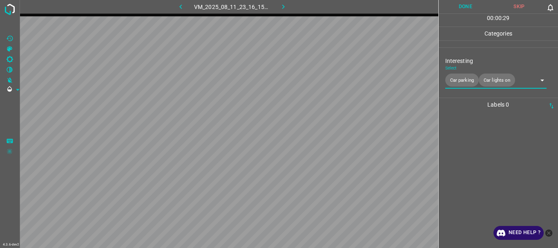
click at [457, 7] on button "Done" at bounding box center [465, 6] width 54 height 13
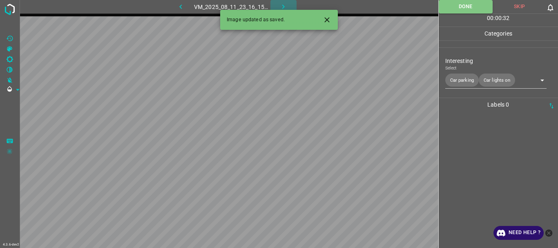
click at [280, 6] on icon "button" at bounding box center [283, 6] width 9 height 9
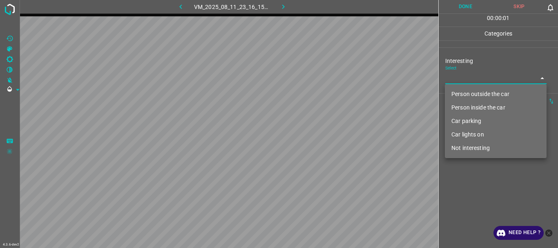
click at [456, 78] on body "4.3.6-dev2 VM_2025_08_11_23_16_15_004_12.gif Done Skip 0 00 : 00 : 01 Categorie…" at bounding box center [279, 124] width 558 height 248
click at [462, 146] on li "Not interesting" at bounding box center [496, 147] width 102 height 13
type input "Not interesting"
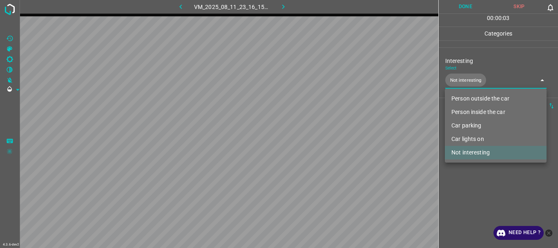
click at [460, 177] on div at bounding box center [279, 124] width 558 height 248
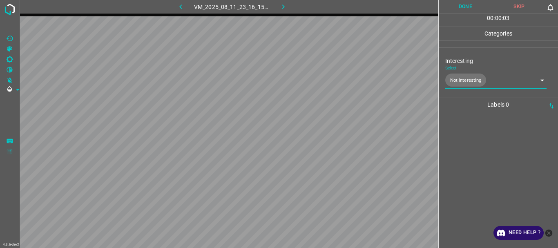
click at [463, 5] on button "Done" at bounding box center [465, 6] width 54 height 13
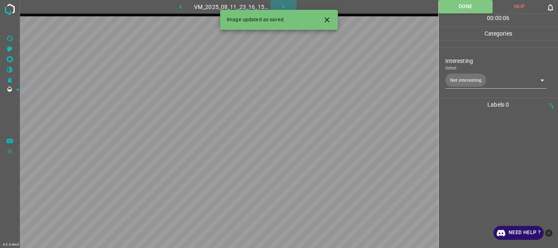
click at [284, 6] on icon "button" at bounding box center [283, 6] width 9 height 9
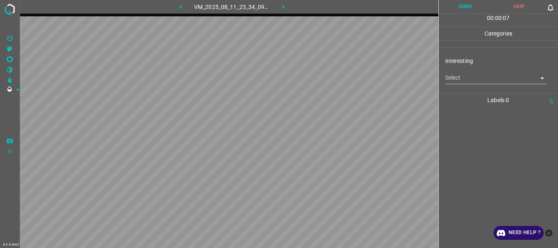
click at [460, 80] on body "4.3.6-dev2 VM_2025_08_11_23_34_09_737_01.gif Done Skip 0 00 : 00 : 07 Categorie…" at bounding box center [279, 124] width 558 height 248
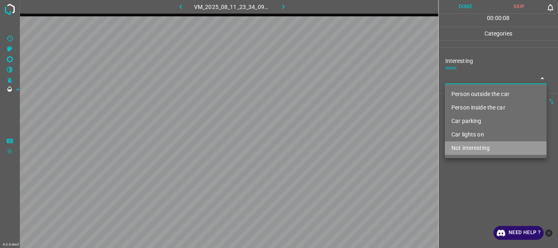
click at [461, 148] on li "Not interesting" at bounding box center [496, 147] width 102 height 13
type input "Not interesting"
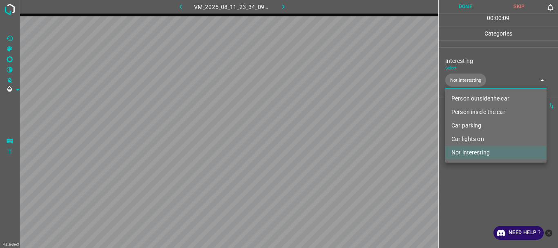
click at [466, 174] on div at bounding box center [279, 124] width 558 height 248
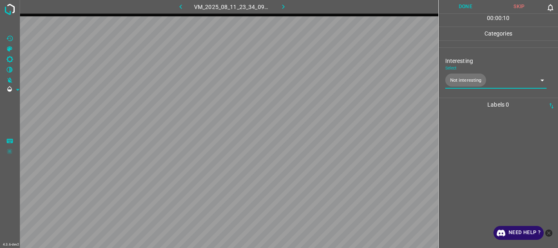
click at [469, 8] on button "Done" at bounding box center [465, 6] width 54 height 13
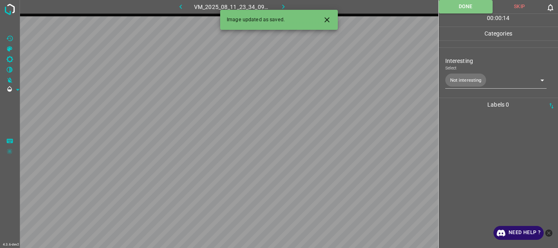
click at [283, 5] on icon "button" at bounding box center [283, 6] width 9 height 9
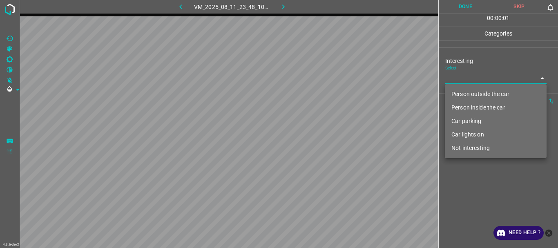
click at [474, 76] on body "4.3.6-dev2 VM_2025_08_11_23_48_10_691_01.gif Done Skip 0 00 : 00 : 01 Categorie…" at bounding box center [279, 124] width 558 height 248
click at [466, 96] on li "Person outside the car" at bounding box center [496, 93] width 102 height 13
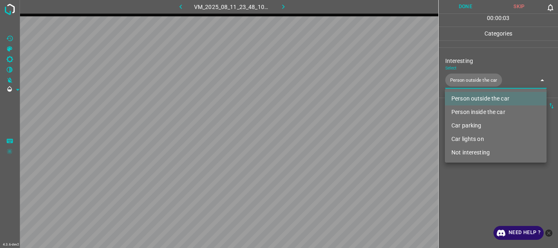
click at [464, 111] on li "Person inside the car" at bounding box center [496, 111] width 102 height 13
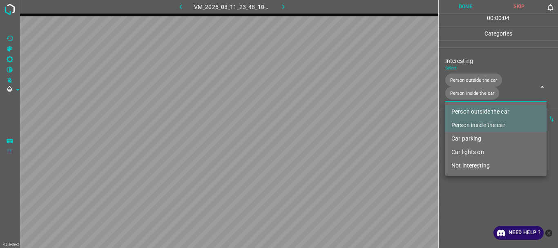
click at [467, 151] on li "Car lights on" at bounding box center [496, 151] width 102 height 13
type input "Person outside the car,Person inside the car,Car lights on"
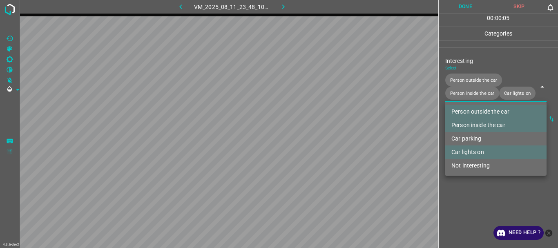
click at [463, 199] on div at bounding box center [279, 124] width 558 height 248
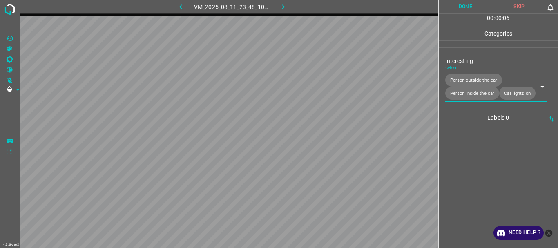
click at [461, 6] on button "Done" at bounding box center [465, 6] width 54 height 13
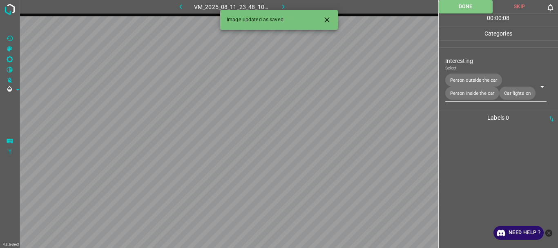
click at [281, 4] on icon "button" at bounding box center [283, 6] width 9 height 9
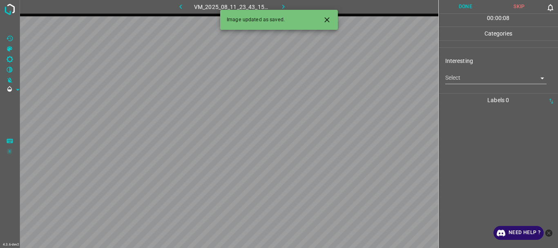
click at [329, 21] on icon "Close" at bounding box center [327, 20] width 9 height 9
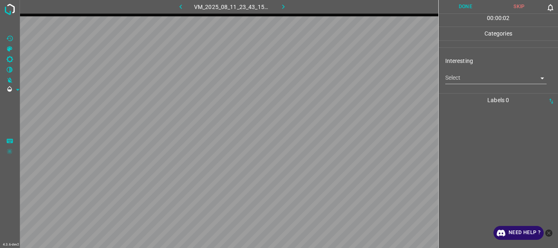
click at [451, 81] on body "4.3.6-dev2 VM_2025_08_11_23_43_15_489_11.gif Done Skip 0 00 : 00 : 02 Categorie…" at bounding box center [279, 124] width 558 height 248
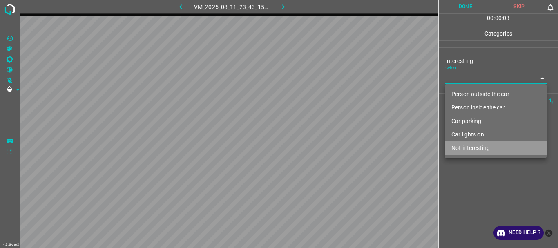
click at [460, 151] on li "Not interesting" at bounding box center [496, 147] width 102 height 13
type input "Not interesting"
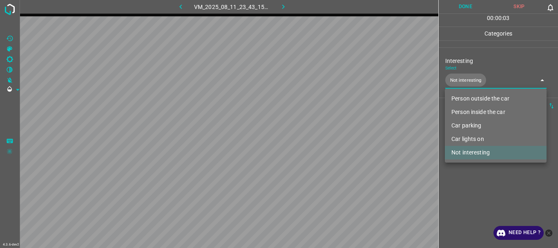
click at [463, 169] on div at bounding box center [279, 124] width 558 height 248
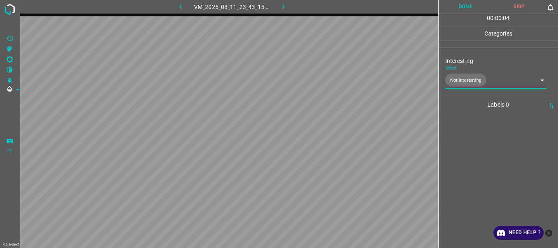
click at [465, 10] on button "Done" at bounding box center [465, 6] width 54 height 13
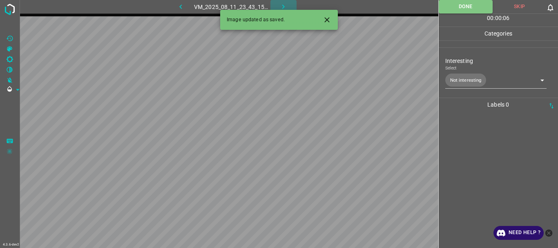
click at [284, 5] on icon "button" at bounding box center [283, 6] width 9 height 9
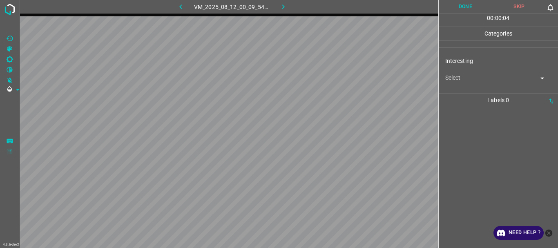
click at [465, 80] on body "4.3.6-dev2 VM_2025_08_12_00_09_54_904_03.gif Done Skip 0 00 : 00 : 04 Categorie…" at bounding box center [279, 124] width 558 height 248
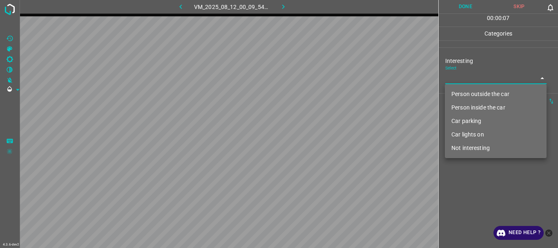
click at [474, 149] on li "Not interesting" at bounding box center [496, 147] width 102 height 13
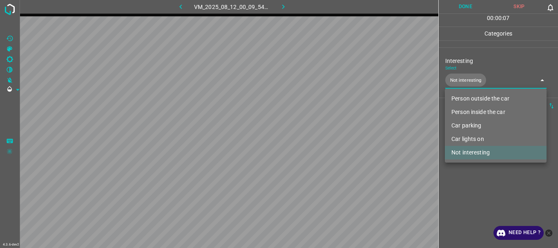
type input "Not interesting"
click at [471, 171] on div at bounding box center [279, 124] width 558 height 248
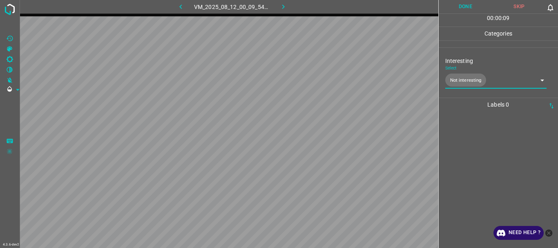
click at [462, 11] on button "Done" at bounding box center [465, 6] width 54 height 13
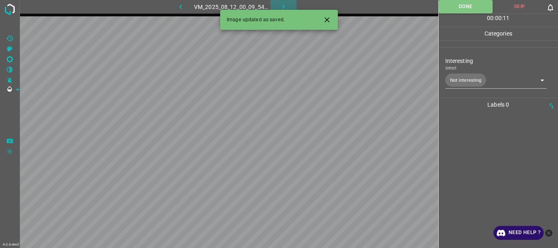
click at [282, 6] on icon "button" at bounding box center [283, 6] width 9 height 9
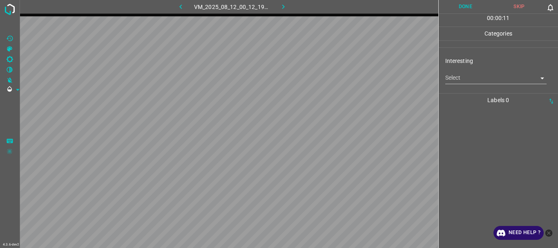
click at [453, 73] on body "4.3.6-dev2 VM_2025_08_12_00_12_19_319_03.gif Done Skip 0 00 : 00 : 11 Categorie…" at bounding box center [279, 124] width 558 height 248
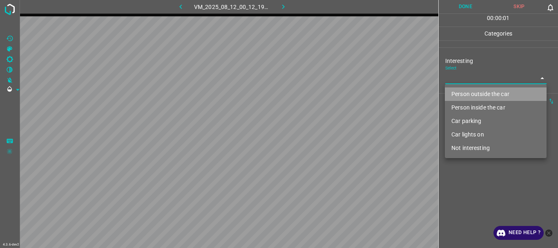
click at [455, 93] on li "Person outside the car" at bounding box center [496, 93] width 102 height 13
type input "Person outside the car"
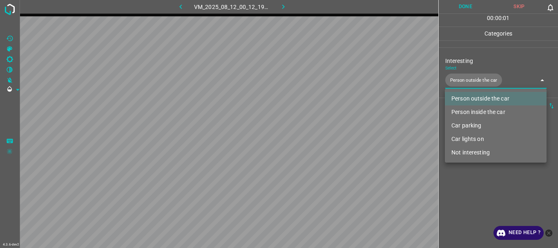
click at [465, 199] on div at bounding box center [279, 124] width 558 height 248
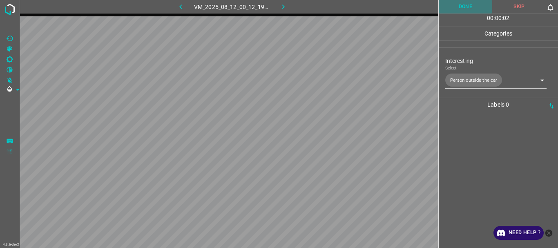
click at [463, 6] on button "Done" at bounding box center [465, 6] width 54 height 13
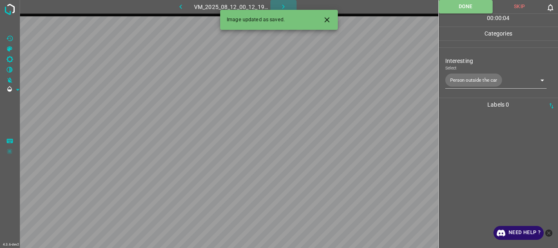
click at [285, 6] on icon "button" at bounding box center [283, 6] width 9 height 9
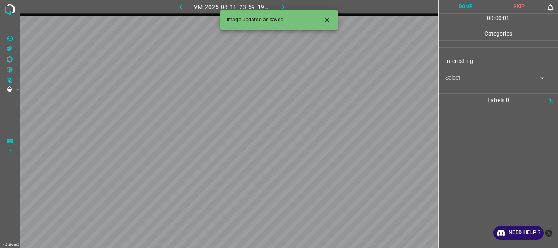
click at [458, 80] on body "4.3.6-dev2 VM_2025_08_11_23_59_19_010_06.gif Done Skip 0 00 : 00 : 01 Categorie…" at bounding box center [279, 124] width 558 height 248
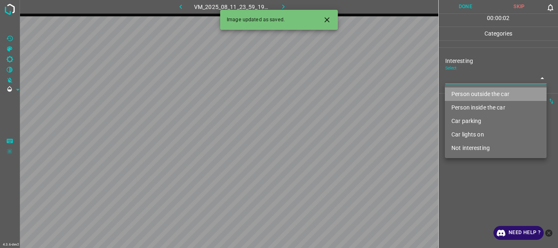
click at [461, 94] on li "Person outside the car" at bounding box center [496, 93] width 102 height 13
type input "Person outside the car"
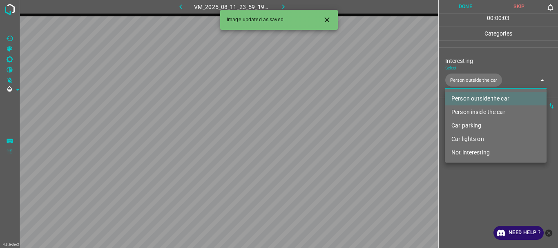
click at [470, 175] on div at bounding box center [279, 124] width 558 height 248
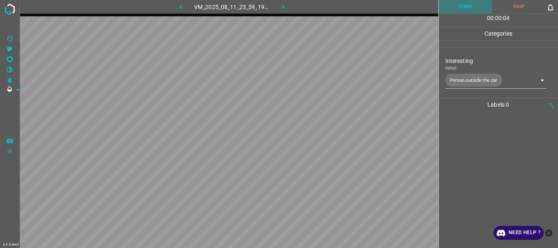
click at [461, 2] on button "Done" at bounding box center [465, 6] width 54 height 13
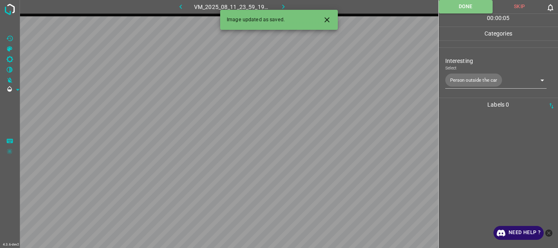
click at [283, 4] on icon "button" at bounding box center [283, 6] width 9 height 9
click at [455, 81] on body "4.3.6-dev2 VM_2025_08_11_23_22_50_551_03.gif Done Skip 0 00 : 00 : 14 Categorie…" at bounding box center [279, 124] width 558 height 248
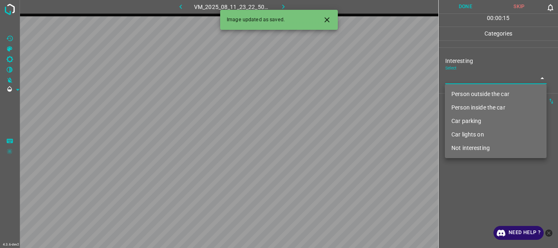
click at [456, 89] on li "Person outside the car" at bounding box center [496, 93] width 102 height 13
type input "Person outside the car"
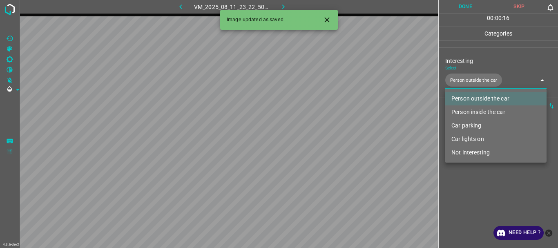
click at [457, 185] on div at bounding box center [279, 124] width 558 height 248
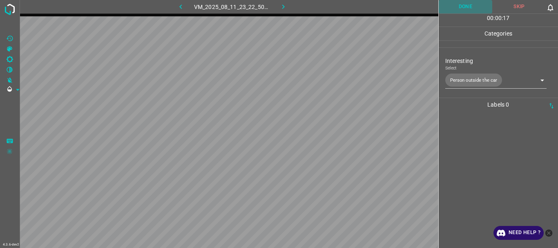
click at [474, 5] on button "Done" at bounding box center [465, 6] width 54 height 13
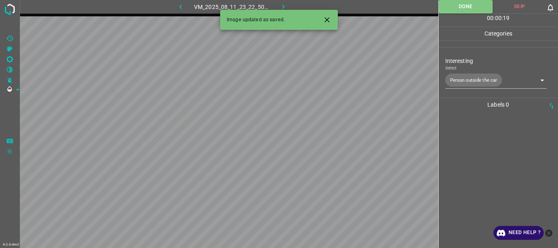
click at [283, 2] on button "button" at bounding box center [283, 6] width 26 height 13
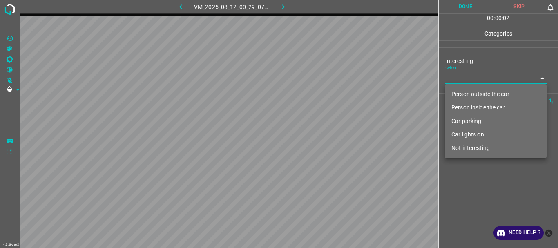
click at [467, 80] on body "4.3.6-dev2 VM_2025_08_12_00_29_07_807_02.gif Done Skip 0 00 : 00 : 02 Categorie…" at bounding box center [279, 124] width 558 height 248
click at [460, 93] on li "Person outside the car" at bounding box center [496, 93] width 102 height 13
type input "Person outside the car"
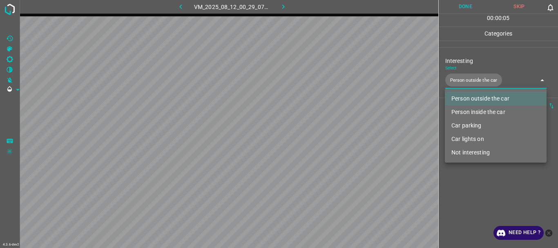
click at [463, 187] on div at bounding box center [279, 124] width 558 height 248
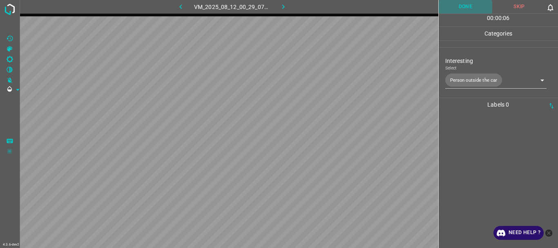
click at [448, 3] on button "Done" at bounding box center [465, 6] width 54 height 13
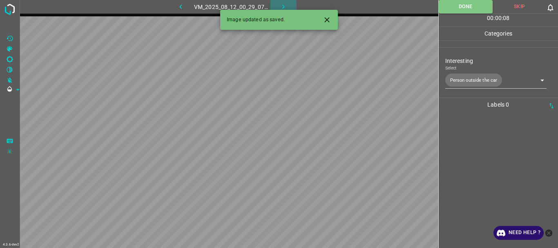
click at [280, 5] on icon "button" at bounding box center [283, 6] width 9 height 9
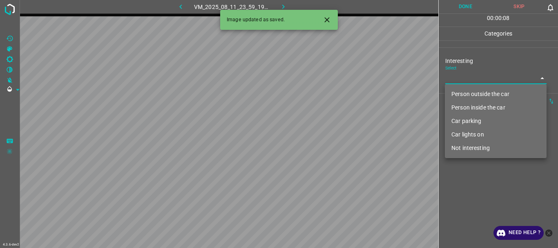
click at [461, 78] on body "4.3.6-dev2 VM_2025_08_11_23_59_19_010_04.gif Done Skip 0 00 : 00 : 08 Categorie…" at bounding box center [279, 124] width 558 height 248
click at [461, 91] on li "Person outside the car" at bounding box center [496, 93] width 102 height 13
type input "Person outside the car"
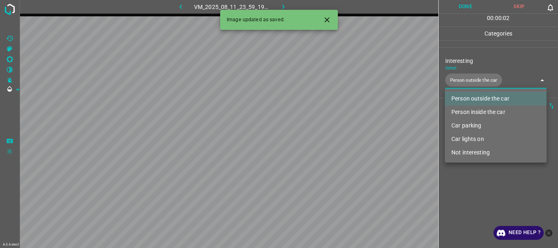
click at [463, 200] on div at bounding box center [279, 124] width 558 height 248
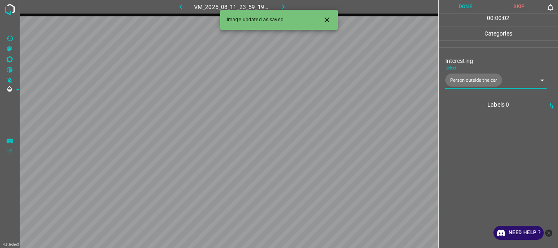
click at [467, 9] on button "Done" at bounding box center [465, 6] width 54 height 13
click at [283, 5] on icon "button" at bounding box center [283, 6] width 9 height 9
click at [326, 20] on icon "Close" at bounding box center [326, 19] width 5 height 5
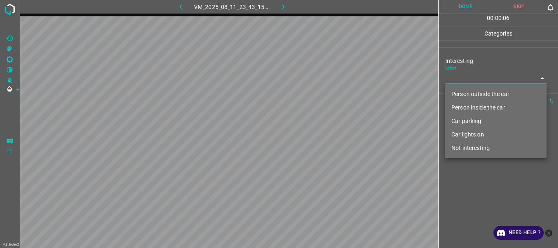
click at [459, 76] on body "4.3.6-dev2 VM_2025_08_11_23_43_15_489_00.gif Done Skip 0 00 : 00 : 06 Categorie…" at bounding box center [279, 124] width 558 height 248
click at [466, 149] on li "Not interesting" at bounding box center [496, 147] width 102 height 13
type input "Not interesting"
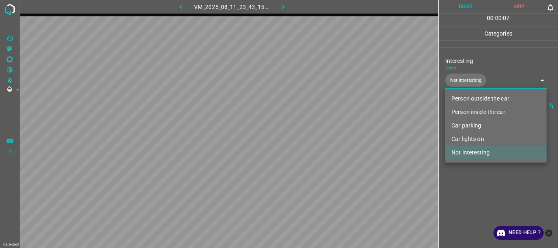
click at [466, 172] on div at bounding box center [279, 124] width 558 height 248
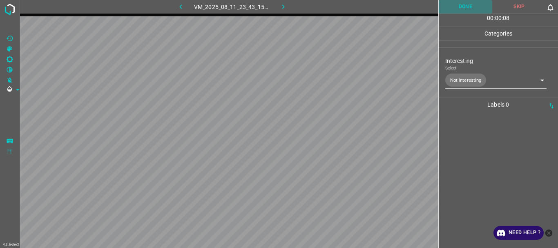
click at [462, 7] on button "Done" at bounding box center [465, 6] width 54 height 13
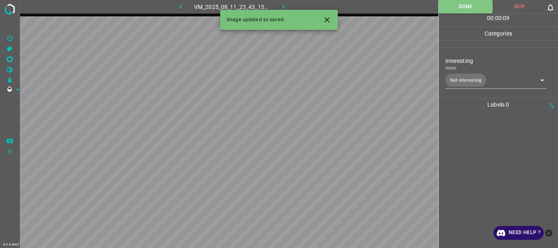
click at [282, 7] on icon "button" at bounding box center [283, 6] width 9 height 9
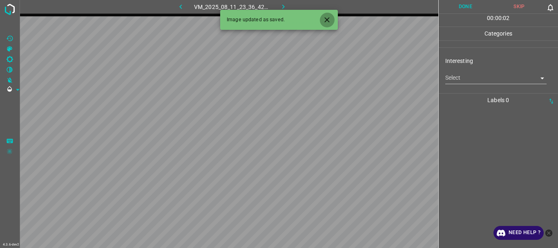
click at [326, 20] on icon "Close" at bounding box center [327, 20] width 9 height 9
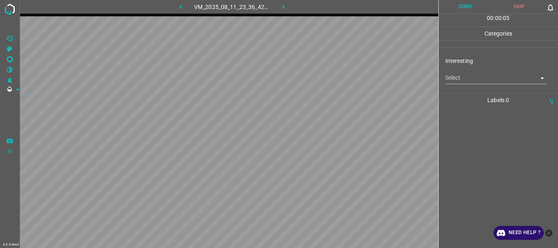
click at [458, 79] on body "4.3.6-dev2 VM_2025_08_11_23_36_42_326_06.gif Done Skip 0 00 : 00 : 05 Categorie…" at bounding box center [279, 124] width 558 height 248
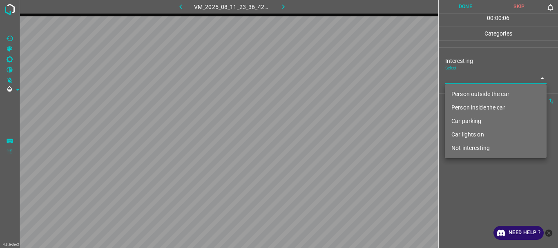
click at [462, 146] on li "Not interesting" at bounding box center [496, 147] width 102 height 13
type input "Not interesting"
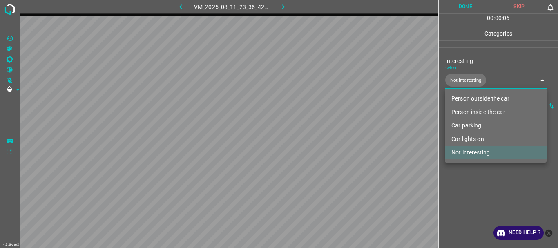
click at [472, 193] on div at bounding box center [279, 124] width 558 height 248
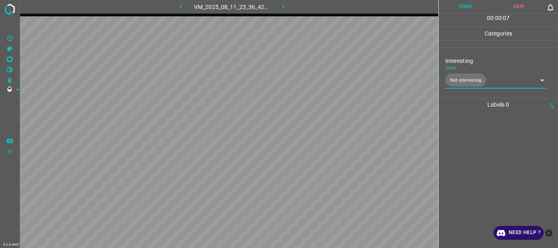
click at [465, 11] on button "Done" at bounding box center [465, 6] width 54 height 13
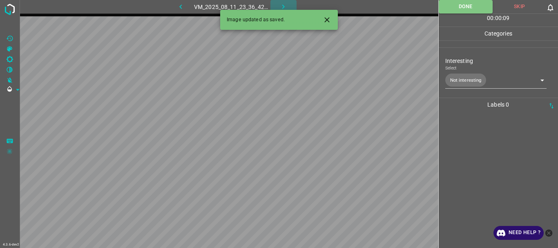
click at [281, 4] on icon "button" at bounding box center [283, 6] width 9 height 9
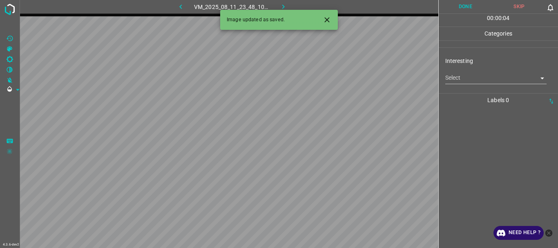
click at [458, 81] on body "4.3.6-dev2 VM_2025_08_11_23_48_10_691_08.gif Done Skip 0 00 : 00 : 04 Categorie…" at bounding box center [279, 124] width 558 height 248
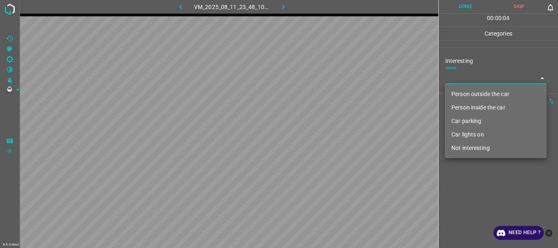
drag, startPoint x: 467, startPoint y: 145, endPoint x: 469, endPoint y: 175, distance: 29.5
click at [467, 146] on li "Not interesting" at bounding box center [496, 147] width 102 height 13
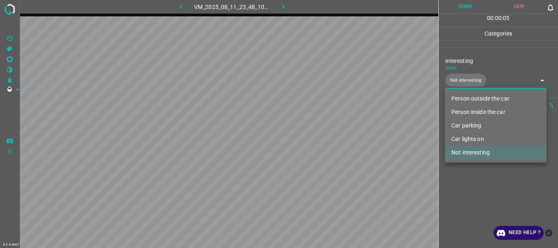
type input "Not interesting"
click at [472, 186] on div at bounding box center [279, 124] width 558 height 248
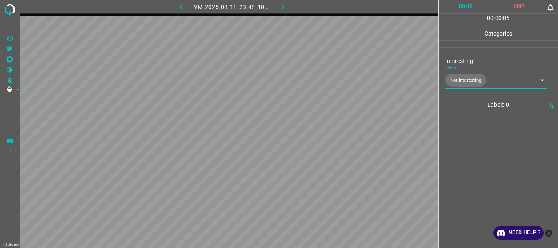
click at [466, 7] on button "Done" at bounding box center [465, 6] width 54 height 13
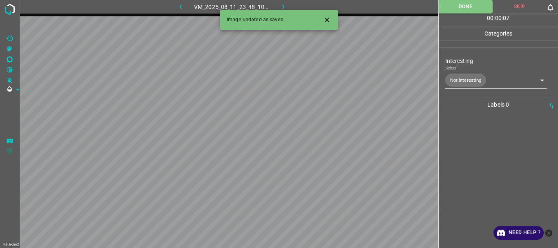
click at [282, 7] on icon "button" at bounding box center [283, 6] width 9 height 9
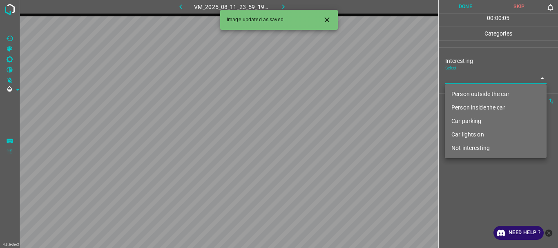
click at [454, 82] on body "4.3.6-dev2 VM_2025_08_11_23_59_19_010_00.gif Done Skip 0 00 : 00 : 05 Categorie…" at bounding box center [279, 124] width 558 height 248
click at [456, 94] on li "Person outside the car" at bounding box center [496, 93] width 102 height 13
type input "Person outside the car"
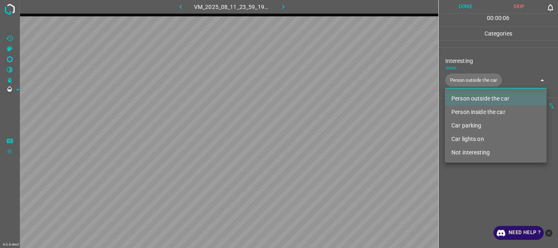
click at [464, 177] on div at bounding box center [279, 124] width 558 height 248
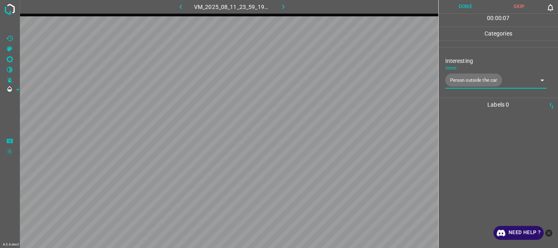
click at [463, 9] on button "Done" at bounding box center [465, 6] width 54 height 13
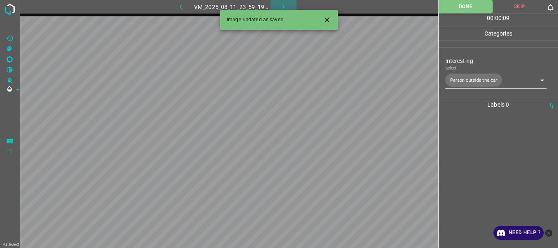
click at [282, 6] on icon "button" at bounding box center [283, 6] width 9 height 9
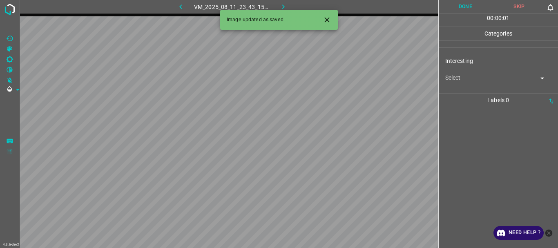
click at [328, 18] on icon "Close" at bounding box center [326, 19] width 5 height 5
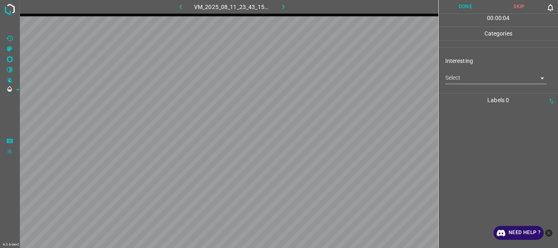
click at [469, 77] on body "4.3.6-dev2 VM_2025_08_11_23_43_15_489_06.gif Done Skip 0 00 : 00 : 04 Categorie…" at bounding box center [279, 124] width 558 height 248
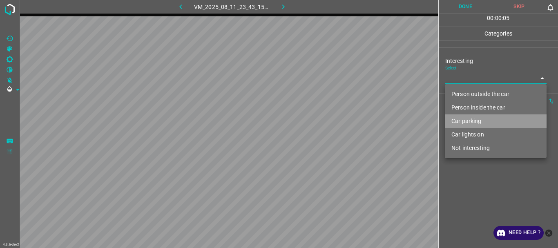
click at [468, 121] on li "Car parking" at bounding box center [496, 120] width 102 height 13
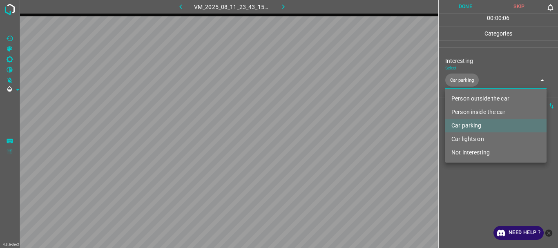
click at [464, 201] on div at bounding box center [279, 124] width 558 height 248
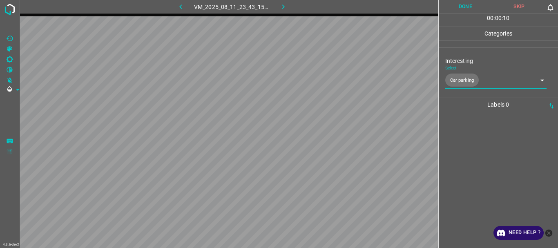
click at [479, 85] on body "4.3.6-dev2 VM_2025_08_11_23_43_15_489_06.gif Done Skip 0 00 : 00 : 10 Categorie…" at bounding box center [279, 124] width 558 height 248
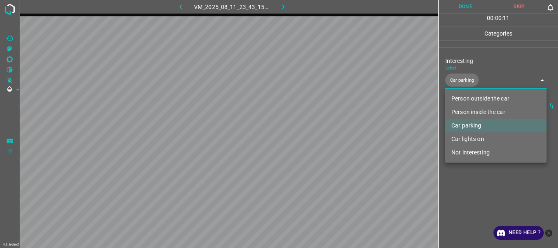
click at [472, 148] on li "Not interesting" at bounding box center [496, 152] width 102 height 13
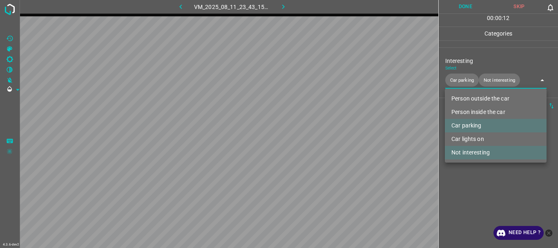
click at [472, 127] on li "Car parking" at bounding box center [496, 125] width 102 height 13
type input "Not interesting"
click at [464, 196] on div at bounding box center [279, 124] width 558 height 248
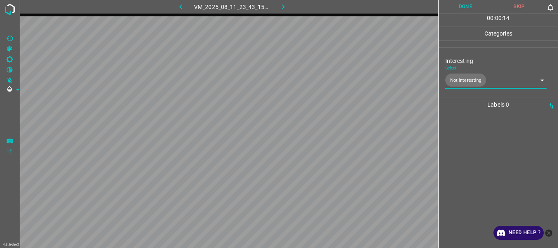
click at [454, 9] on button "Done" at bounding box center [465, 6] width 54 height 13
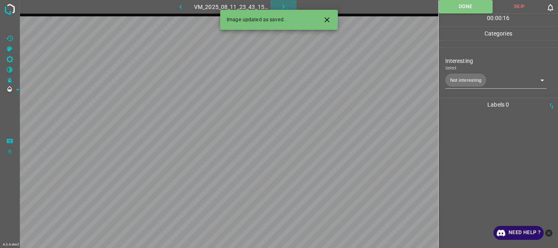
click at [282, 6] on icon "button" at bounding box center [283, 6] width 9 height 9
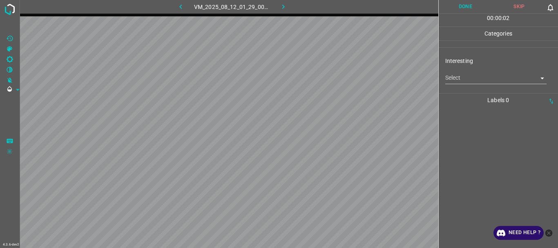
click at [450, 80] on body "4.3.6-dev2 VM_2025_08_12_01_29_00_149_03.gif Done Skip 0 00 : 00 : 02 Categorie…" at bounding box center [279, 124] width 558 height 248
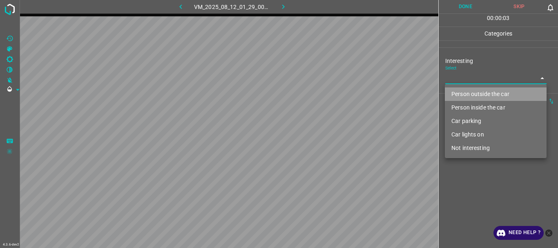
click at [452, 91] on li "Person outside the car" at bounding box center [496, 93] width 102 height 13
type input "Person outside the car"
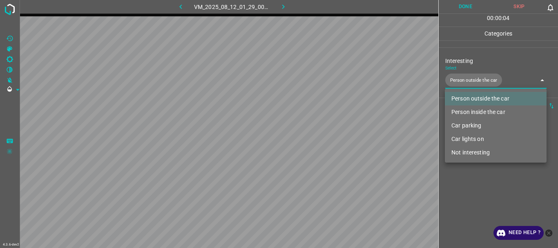
click at [472, 197] on div at bounding box center [279, 124] width 558 height 248
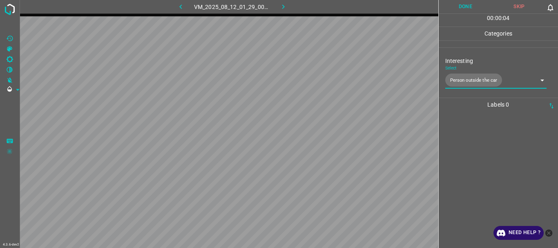
click at [456, 13] on button "Done" at bounding box center [465, 6] width 54 height 13
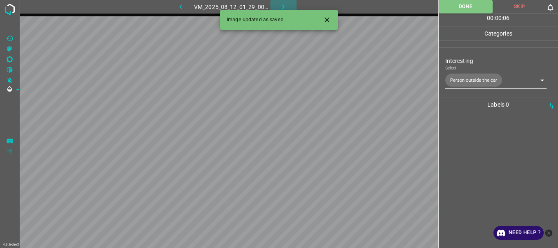
click at [280, 6] on icon "button" at bounding box center [283, 6] width 9 height 9
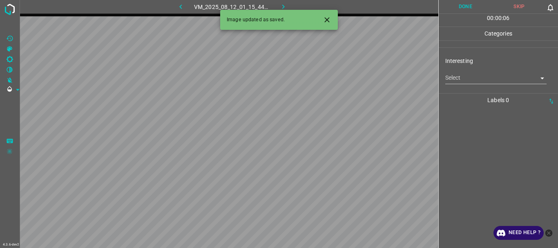
click at [325, 18] on icon "Close" at bounding box center [327, 20] width 9 height 9
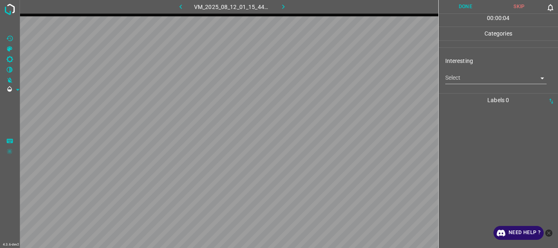
click at [482, 80] on body "4.3.6-dev2 VM_2025_08_12_01_15_44_191_08.gif Done Skip 0 00 : 00 : 04 Categorie…" at bounding box center [279, 124] width 558 height 248
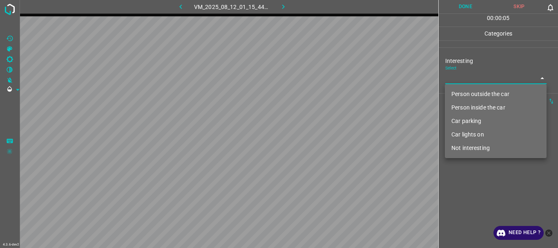
click at [465, 117] on li "Car parking" at bounding box center [496, 120] width 102 height 13
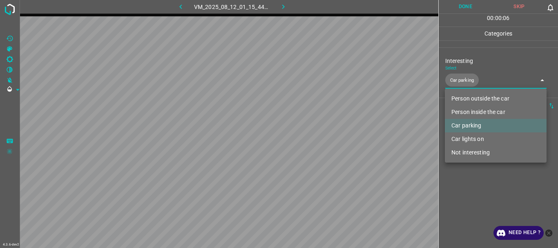
click at [471, 140] on li "Car lights on" at bounding box center [496, 138] width 102 height 13
type input "Car parking,Car lights on"
click at [471, 185] on div at bounding box center [279, 124] width 558 height 248
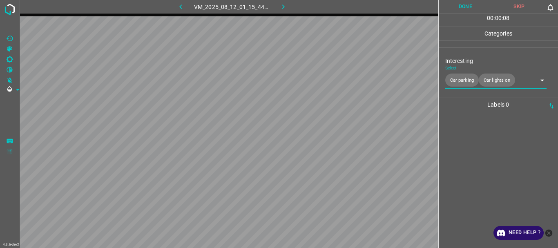
click at [472, 4] on button "Done" at bounding box center [465, 6] width 54 height 13
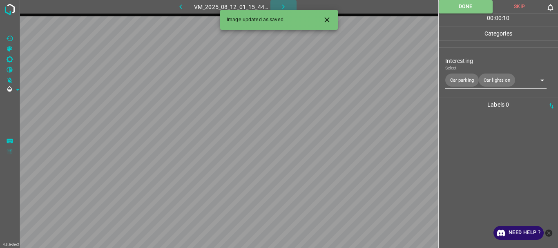
click at [284, 4] on icon "button" at bounding box center [283, 6] width 9 height 9
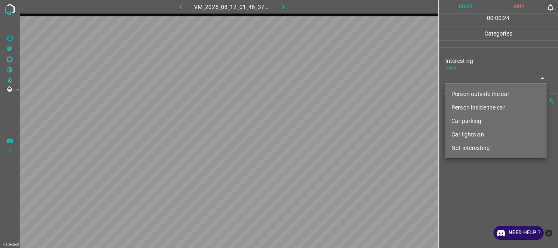
click at [459, 75] on body "4.3.6-dev2 VM_2025_08_12_01_46_37_919_05.gif Done Skip 0 00 : 00 : 24 Categorie…" at bounding box center [279, 124] width 558 height 248
click at [462, 149] on li "Not interesting" at bounding box center [496, 147] width 102 height 13
type input "Not interesting"
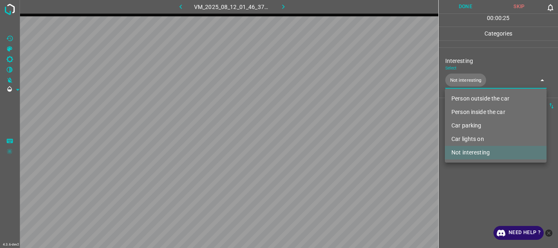
click at [463, 185] on div at bounding box center [279, 124] width 558 height 248
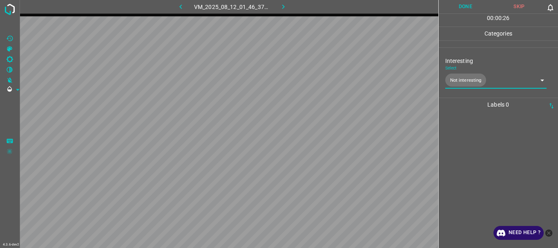
click at [464, 9] on button "Done" at bounding box center [465, 6] width 54 height 13
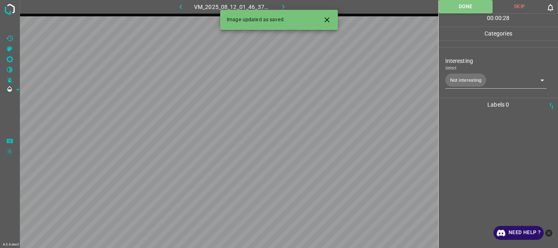
click at [281, 4] on icon "button" at bounding box center [283, 6] width 9 height 9
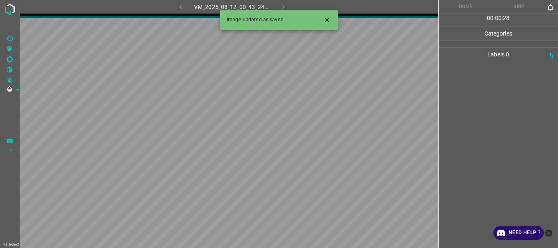
click at [329, 19] on icon "Close" at bounding box center [327, 20] width 9 height 9
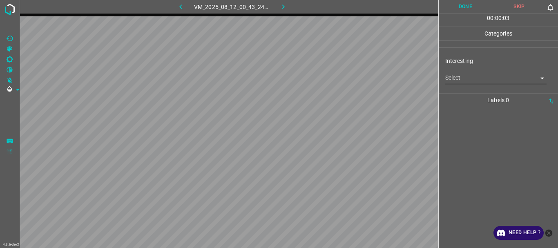
click at [459, 79] on body "4.3.6-dev2 VM_2025_08_12_00_43_24_162_09.gif Done Skip 0 00 : 00 : 03 Categorie…" at bounding box center [279, 124] width 558 height 248
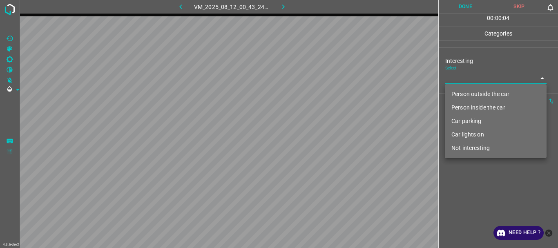
click at [463, 92] on li "Person outside the car" at bounding box center [496, 93] width 102 height 13
type input "Person outside the car"
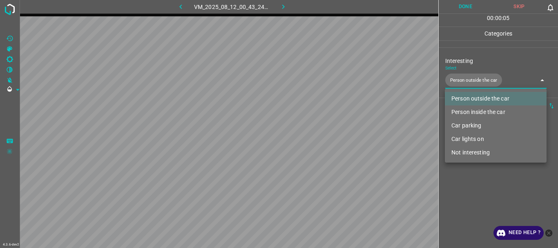
click at [466, 181] on div at bounding box center [279, 124] width 558 height 248
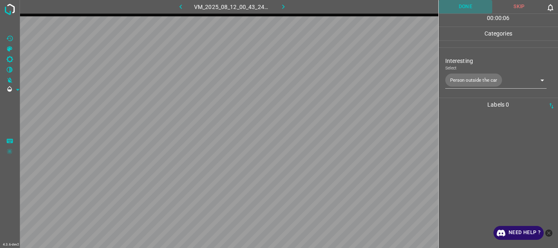
click at [468, 11] on button "Done" at bounding box center [465, 6] width 54 height 13
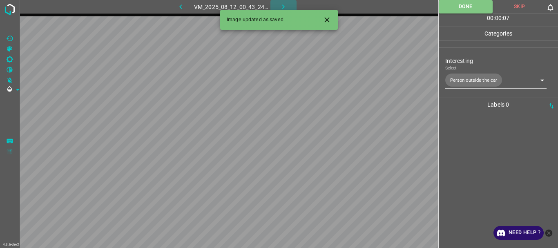
click at [279, 5] on icon "button" at bounding box center [283, 6] width 9 height 9
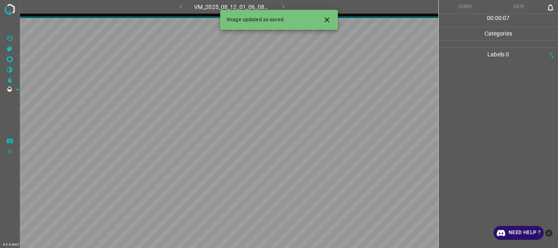
click at [327, 20] on icon "Close" at bounding box center [326, 19] width 5 height 5
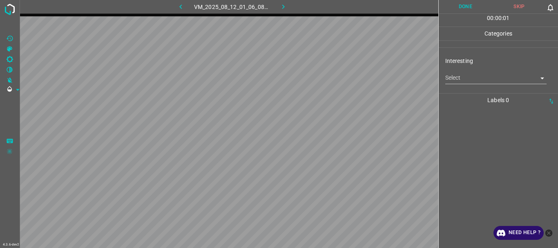
click at [466, 81] on body "4.3.6-dev2 VM_2025_08_12_01_06_08_130_00.gif Done Skip 0 00 : 00 : 01 Categorie…" at bounding box center [279, 124] width 558 height 248
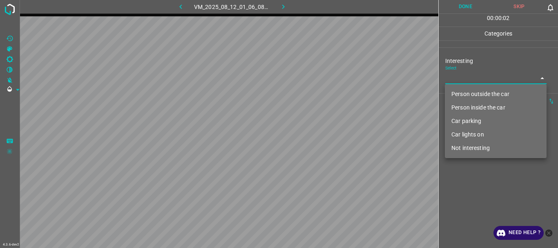
click at [466, 118] on li "Car parking" at bounding box center [496, 120] width 102 height 13
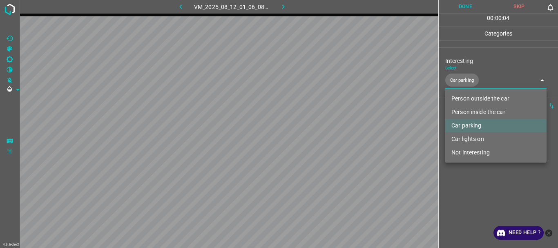
click at [469, 108] on li "Person inside the car" at bounding box center [496, 111] width 102 height 13
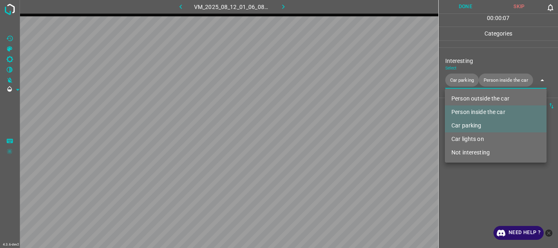
click at [466, 153] on li "Not interesting" at bounding box center [496, 152] width 102 height 13
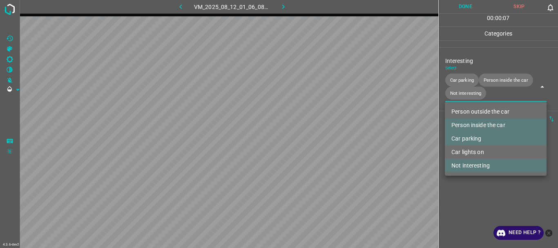
click at [467, 191] on div at bounding box center [279, 124] width 558 height 248
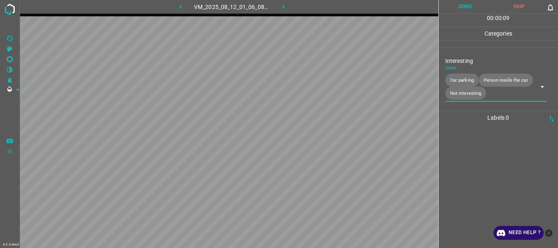
click at [463, 95] on body "4.3.6-dev2 VM_2025_08_12_01_06_08_130_00.gif Done Skip 0 00 : 00 : 09 Categorie…" at bounding box center [279, 124] width 558 height 248
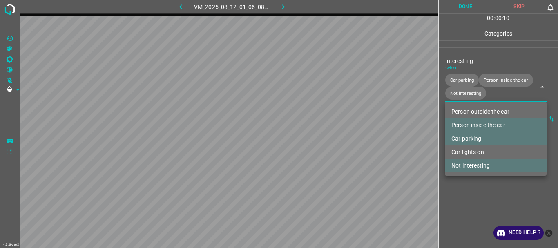
click at [467, 165] on li "Not interesting" at bounding box center [496, 165] width 102 height 13
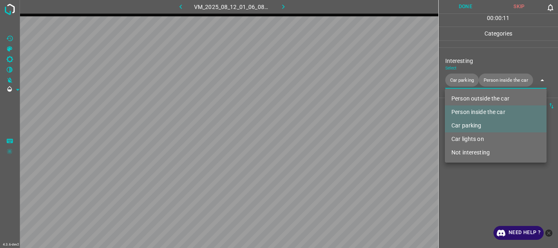
click at [467, 137] on li "Car lights on" at bounding box center [496, 138] width 102 height 13
type input "Car parking,Person inside the car,Car lights on"
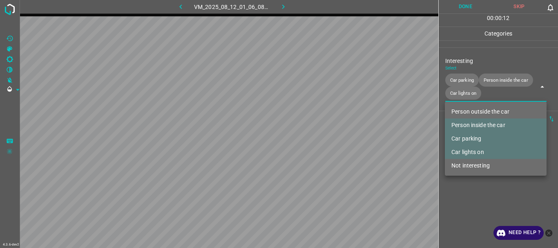
click at [463, 185] on div at bounding box center [279, 124] width 558 height 248
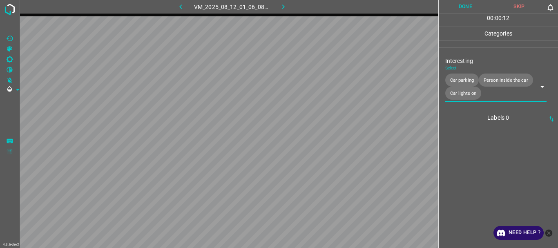
click at [467, 3] on button "Done" at bounding box center [465, 6] width 54 height 13
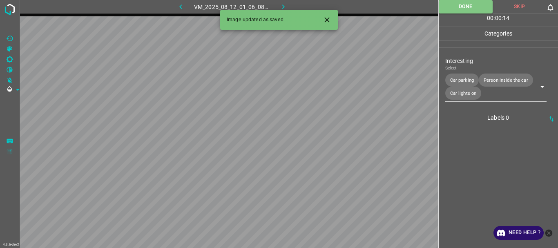
click at [283, 4] on icon "button" at bounding box center [283, 6] width 9 height 9
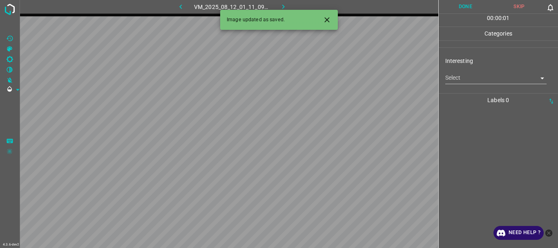
click at [469, 79] on body "4.3.6-dev2 VM_2025_08_12_01_11_09_002_02.gif Done Skip 0 00 : 00 : 01 Categorie…" at bounding box center [279, 124] width 558 height 248
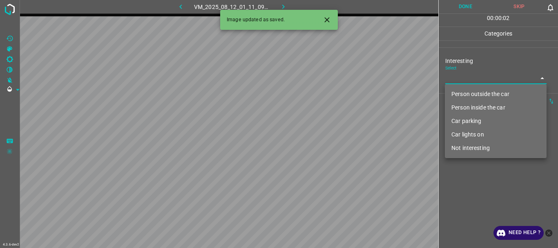
click at [469, 92] on li "Person outside the car" at bounding box center [496, 93] width 102 height 13
type input "Person outside the car"
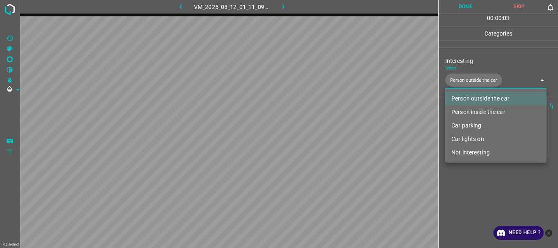
click at [474, 200] on div at bounding box center [279, 124] width 558 height 248
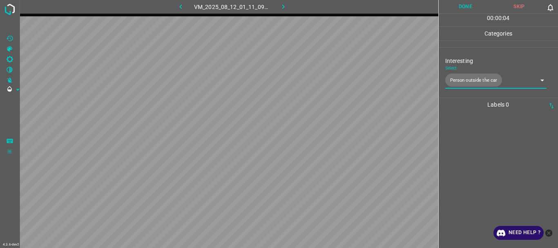
click at [470, 4] on button "Done" at bounding box center [465, 6] width 54 height 13
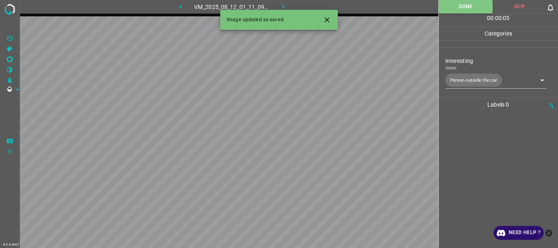
click at [280, 4] on icon "button" at bounding box center [283, 6] width 9 height 9
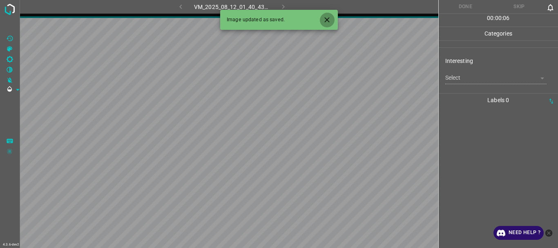
click at [326, 19] on icon "Close" at bounding box center [326, 19] width 5 height 5
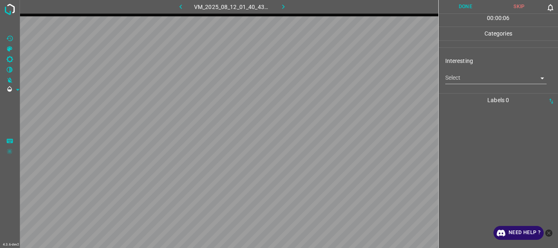
click at [456, 81] on body "4.3.6-dev2 VM_2025_08_12_01_40_43_837_00.gif Done Skip 0 00 : 00 : 06 Categorie…" at bounding box center [279, 124] width 558 height 248
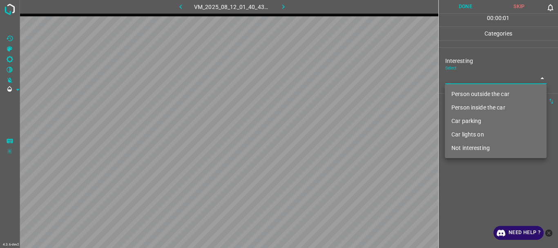
click at [464, 92] on li "Person outside the car" at bounding box center [496, 93] width 102 height 13
type input "Person outside the car"
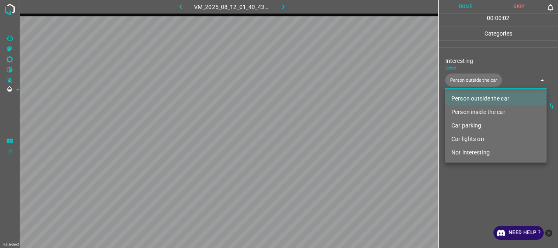
click at [472, 179] on div at bounding box center [279, 124] width 558 height 248
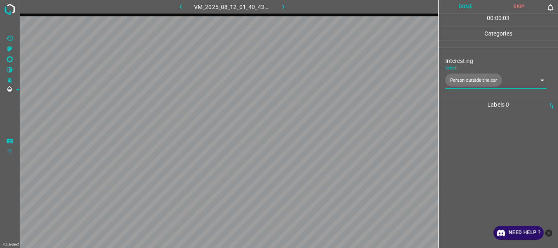
click at [462, 4] on button "Done" at bounding box center [465, 6] width 54 height 13
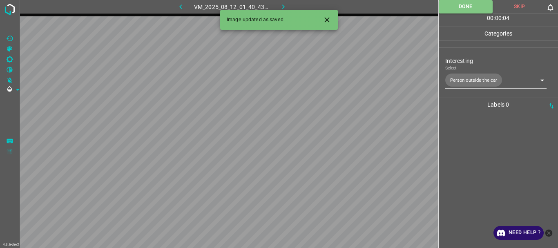
click at [283, 7] on icon "button" at bounding box center [283, 6] width 9 height 9
click at [327, 21] on icon "Close" at bounding box center [327, 20] width 9 height 9
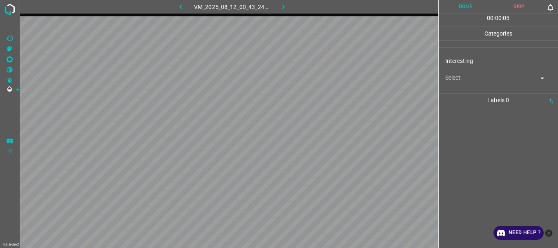
click at [460, 79] on body "4.3.6-dev2 VM_2025_08_12_00_43_24_162_08.gif Done Skip 0 00 : 00 : 05 Categorie…" at bounding box center [279, 124] width 558 height 248
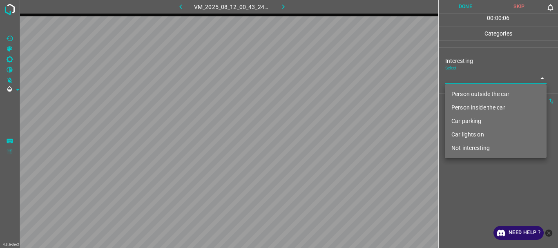
click at [466, 94] on li "Person outside the car" at bounding box center [496, 93] width 102 height 13
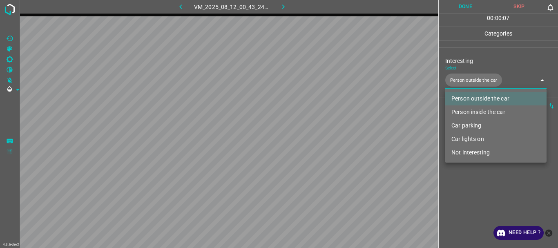
type input "Person outside the car"
click at [473, 187] on div at bounding box center [279, 124] width 558 height 248
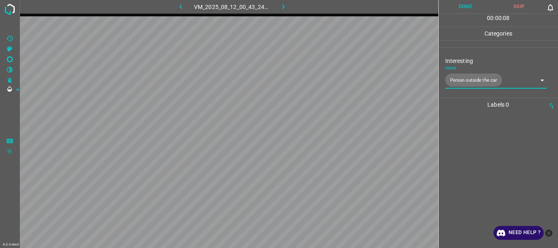
click at [467, 11] on button "Done" at bounding box center [465, 6] width 54 height 13
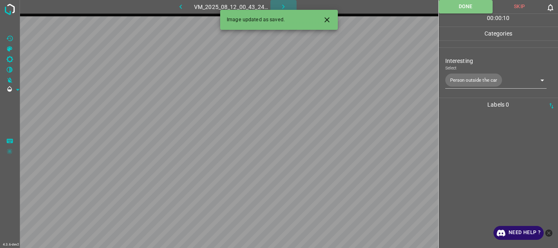
click at [280, 5] on icon "button" at bounding box center [283, 6] width 9 height 9
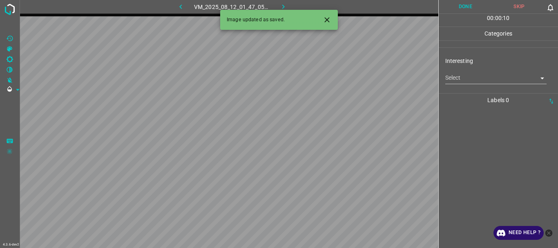
click at [471, 76] on body "4.3.6-dev2 VM_2025_08_12_01_47_05_904_07.gif Done Skip 0 00 : 00 : 10 Categorie…" at bounding box center [279, 124] width 558 height 248
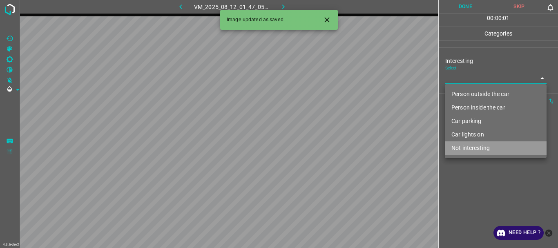
click at [476, 150] on li "Not interesting" at bounding box center [496, 147] width 102 height 13
type input "Not interesting"
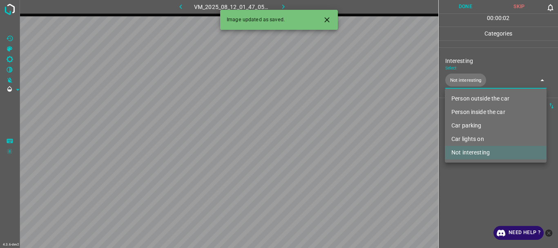
click at [476, 189] on div at bounding box center [279, 124] width 558 height 248
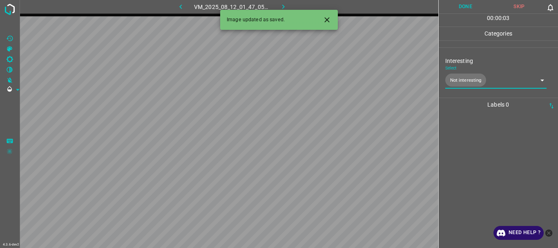
click at [458, 9] on button "Done" at bounding box center [465, 6] width 54 height 13
click at [282, 4] on icon "button" at bounding box center [283, 6] width 9 height 9
click at [456, 76] on body "4.3.6-dev2 VM_2025_08_12_01_36_59_799_02.gif Done Skip 0 00 : 00 : 05 Categorie…" at bounding box center [279, 124] width 558 height 248
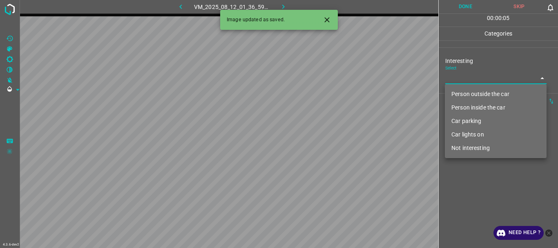
click at [458, 91] on li "Person outside the car" at bounding box center [496, 93] width 102 height 13
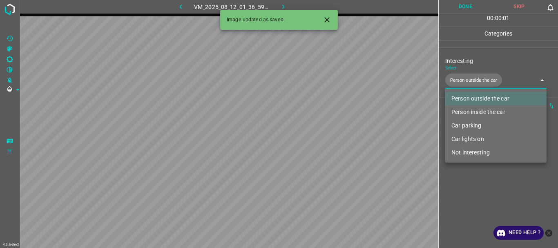
type input "Person outside the car"
click at [472, 196] on div at bounding box center [279, 124] width 558 height 248
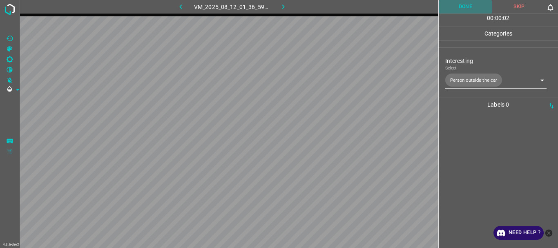
click at [469, 7] on button "Done" at bounding box center [465, 6] width 54 height 13
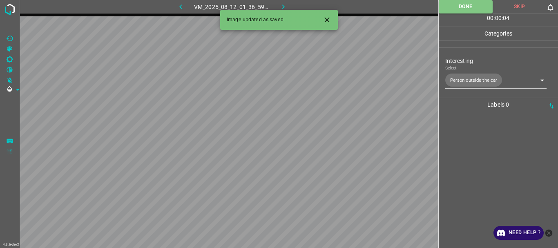
click at [280, 4] on icon "button" at bounding box center [283, 6] width 9 height 9
click at [457, 79] on body "4.3.6-dev2 VM_2025_08_12_01_48_18_921_06.gif Done Skip 0 00 : 00 : 01 Categorie…" at bounding box center [279, 124] width 558 height 248
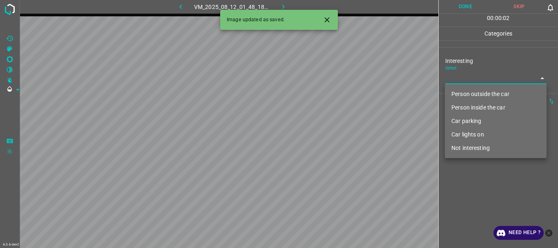
click at [471, 149] on li "Not interesting" at bounding box center [496, 147] width 102 height 13
type input "Not interesting"
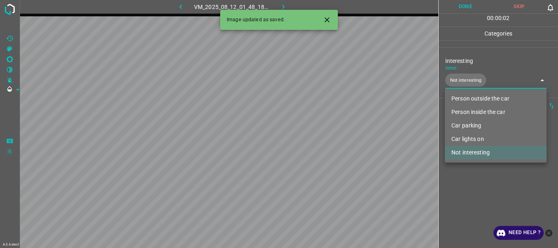
click at [471, 188] on div at bounding box center [279, 124] width 558 height 248
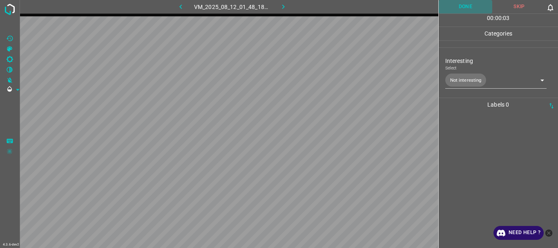
click at [463, 8] on button "Done" at bounding box center [465, 6] width 54 height 13
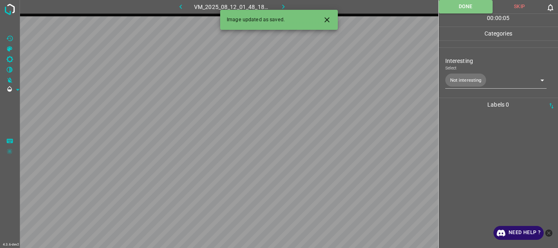
click at [284, 4] on icon "button" at bounding box center [283, 6] width 9 height 9
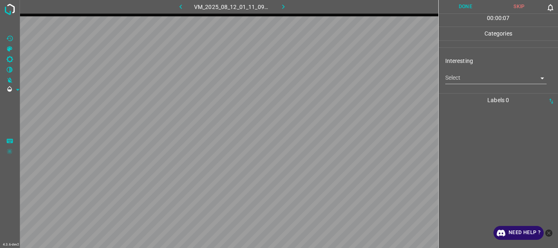
click at [458, 79] on body "4.3.6-dev2 VM_2025_08_12_01_11_09_002_01.gif Done Skip 0 00 : 00 : 07 Categorie…" at bounding box center [279, 124] width 558 height 248
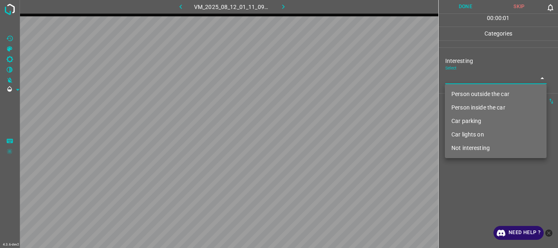
click at [459, 91] on li "Person outside the car" at bounding box center [496, 93] width 102 height 13
type input "Person outside the car"
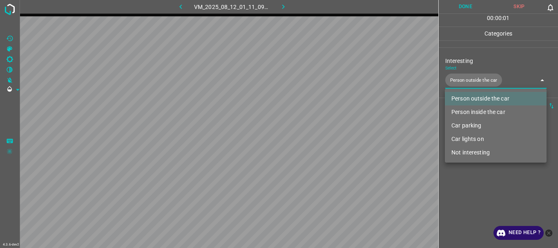
drag, startPoint x: 459, startPoint y: 198, endPoint x: 467, endPoint y: 16, distance: 183.1
click at [458, 198] on div at bounding box center [279, 124] width 558 height 248
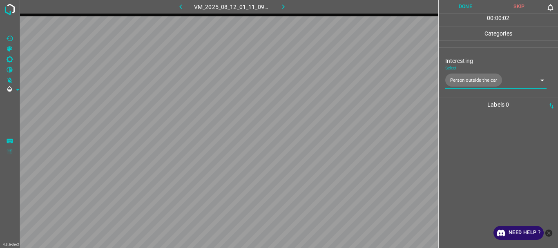
click at [462, 2] on button "Done" at bounding box center [465, 6] width 54 height 13
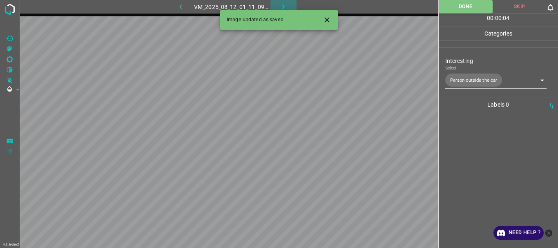
click at [281, 3] on icon "button" at bounding box center [283, 6] width 9 height 9
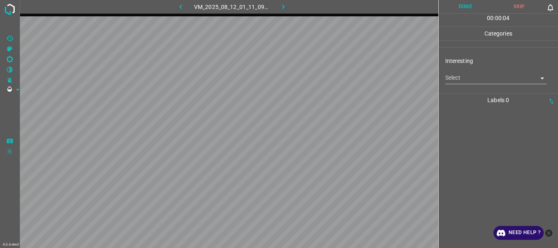
click at [457, 76] on body "4.3.6-dev2 VM_2025_08_12_01_11_09_002_06.gif Done Skip 0 00 : 00 : 04 Categorie…" at bounding box center [279, 124] width 558 height 248
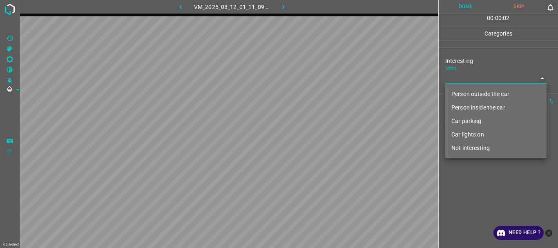
click at [468, 93] on li "Person outside the car" at bounding box center [496, 93] width 102 height 13
type input "Person outside the car"
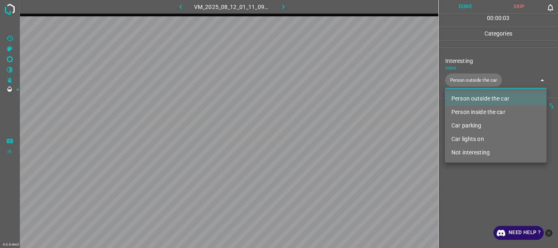
click at [468, 170] on div at bounding box center [279, 124] width 558 height 248
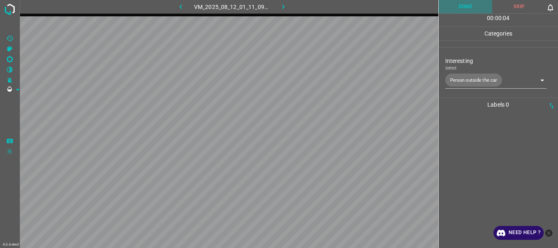
click at [464, 9] on button "Done" at bounding box center [465, 6] width 54 height 13
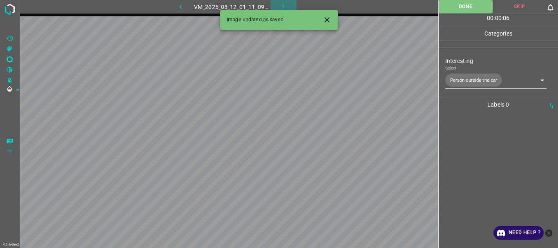
click at [282, 3] on icon "button" at bounding box center [283, 6] width 9 height 9
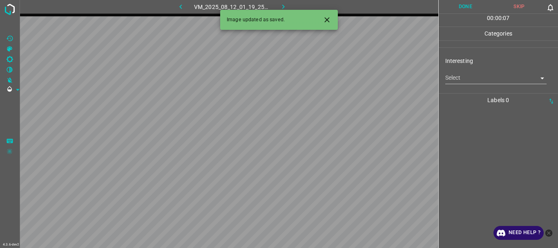
click at [327, 21] on icon "Close" at bounding box center [327, 20] width 9 height 9
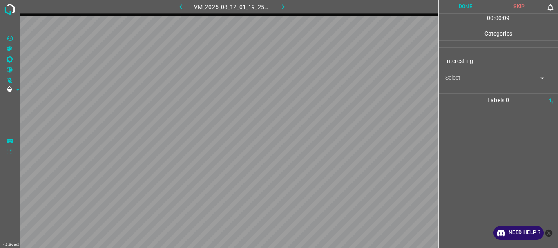
click at [454, 76] on body "4.3.6-dev2 VM_2025_08_12_01_19_25_531_09.gif Done Skip 0 00 : 00 : 09 Categorie…" at bounding box center [279, 124] width 558 height 248
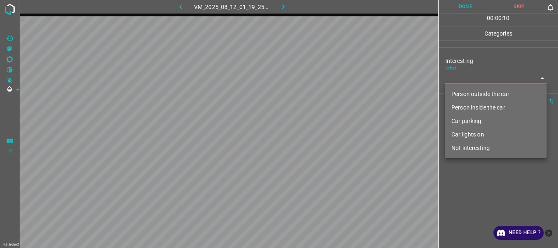
click at [472, 100] on li "Person outside the car" at bounding box center [496, 93] width 102 height 13
type input "Person outside the car"
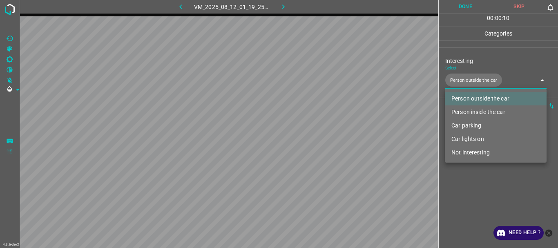
click at [478, 173] on div at bounding box center [279, 124] width 558 height 248
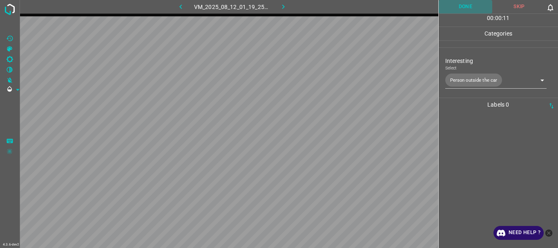
click at [456, 9] on button "Done" at bounding box center [465, 6] width 54 height 13
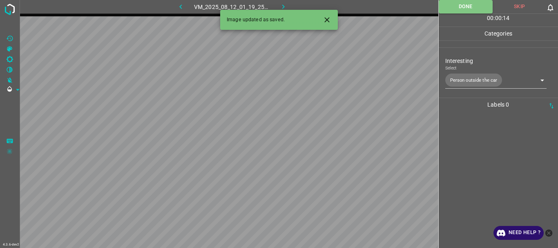
click at [285, 5] on icon "button" at bounding box center [283, 6] width 9 height 9
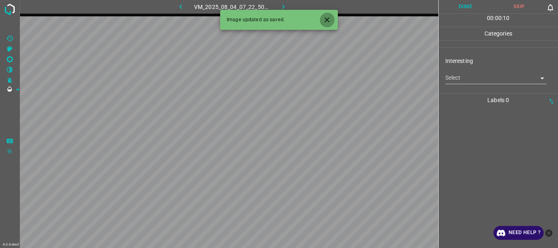
click at [329, 21] on icon "Close" at bounding box center [327, 20] width 9 height 9
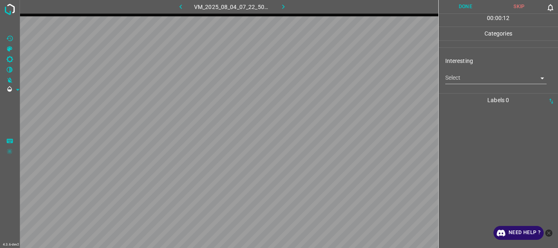
click at [455, 79] on body "4.3.6-dev2 VM_2025_08_04_07_22_50_720_02.gif Done Skip 0 00 : 00 : 12 Categorie…" at bounding box center [279, 124] width 558 height 248
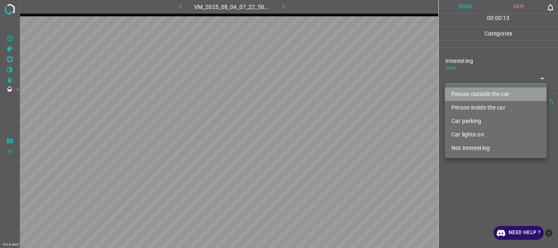
click at [477, 95] on li "Person outside the car" at bounding box center [496, 93] width 102 height 13
type input "Person outside the car"
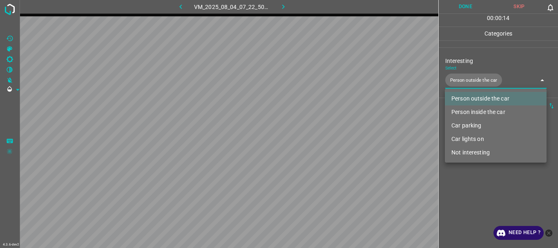
click at [465, 178] on div at bounding box center [279, 124] width 558 height 248
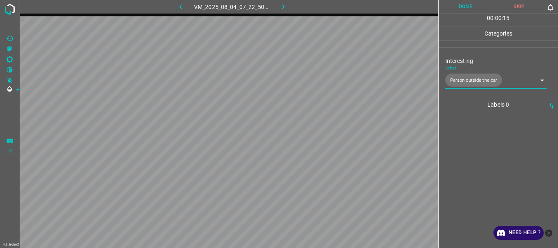
click at [468, 10] on button "Done" at bounding box center [465, 6] width 54 height 13
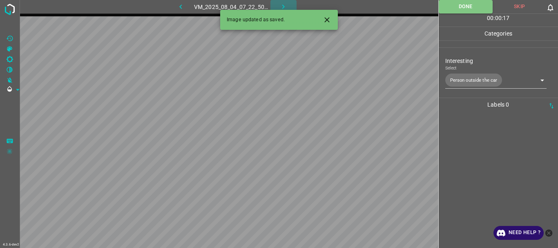
click at [283, 3] on icon "button" at bounding box center [283, 6] width 9 height 9
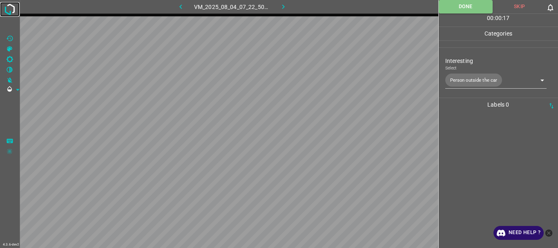
click at [11, 5] on img at bounding box center [9, 9] width 15 height 15
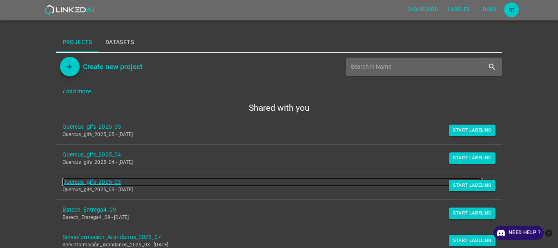
click at [111, 182] on link "Quercus_gifs_2025_03" at bounding box center [272, 182] width 420 height 9
